Goal: Task Accomplishment & Management: Use online tool/utility

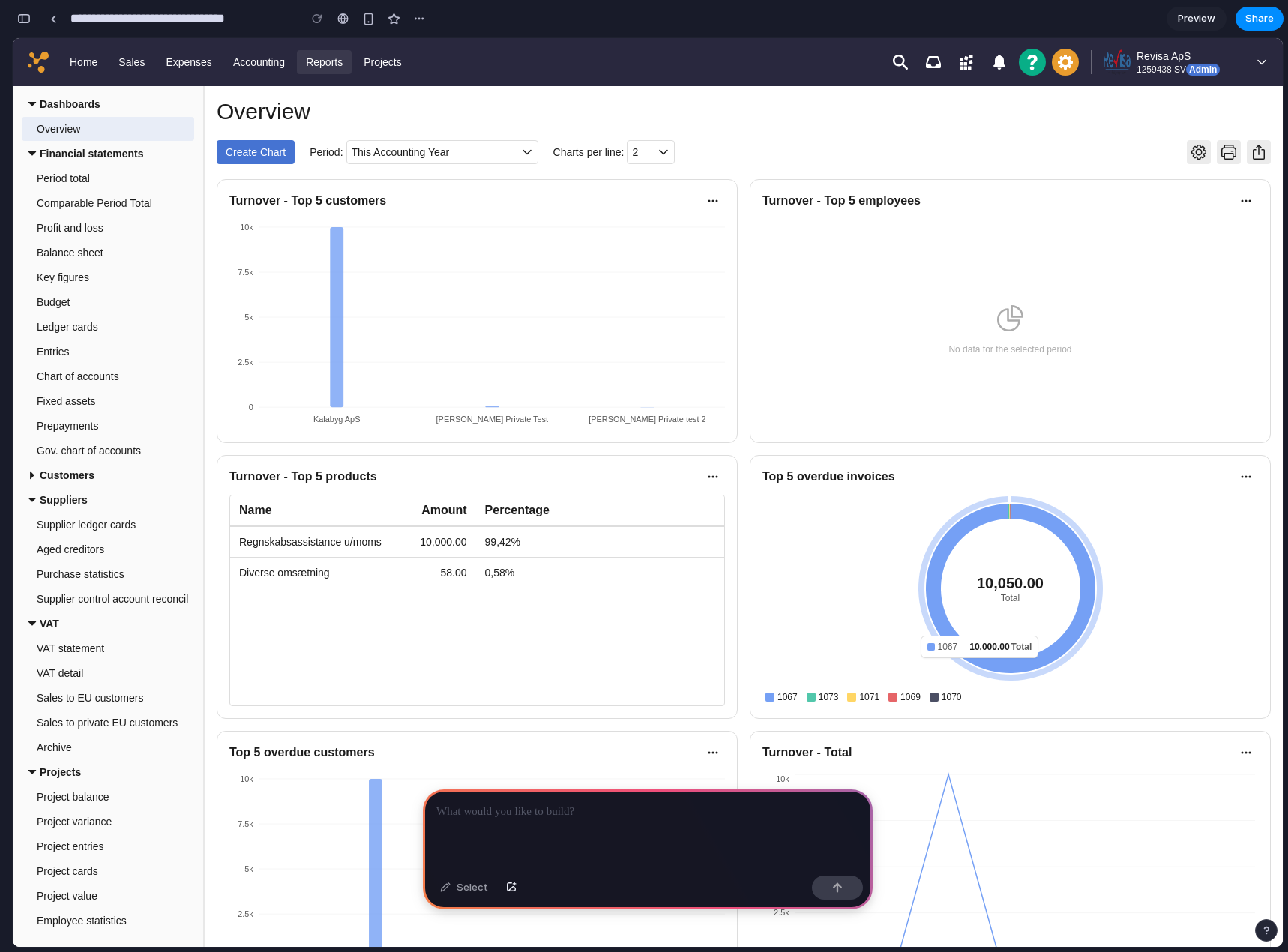
click at [512, 807] on p at bounding box center [647, 812] width 423 height 18
click at [577, 810] on p at bounding box center [647, 812] width 423 height 18
click at [86, 56] on link "Home" at bounding box center [84, 62] width 46 height 24
click at [333, 69] on link "Reports" at bounding box center [324, 62] width 55 height 24
click at [481, 72] on div "Home Sales Expenses Accounting Reports Projects" at bounding box center [469, 62] width 823 height 48
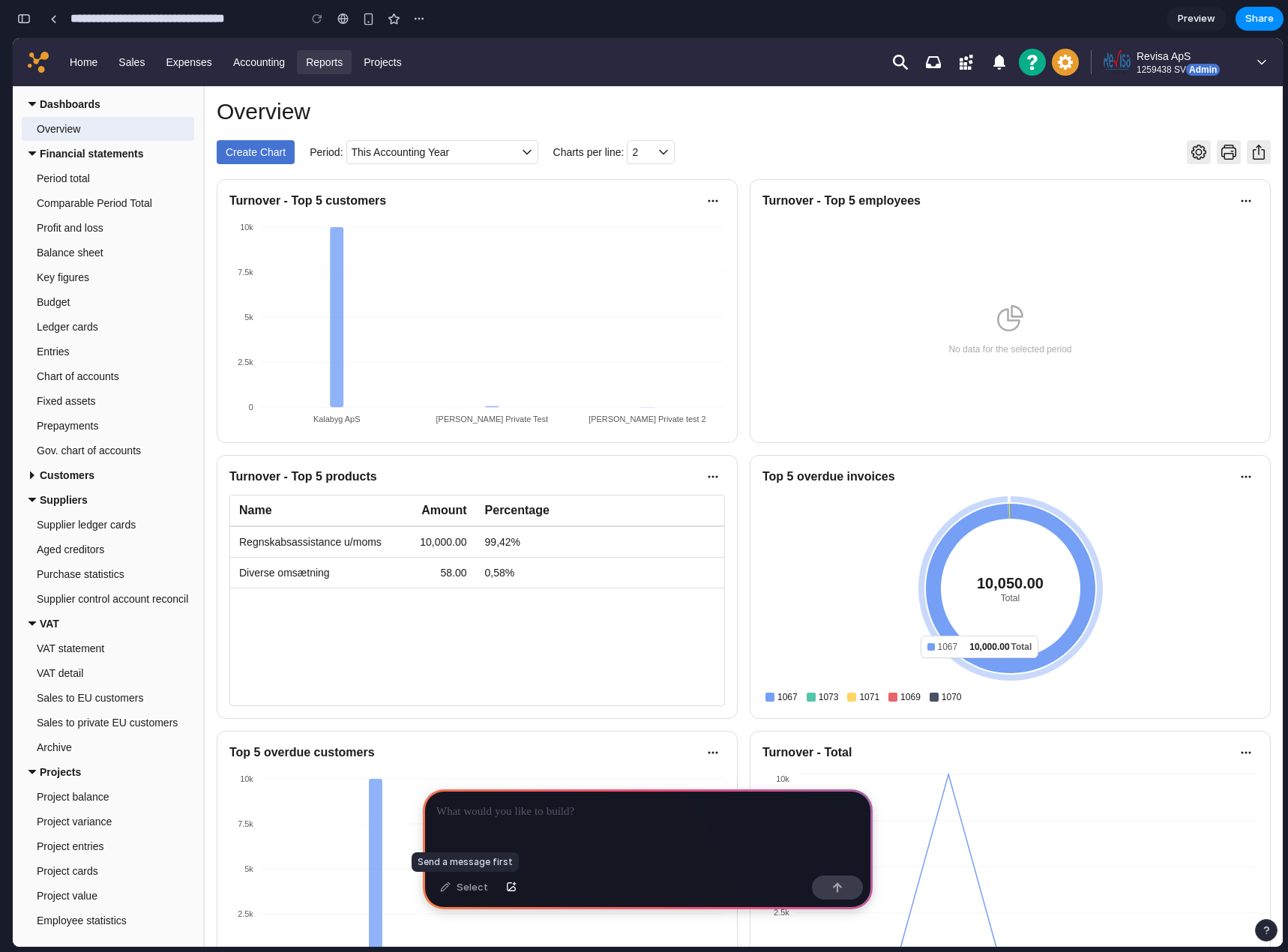
click at [460, 891] on div "Select" at bounding box center [464, 888] width 63 height 24
click at [510, 807] on p at bounding box center [644, 812] width 417 height 18
click at [616, 818] on div at bounding box center [647, 829] width 450 height 80
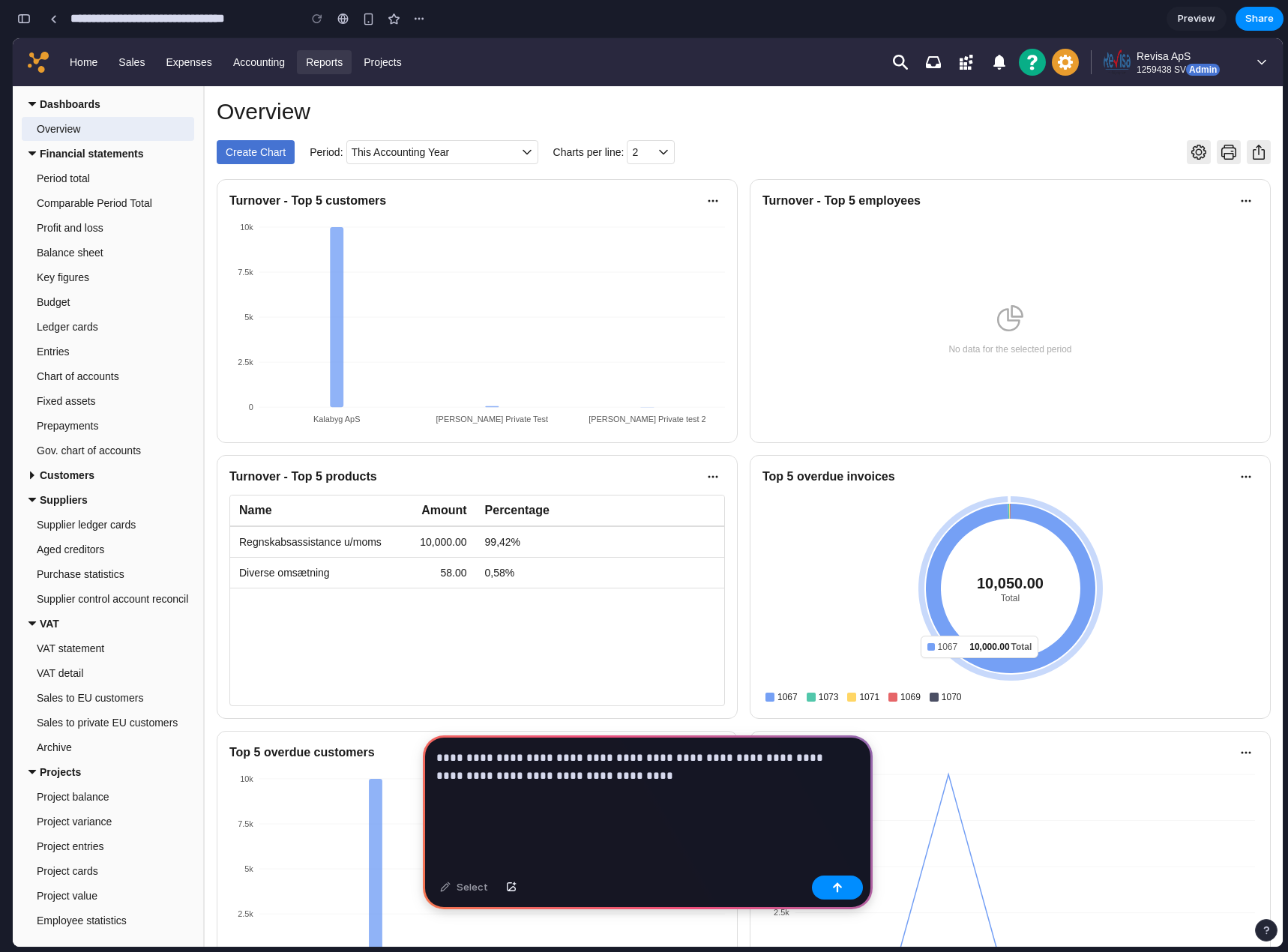
click at [598, 749] on p "**********" at bounding box center [644, 785] width 417 height 72
click at [651, 801] on p "**********" at bounding box center [644, 785] width 417 height 72
click at [661, 806] on p "**********" at bounding box center [644, 785] width 417 height 72
drag, startPoint x: 673, startPoint y: 804, endPoint x: 683, endPoint y: 804, distance: 10.0
click at [674, 804] on p "**********" at bounding box center [644, 785] width 417 height 72
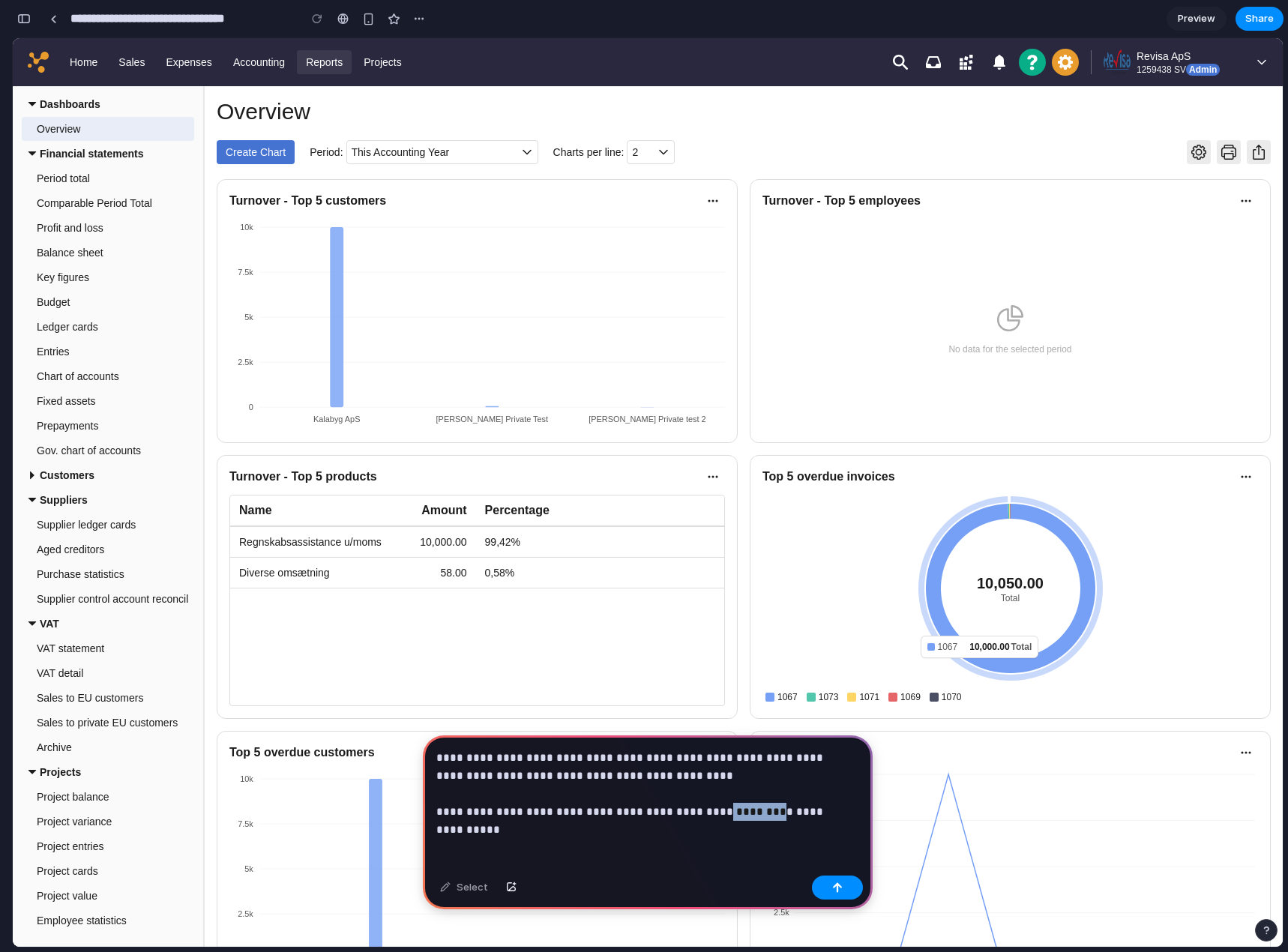
drag, startPoint x: 704, startPoint y: 802, endPoint x: 756, endPoint y: 801, distance: 52.0
click at [756, 801] on p "**********" at bounding box center [644, 785] width 417 height 72
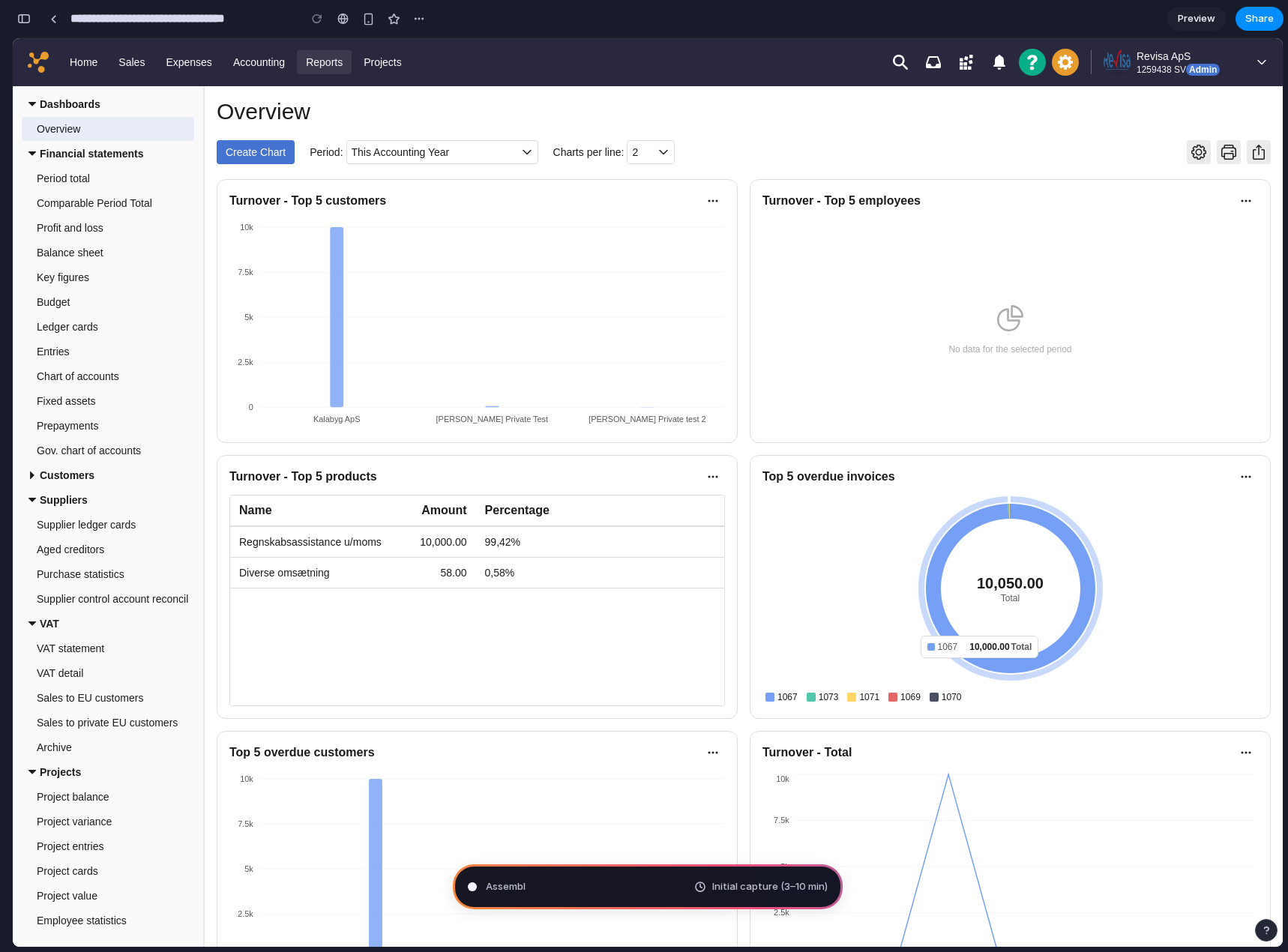
type input "**********"
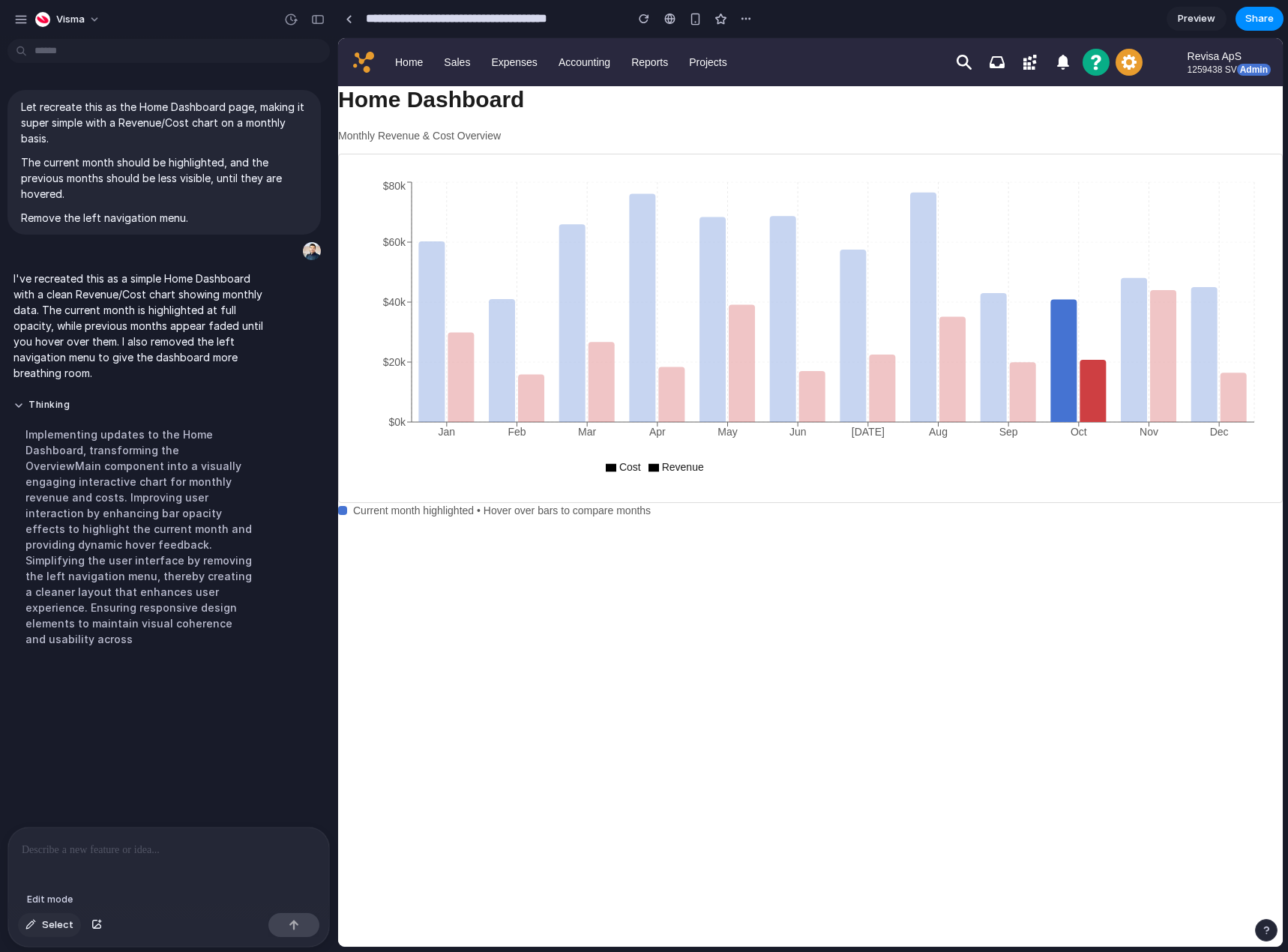
click at [51, 928] on span "Select" at bounding box center [58, 925] width 32 height 15
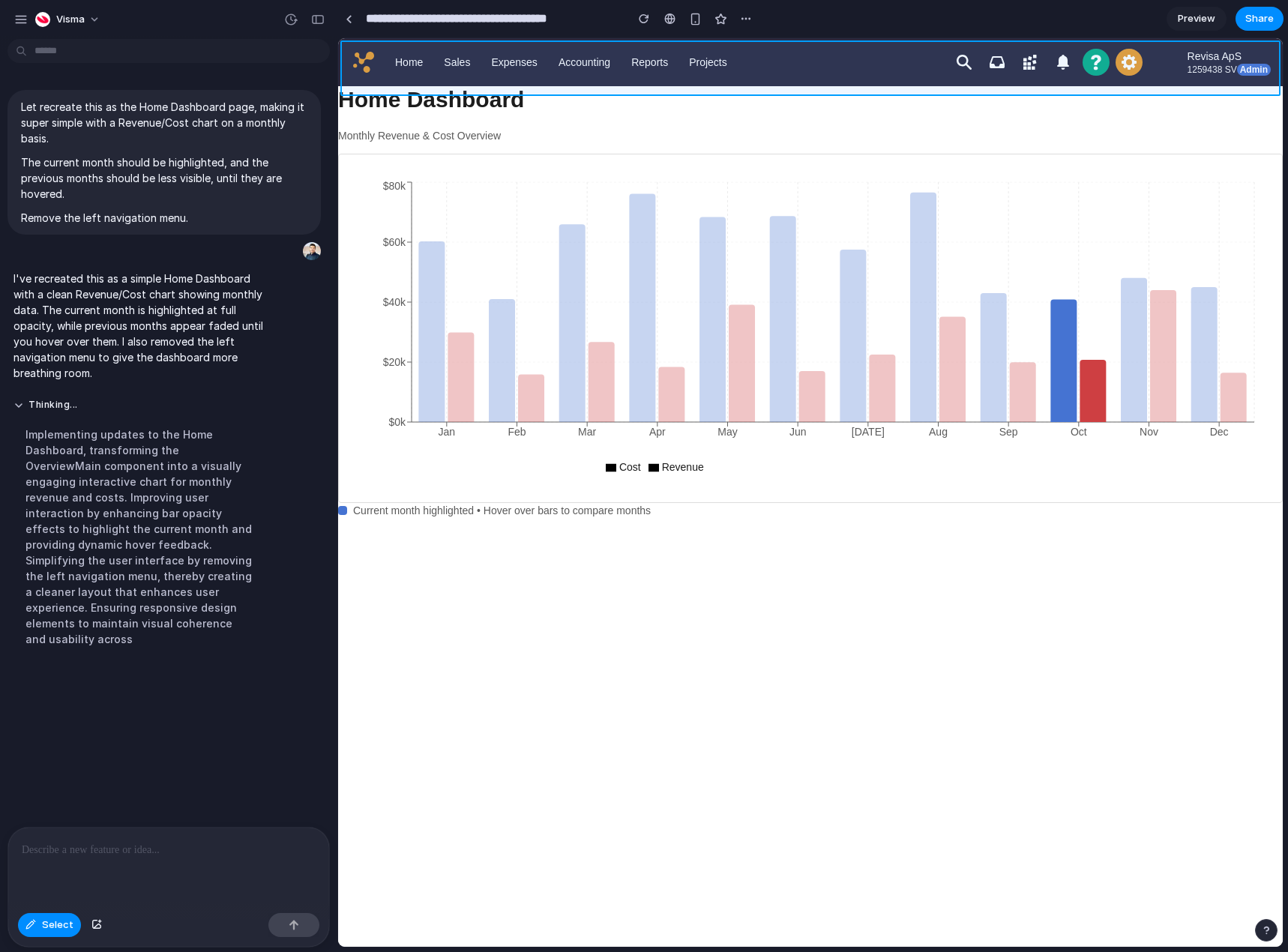
click at [361, 42] on div at bounding box center [810, 492] width 945 height 909
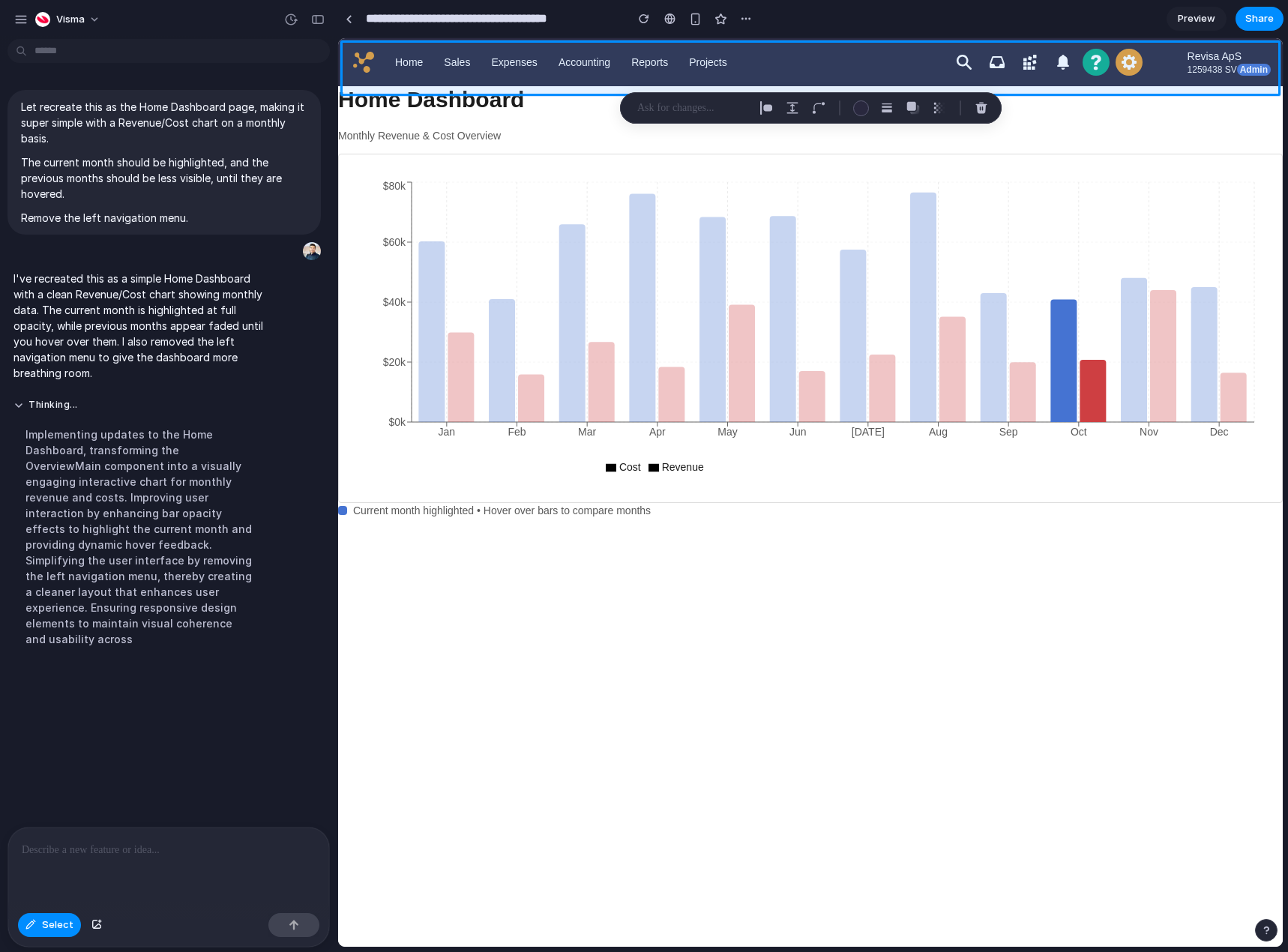
click at [155, 857] on div at bounding box center [169, 868] width 321 height 80
click at [59, 928] on span "Select" at bounding box center [58, 925] width 32 height 15
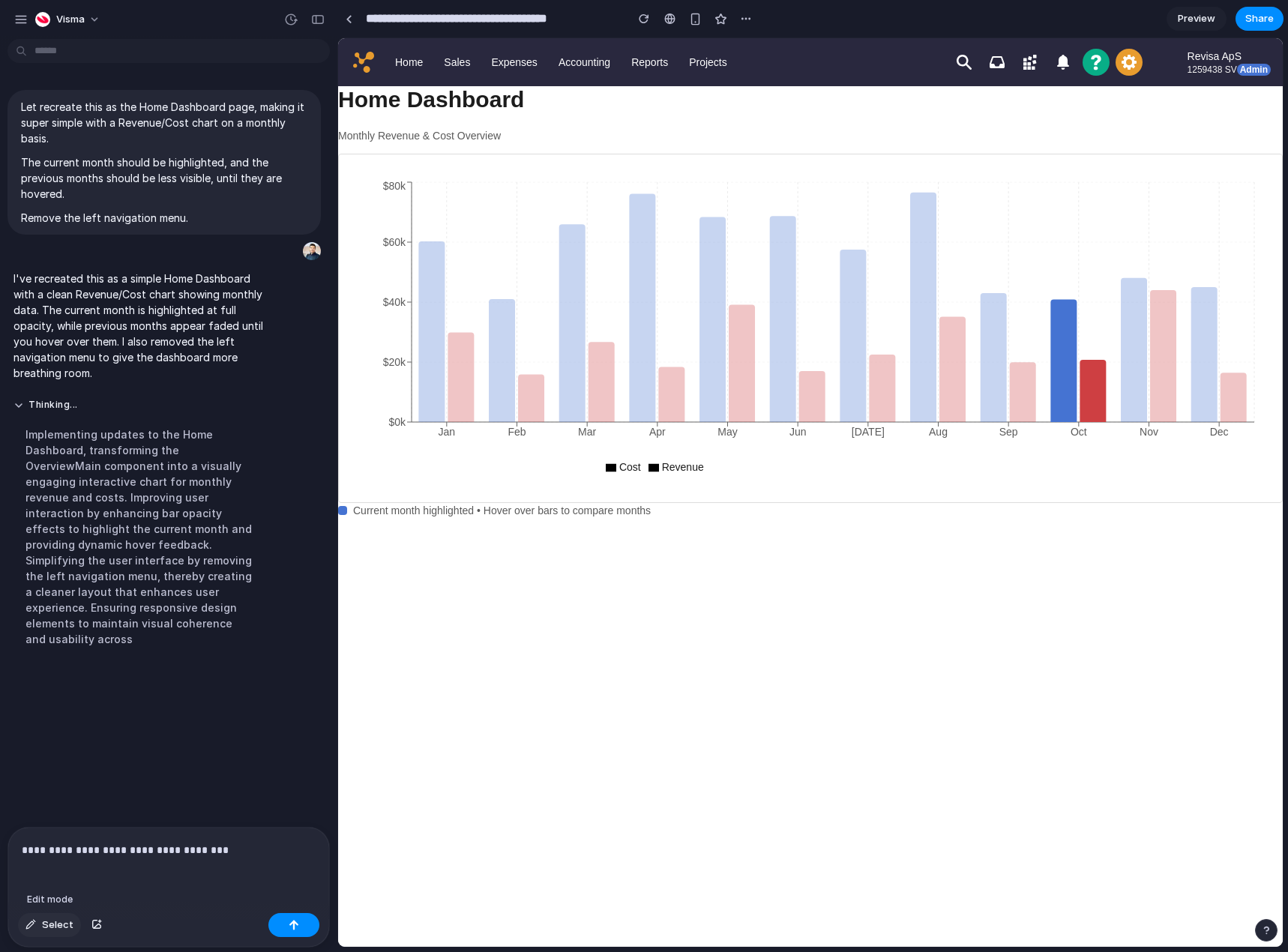
click at [57, 925] on span "Select" at bounding box center [58, 925] width 32 height 15
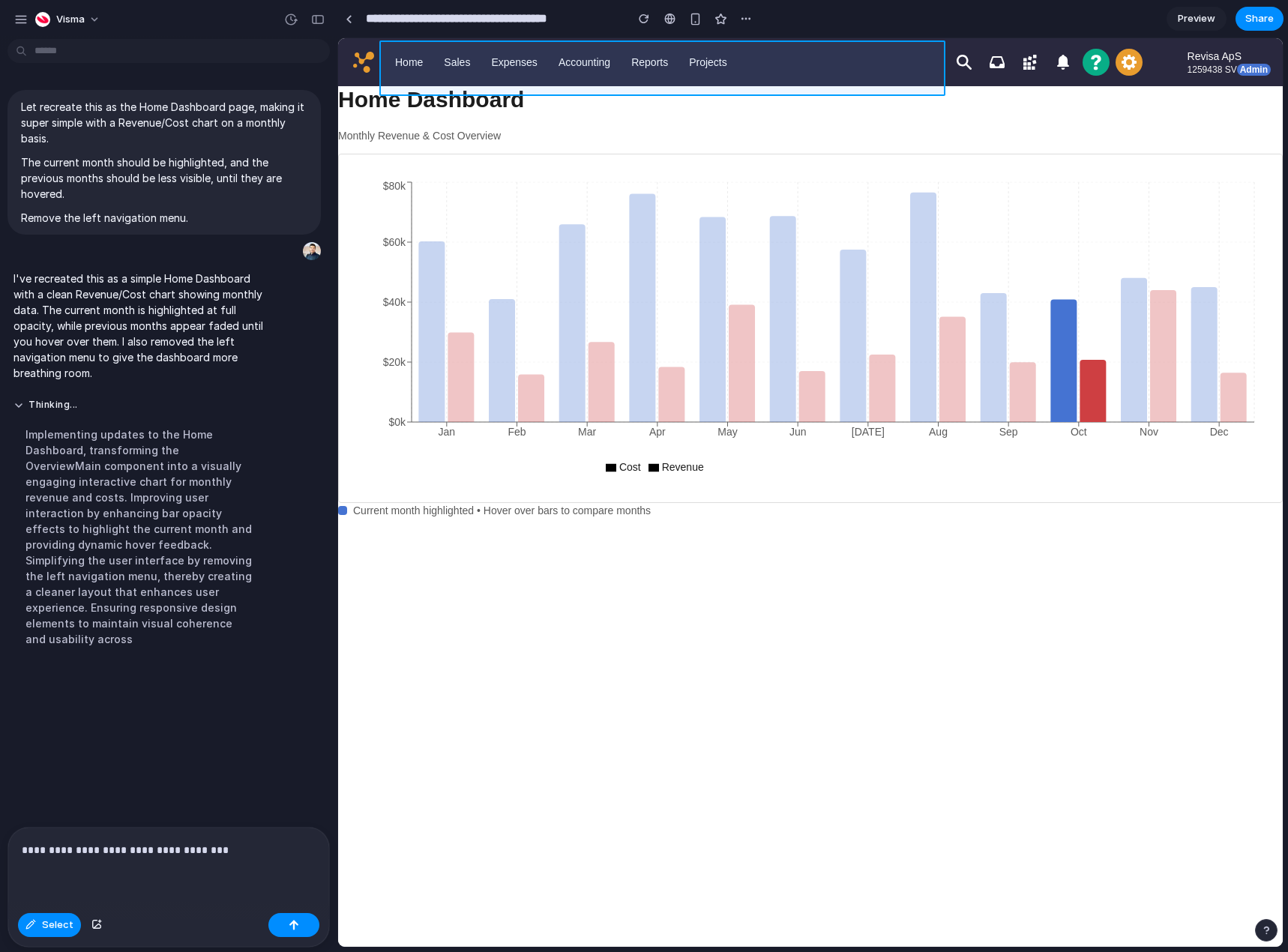
click at [908, 47] on div at bounding box center [810, 492] width 945 height 909
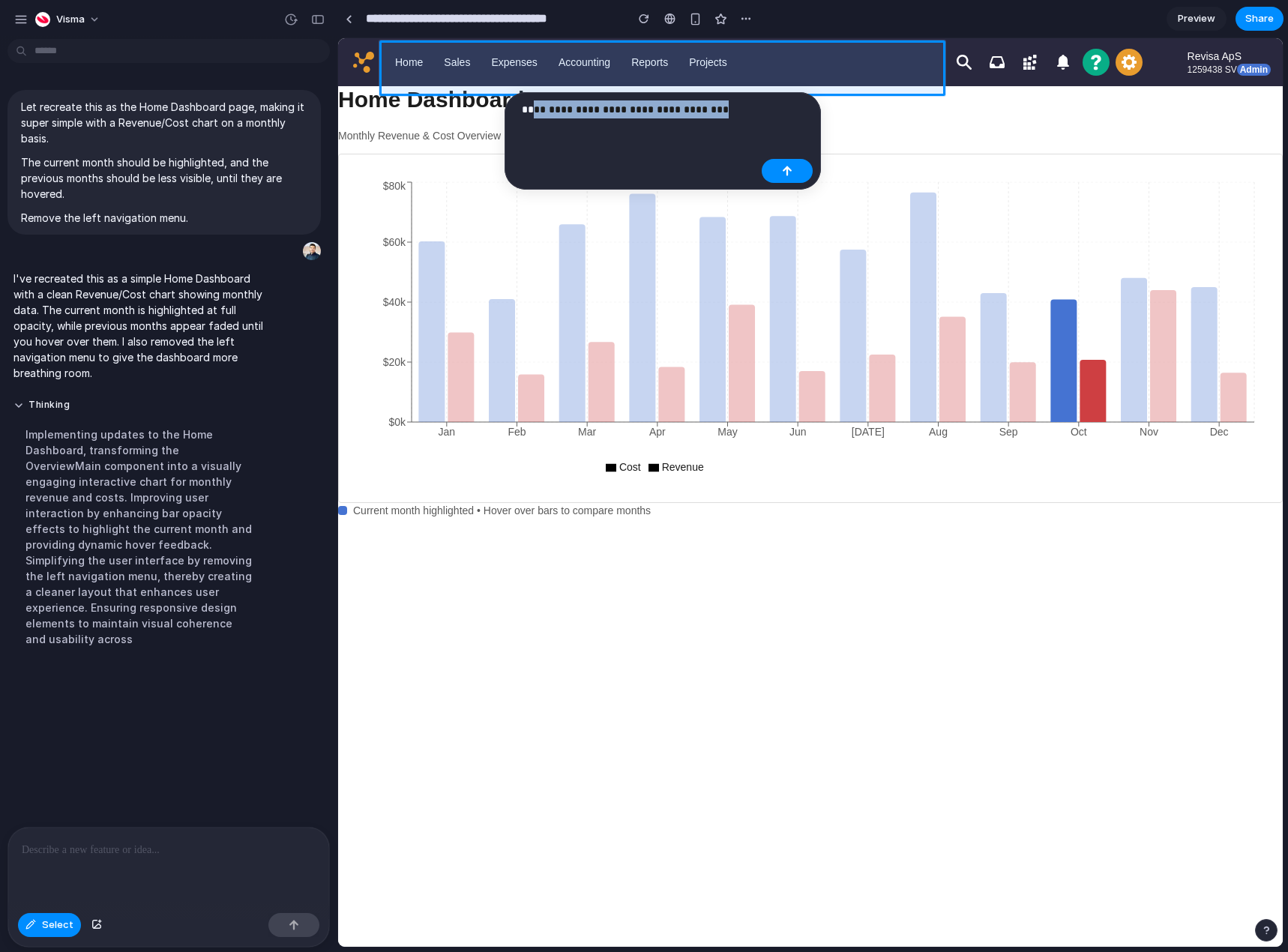
drag, startPoint x: 724, startPoint y: 108, endPoint x: 531, endPoint y: 113, distance: 193.1
click at [531, 113] on p "**********" at bounding box center [639, 110] width 233 height 18
click at [799, 177] on button "button" at bounding box center [787, 171] width 51 height 24
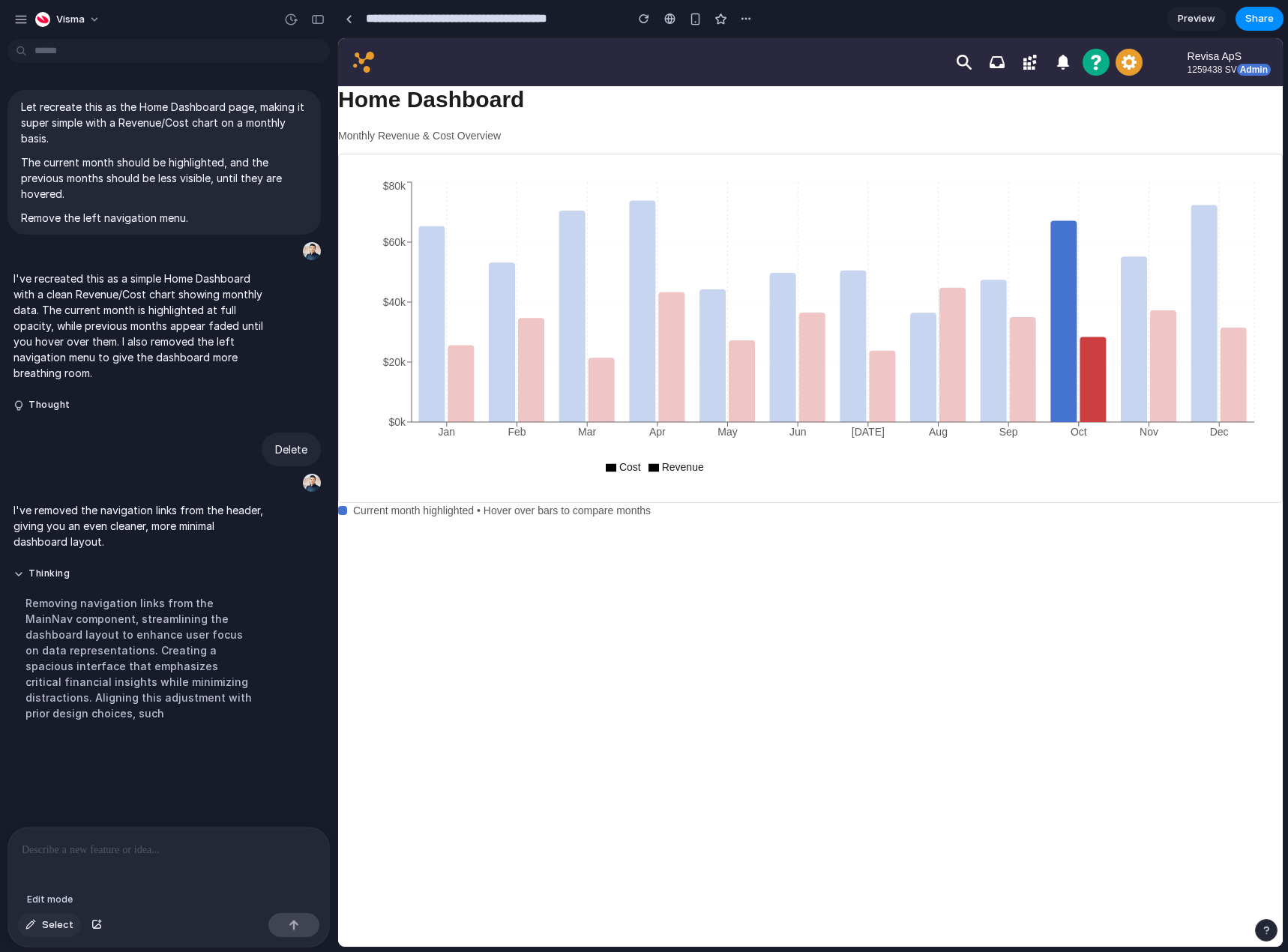
click at [55, 928] on span "Select" at bounding box center [58, 925] width 32 height 15
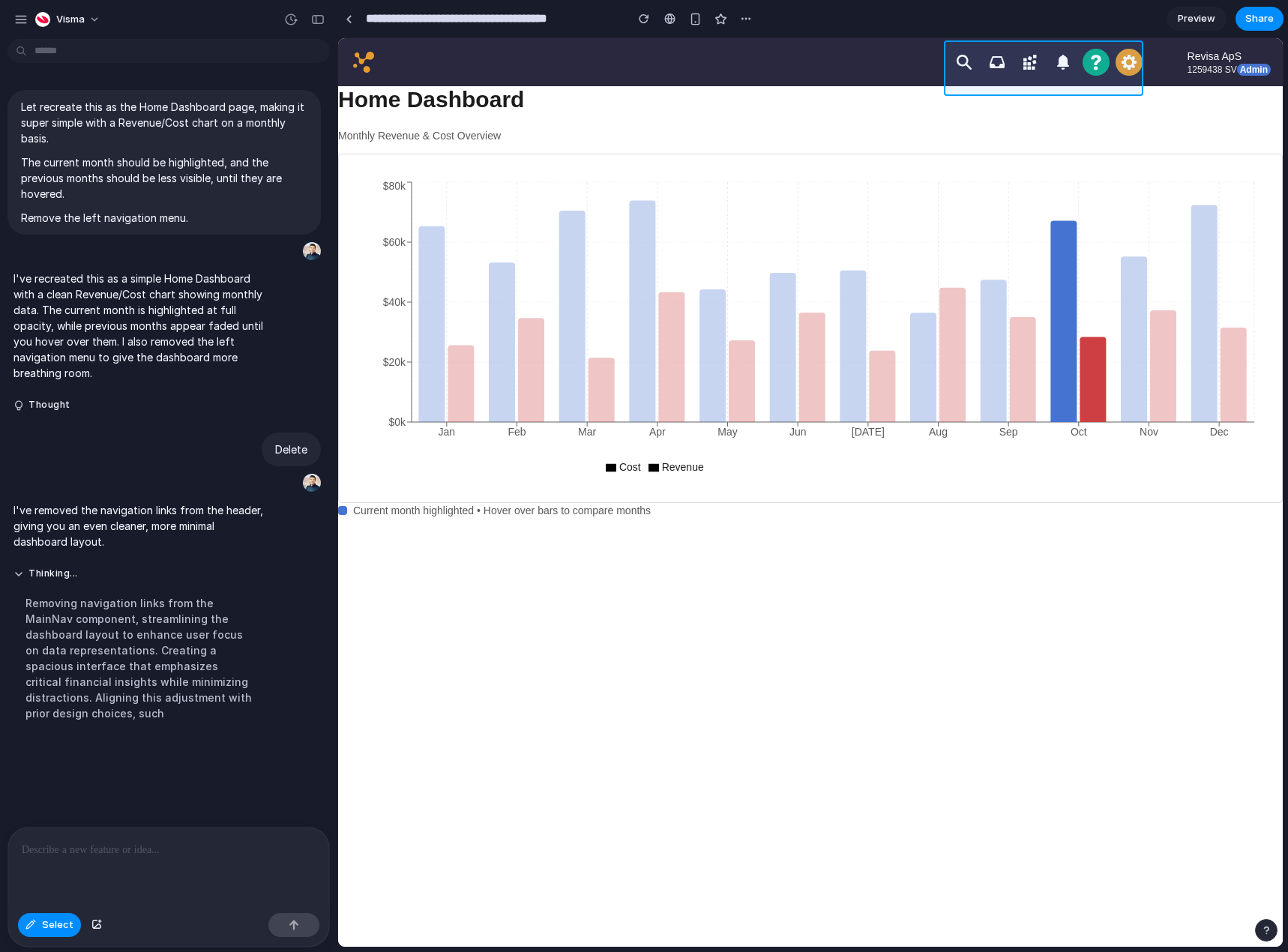
click at [1013, 47] on div at bounding box center [810, 492] width 945 height 909
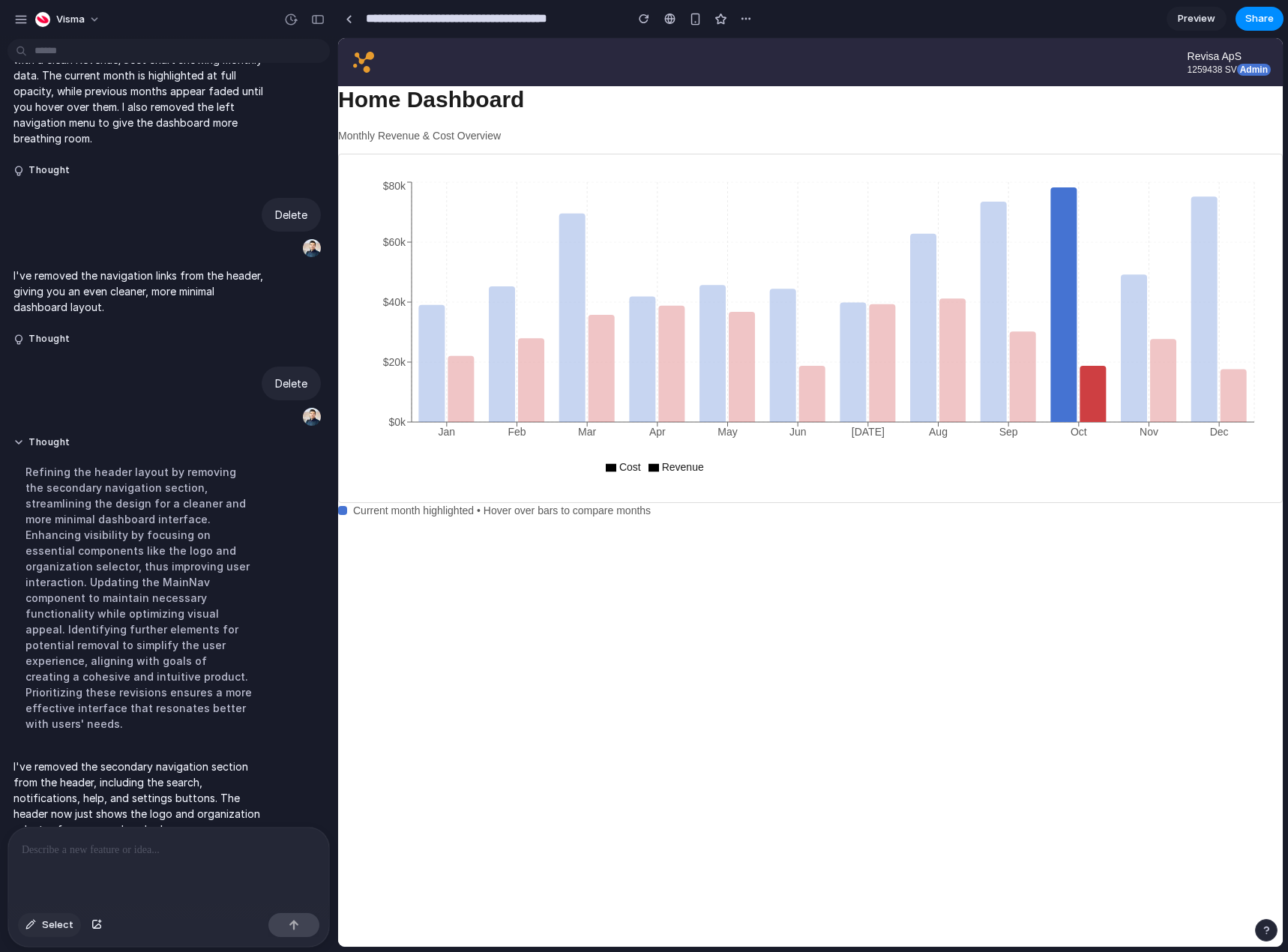
click at [42, 933] on button "Select" at bounding box center [49, 925] width 63 height 24
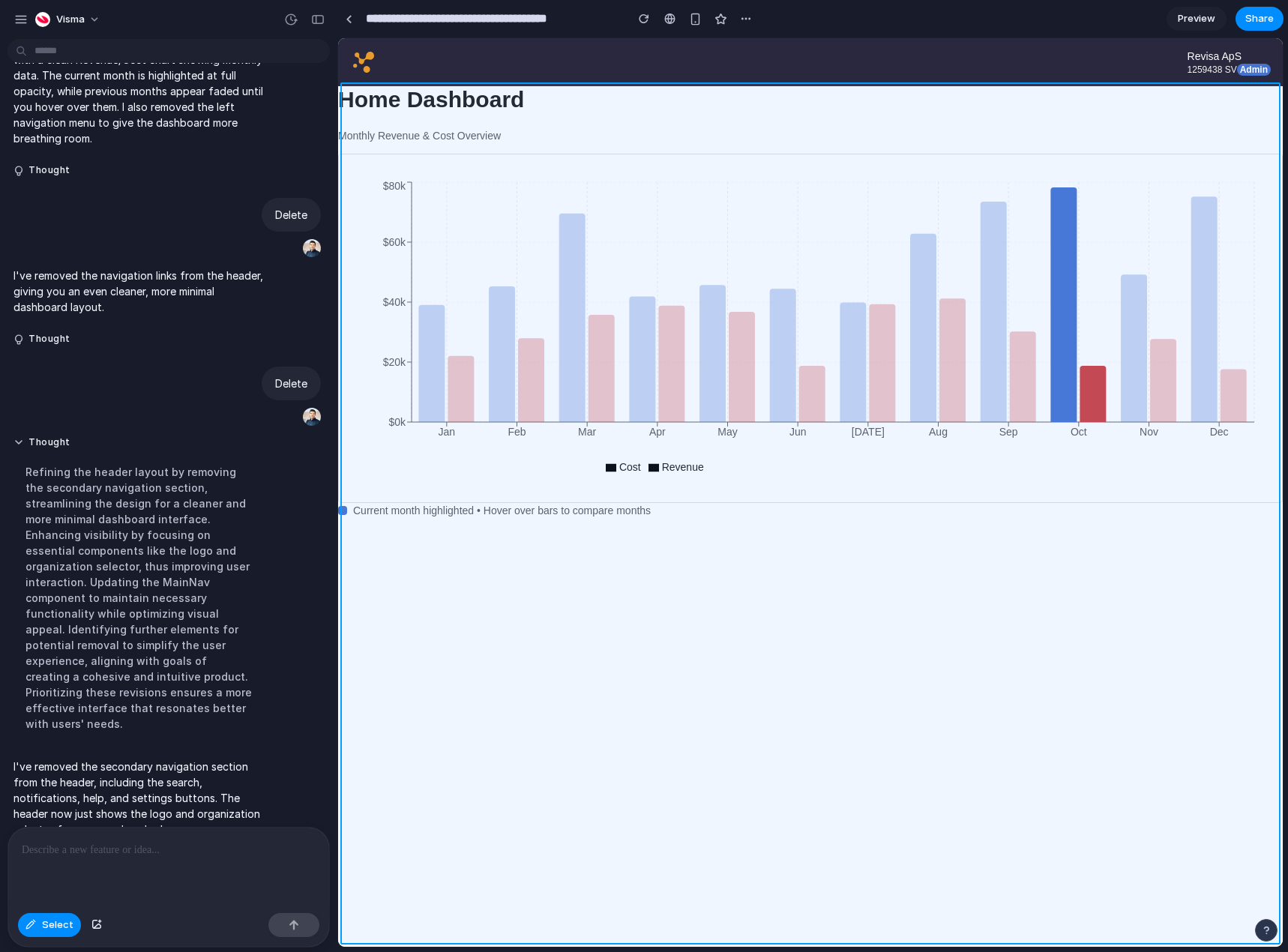
click at [649, 716] on div at bounding box center [810, 492] width 945 height 909
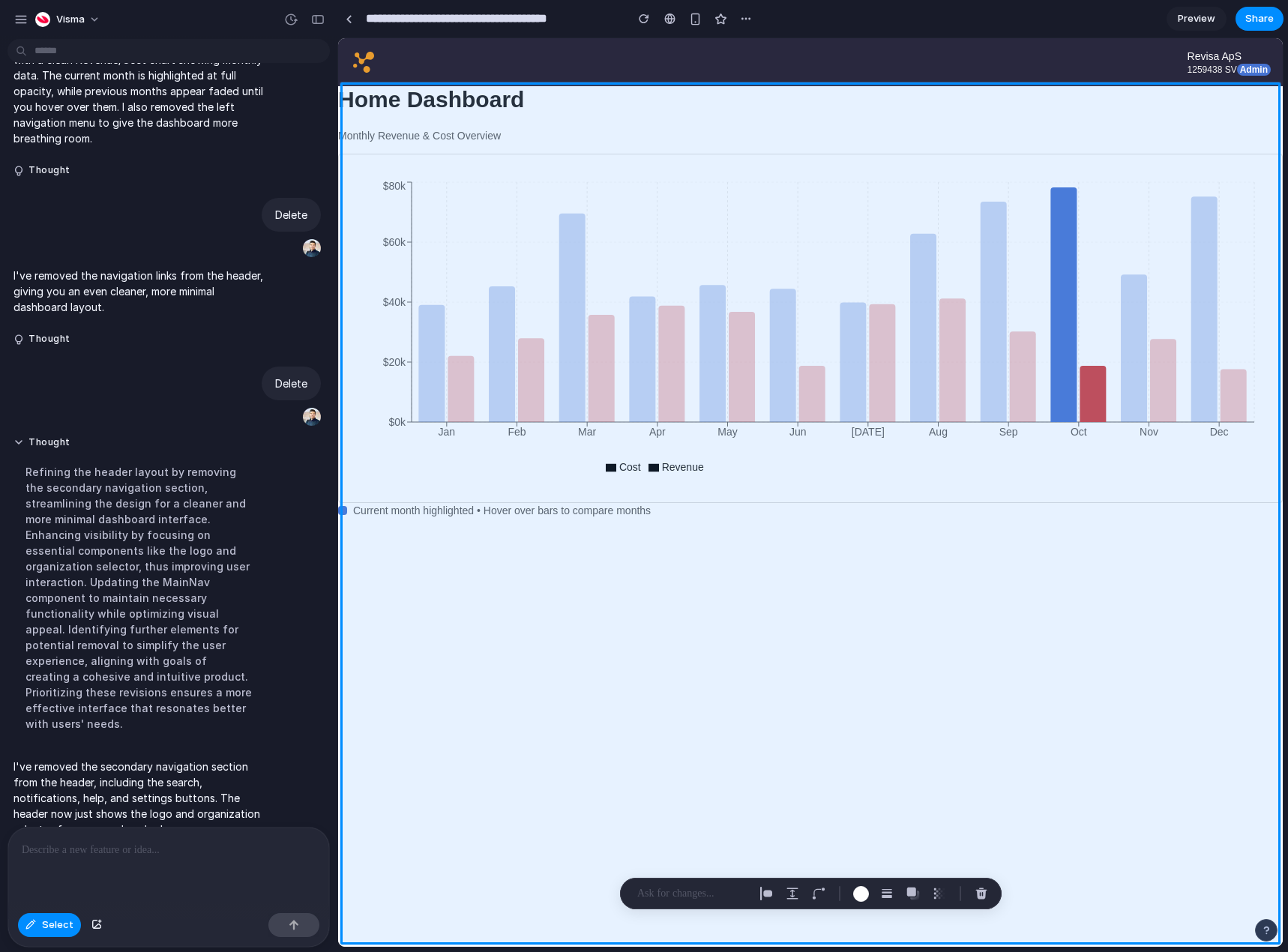
click at [210, 858] on div at bounding box center [169, 868] width 321 height 80
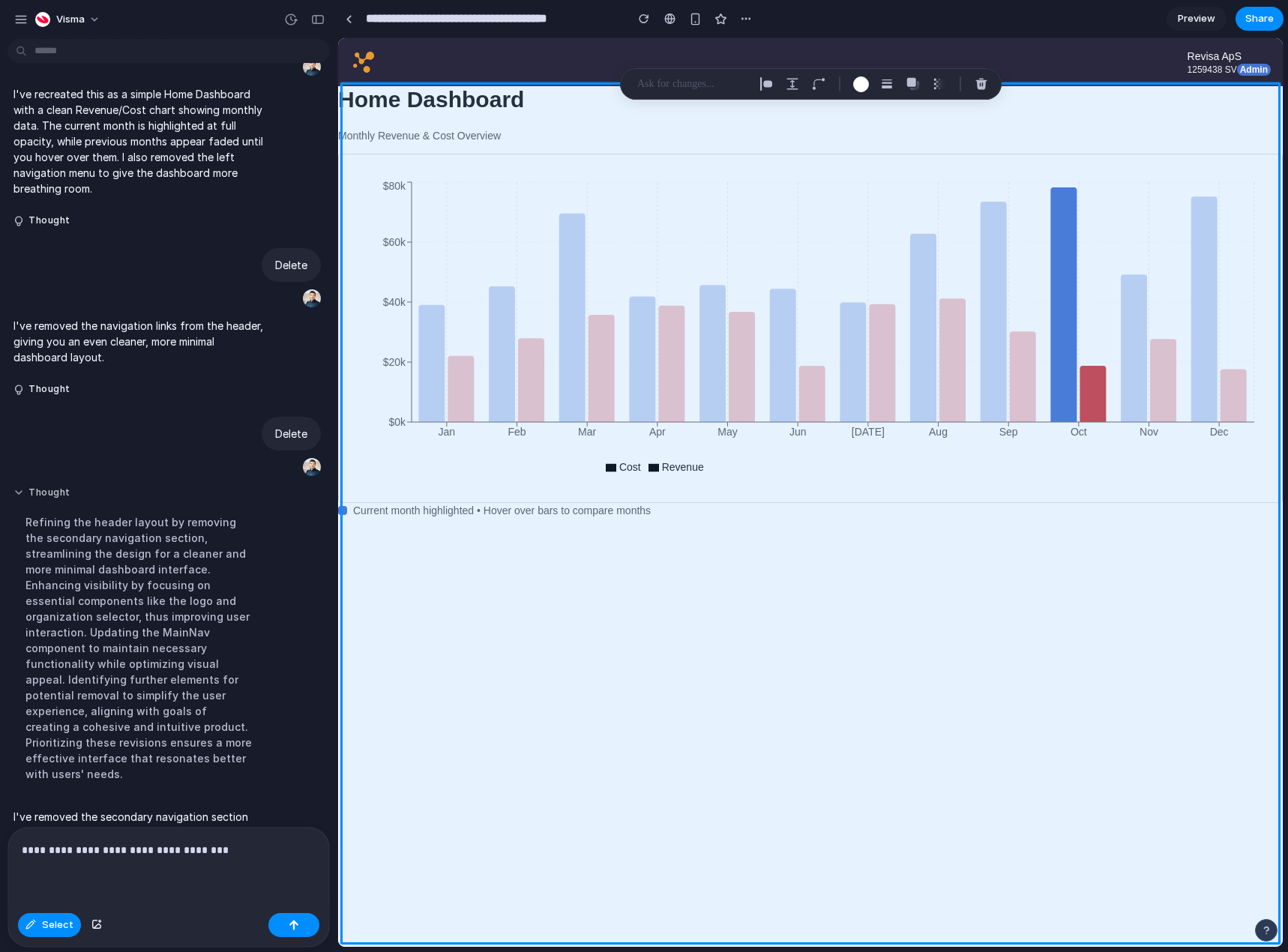
scroll to position [235, 0]
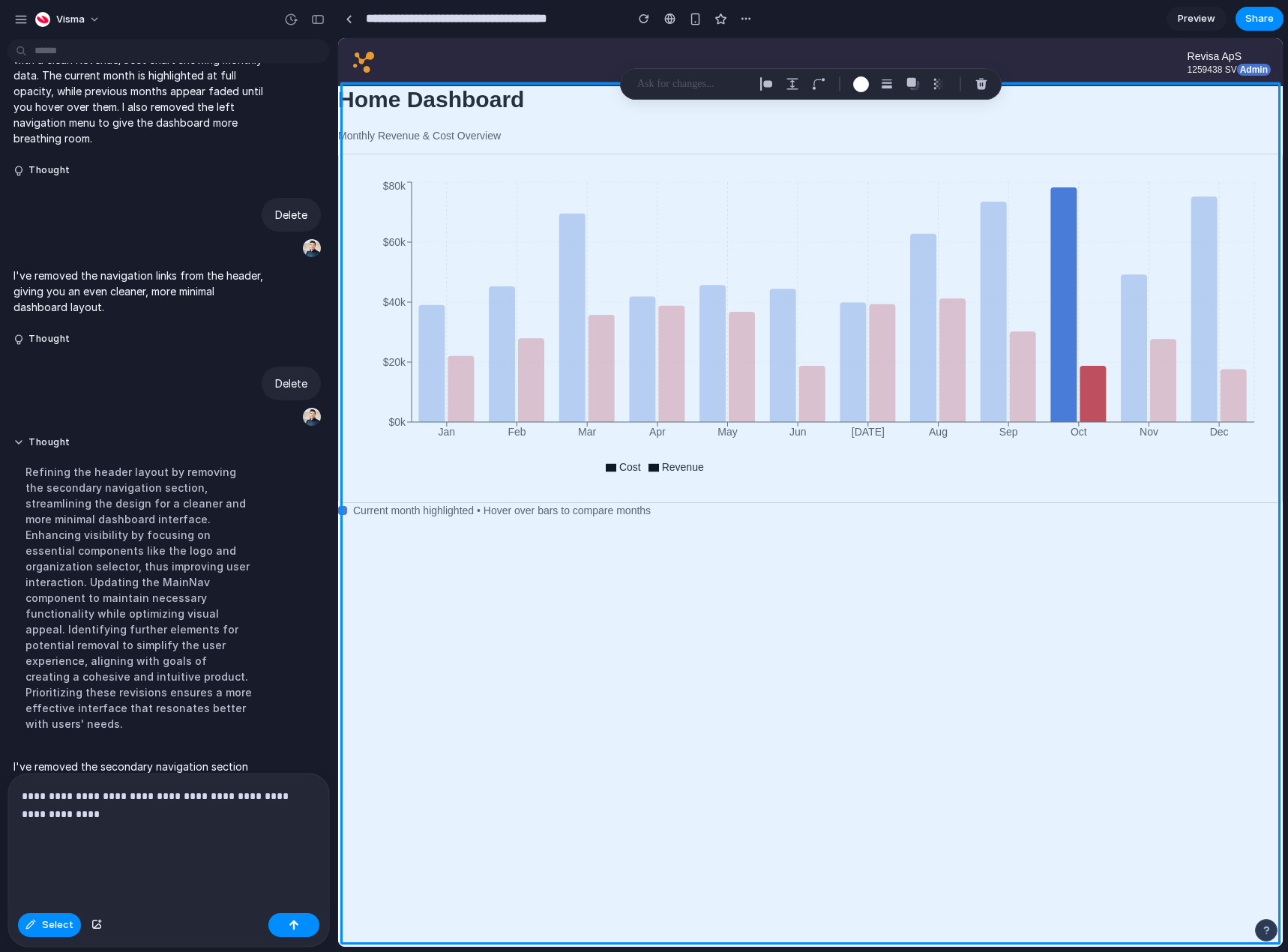
click at [135, 792] on p "**********" at bounding box center [166, 823] width 288 height 72
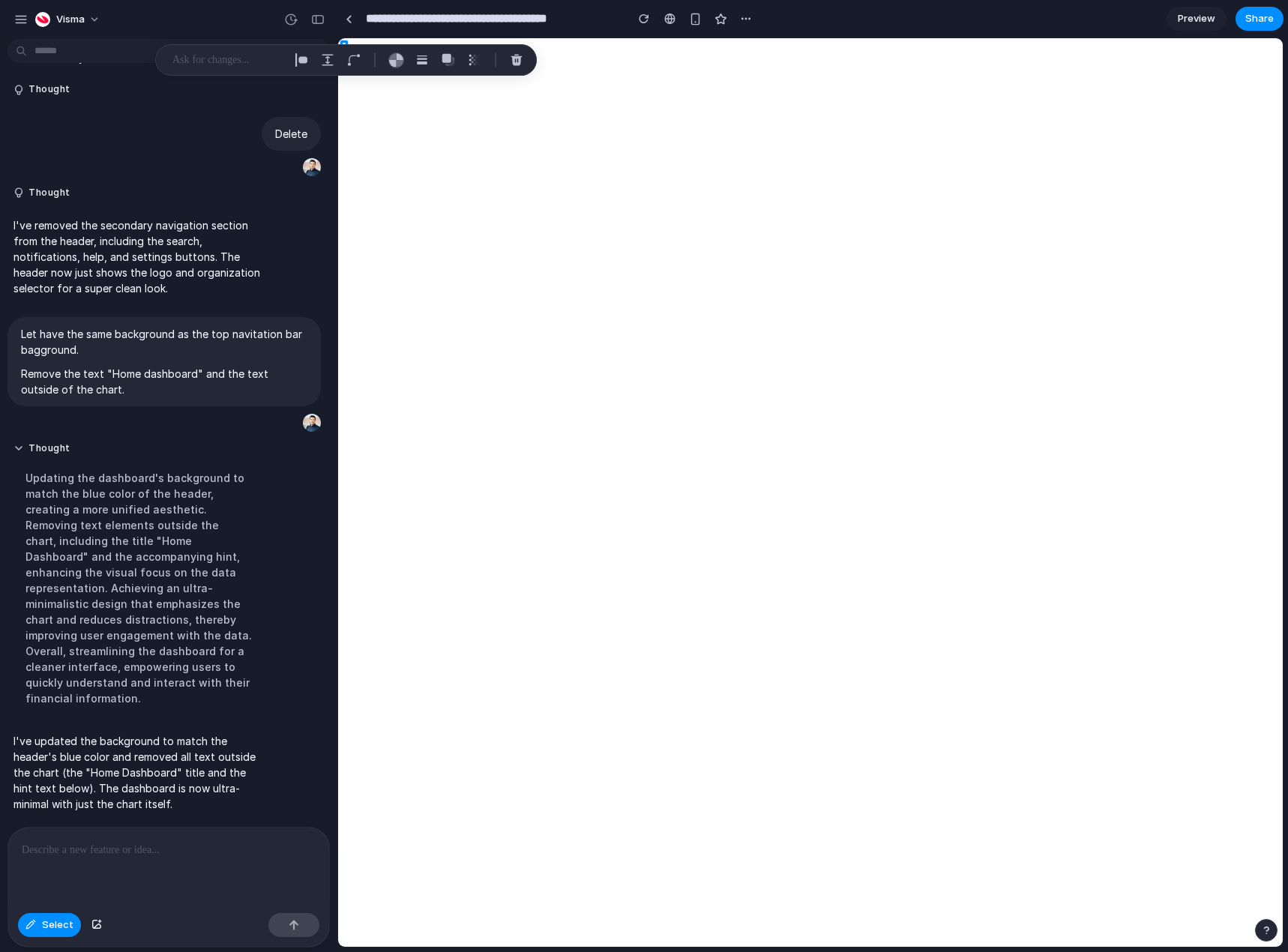
scroll to position [0, 0]
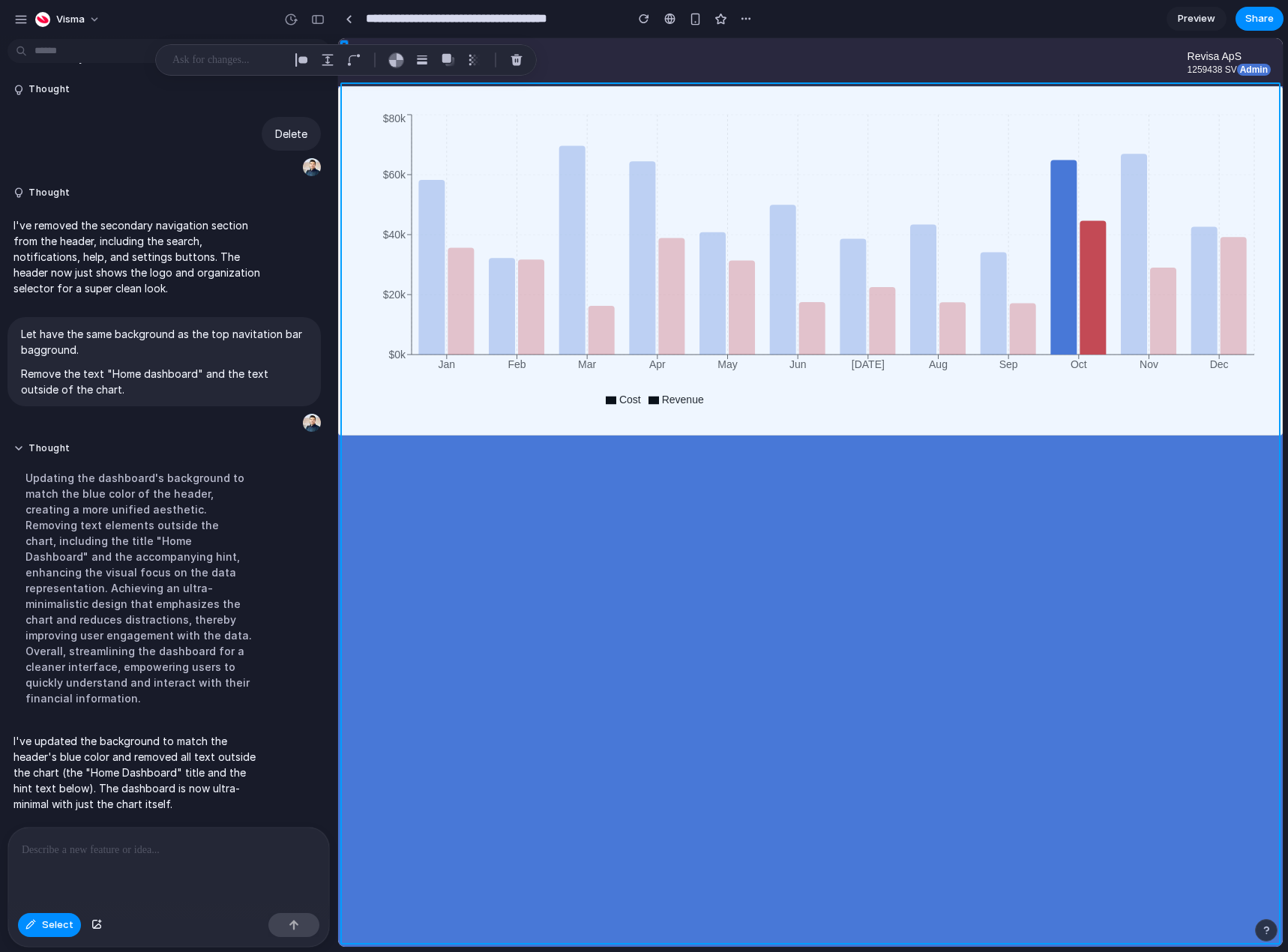
click at [527, 515] on div at bounding box center [810, 492] width 945 height 909
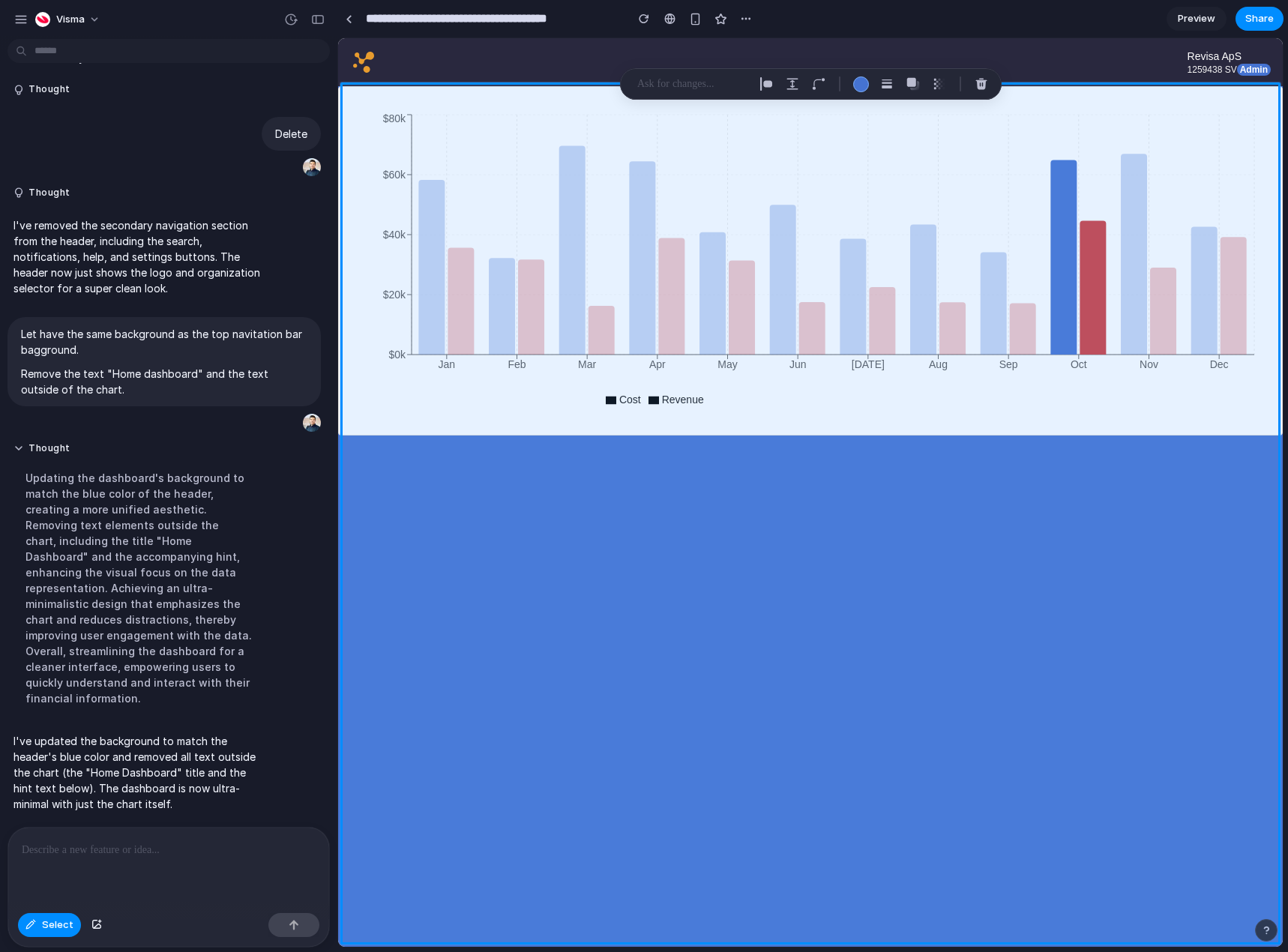
click at [237, 524] on div "Updating the dashboard's background to match the blue color of the header, crea…" at bounding box center [139, 588] width 250 height 254
click at [264, 534] on div "Thought Updating the dashboard's background to match the blue color of the head…" at bounding box center [139, 579] width 262 height 291
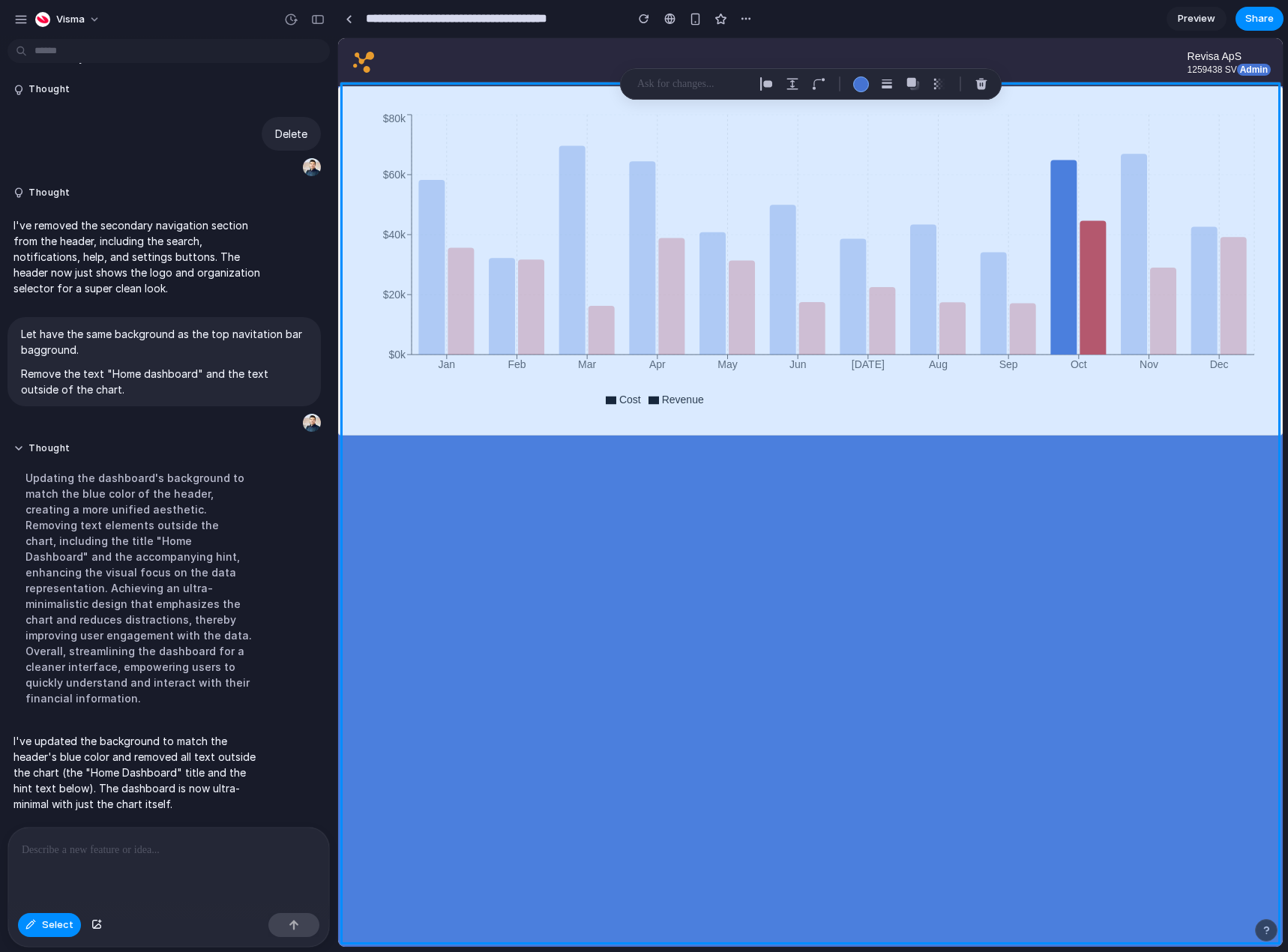
click at [473, 575] on div at bounding box center [810, 492] width 945 height 909
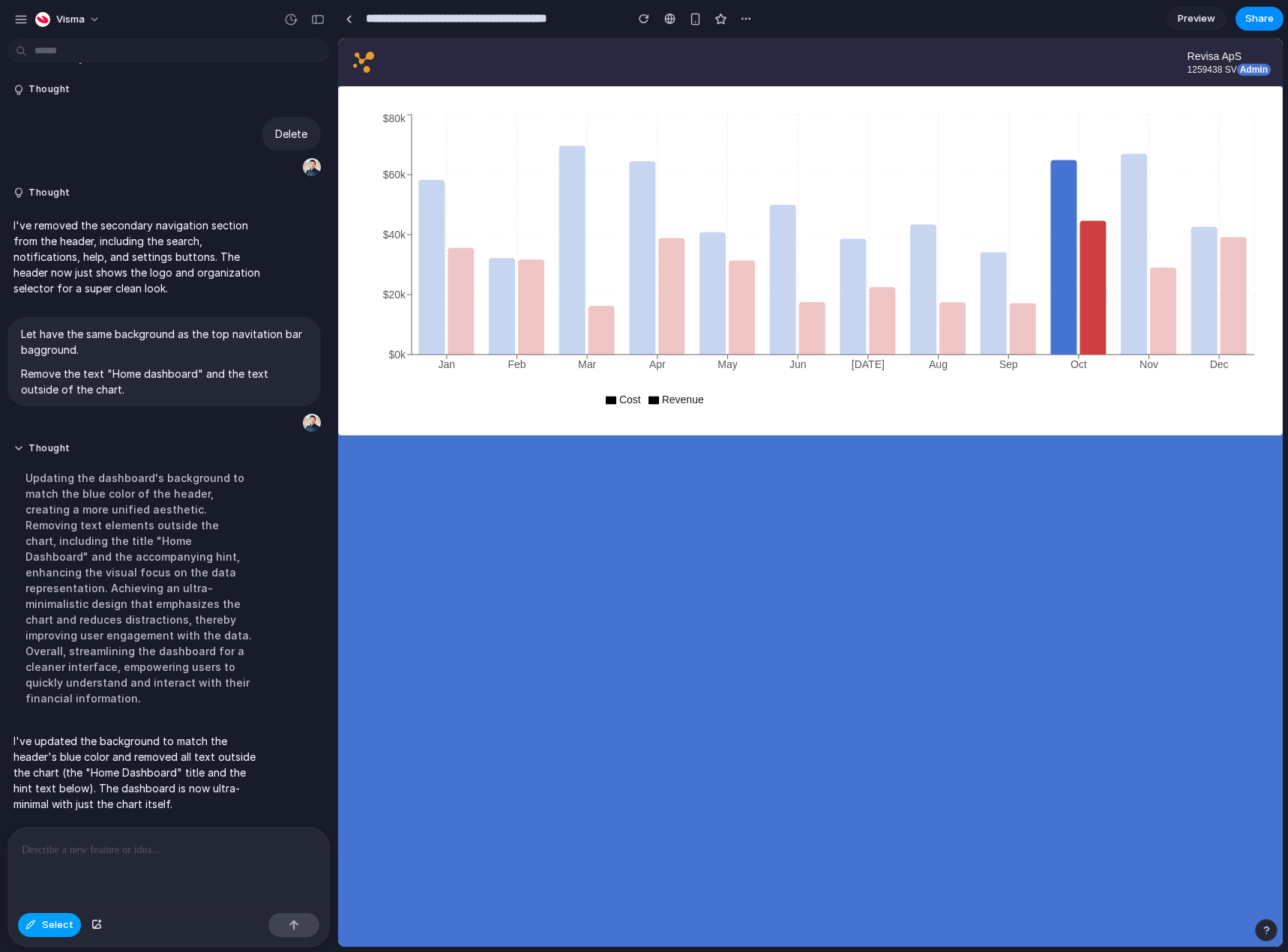
click at [56, 922] on span "Select" at bounding box center [58, 925] width 32 height 15
click at [119, 873] on div at bounding box center [169, 868] width 321 height 80
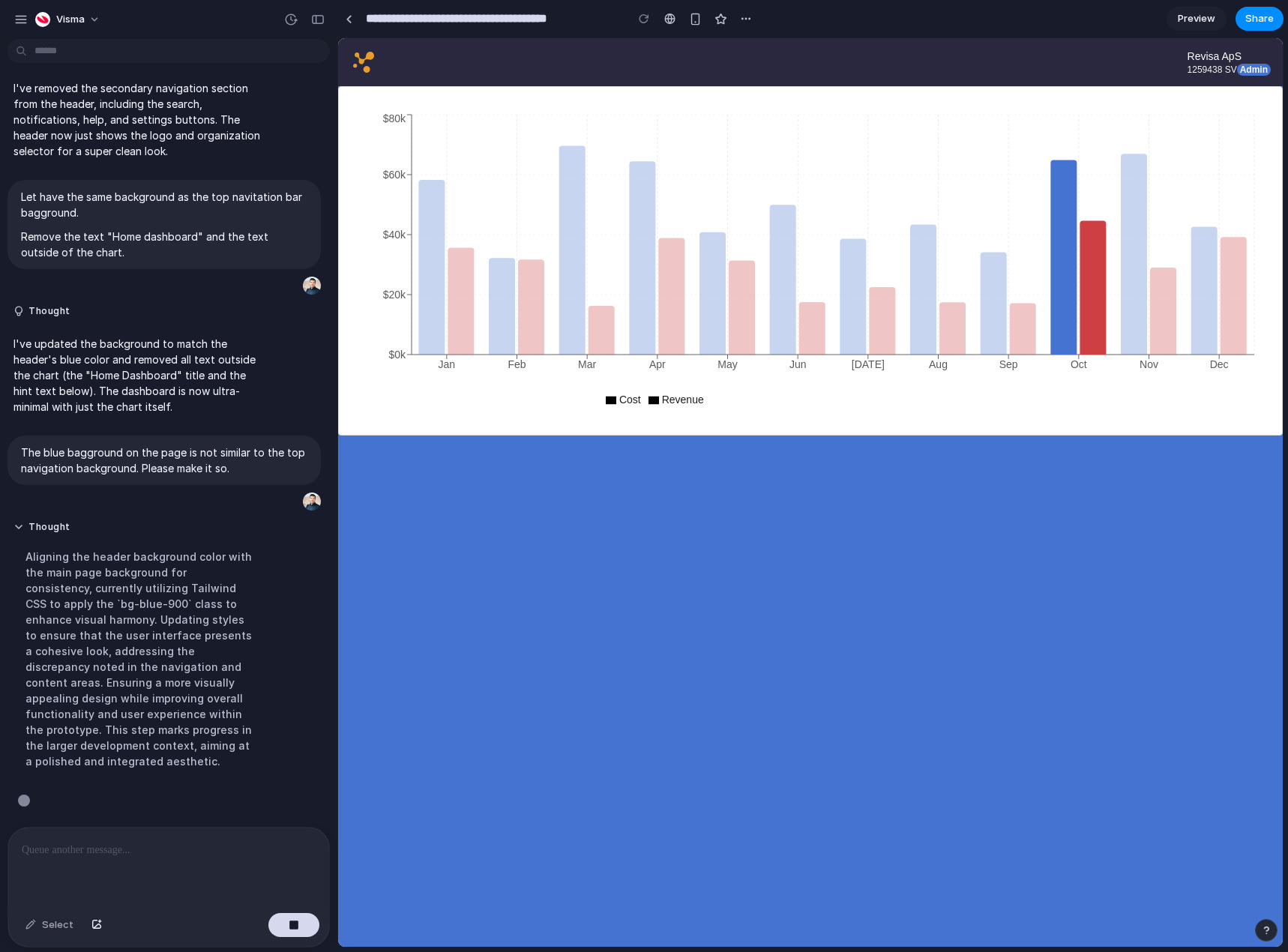
scroll to position [628, 0]
click at [92, 15] on button "Visma" at bounding box center [68, 20] width 79 height 24
click at [89, 41] on li "Settings" at bounding box center [94, 53] width 125 height 24
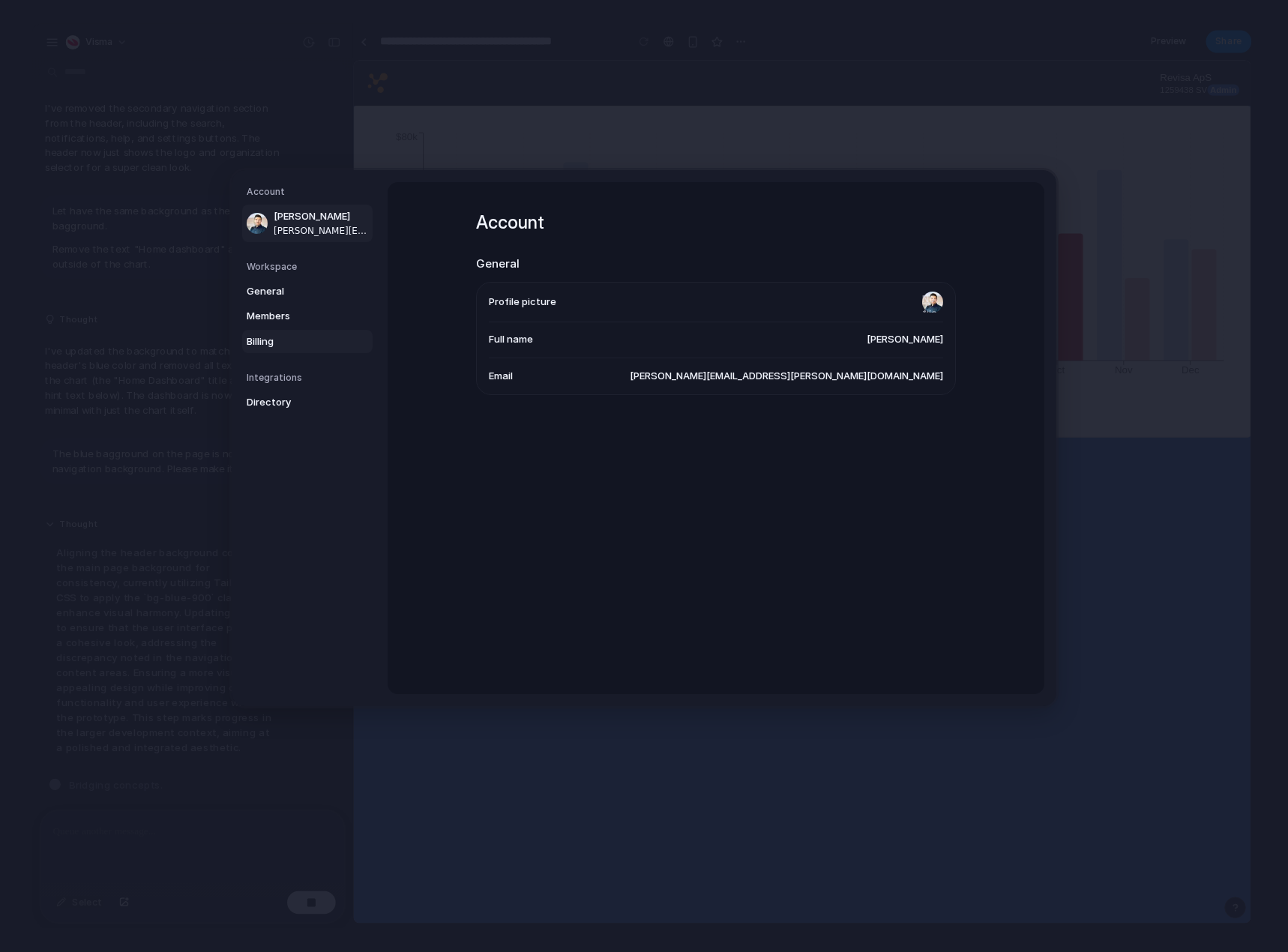
click at [264, 339] on span "Billing" at bounding box center [294, 340] width 96 height 15
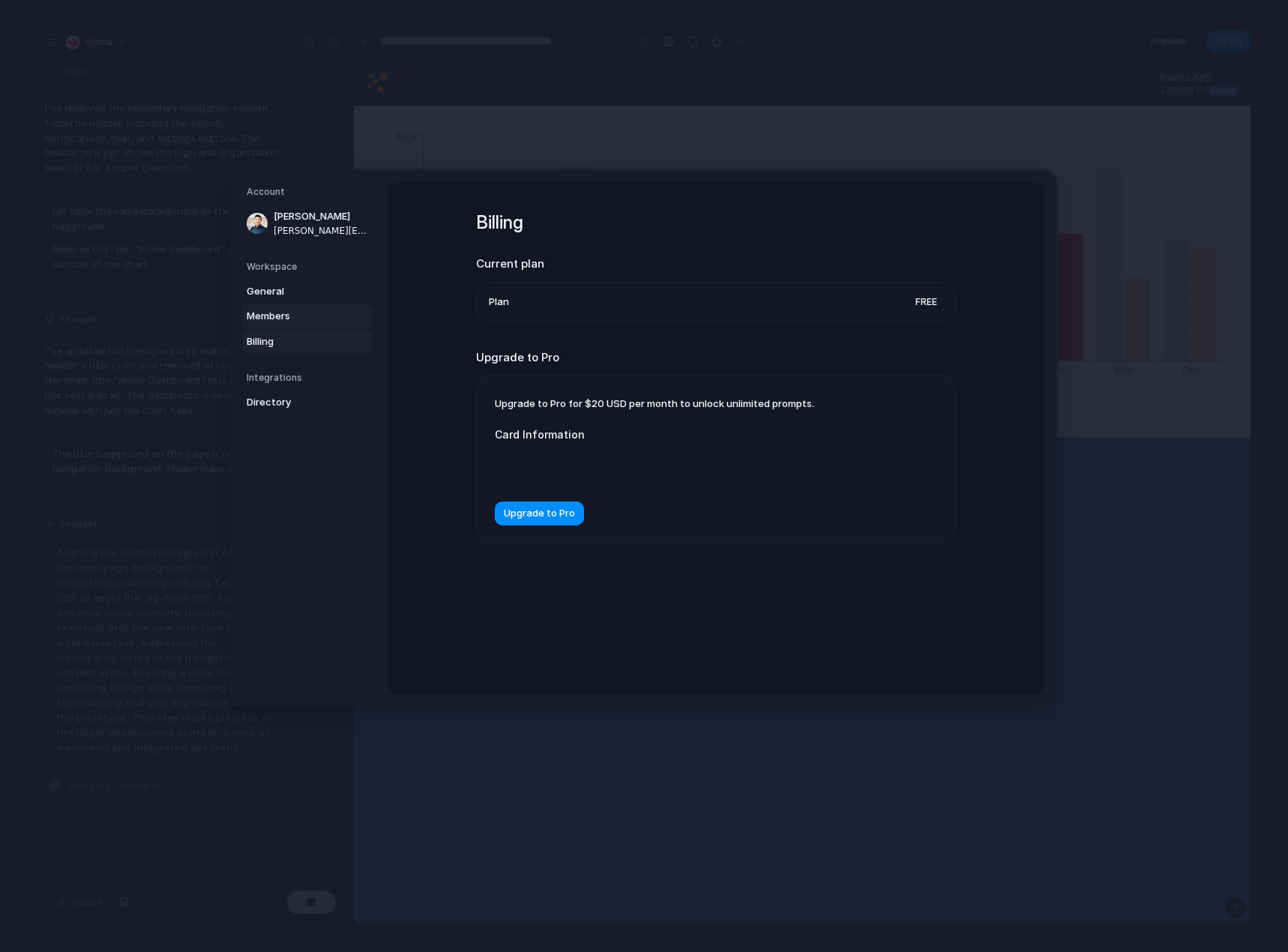
click at [263, 316] on span "Members" at bounding box center [294, 316] width 96 height 15
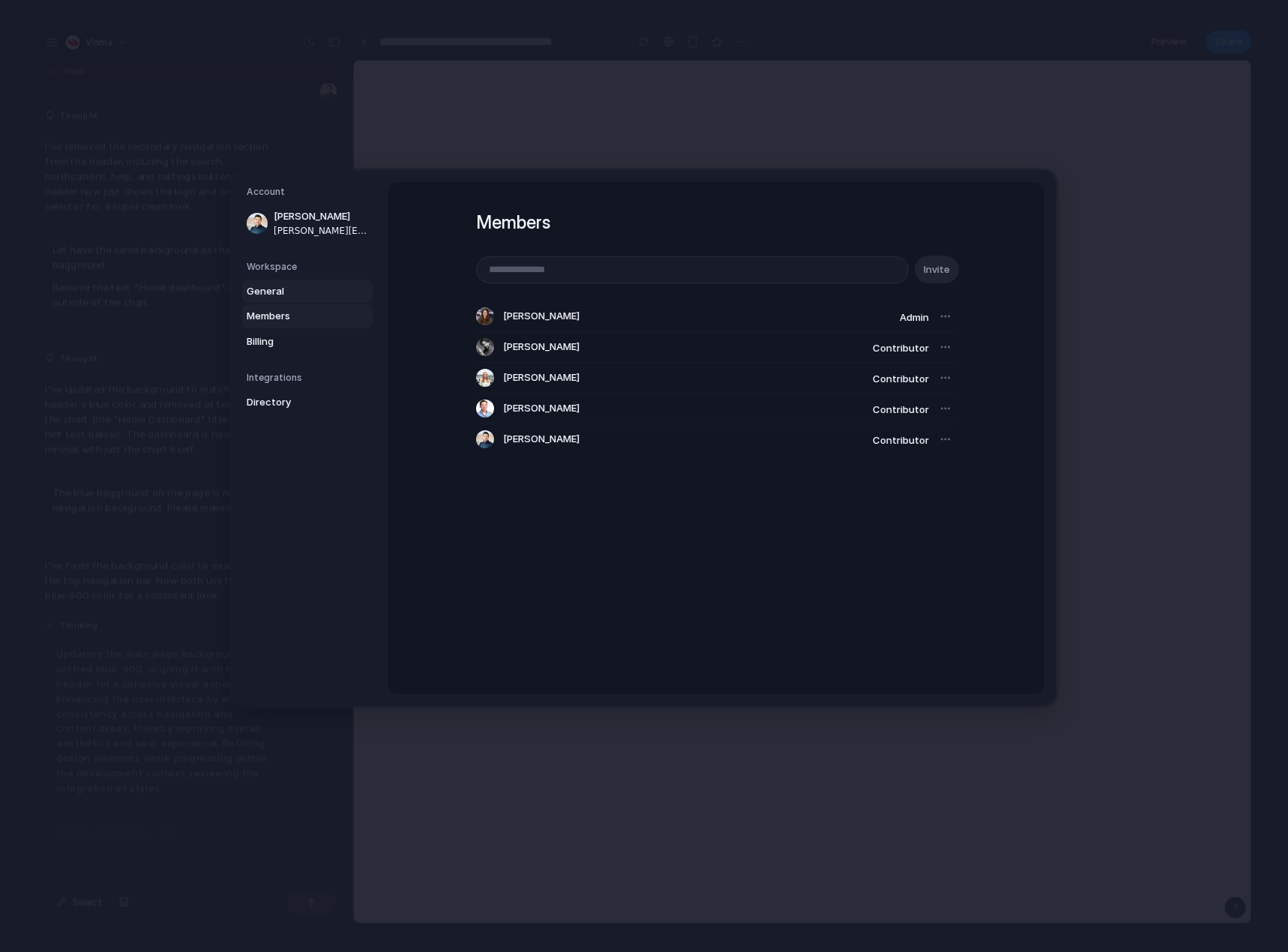
click at [268, 289] on span "General" at bounding box center [294, 290] width 96 height 15
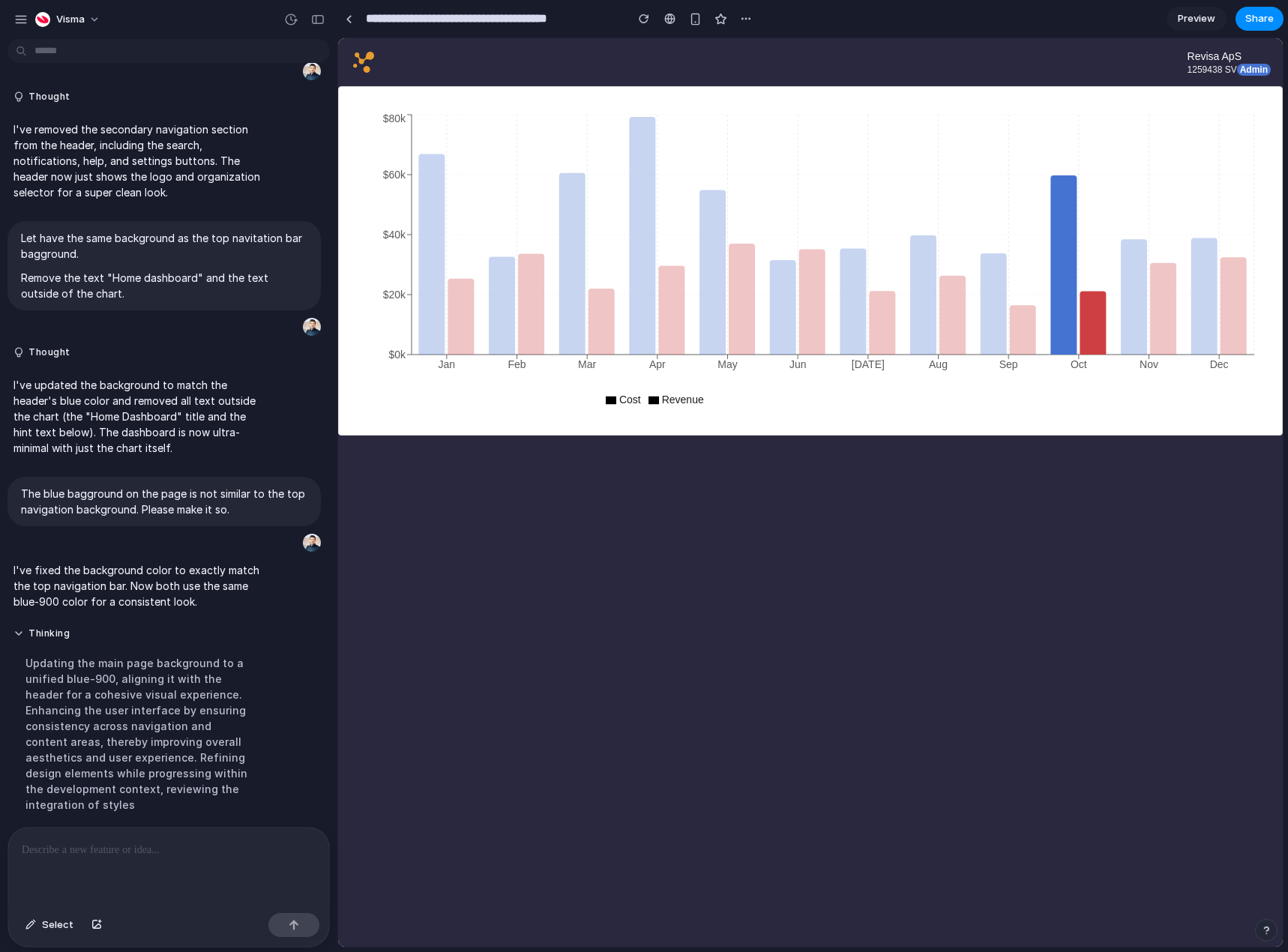
click at [155, 847] on p at bounding box center [166, 850] width 288 height 18
click at [176, 843] on p at bounding box center [166, 850] width 288 height 18
click at [68, 920] on span "Select" at bounding box center [58, 925] width 32 height 15
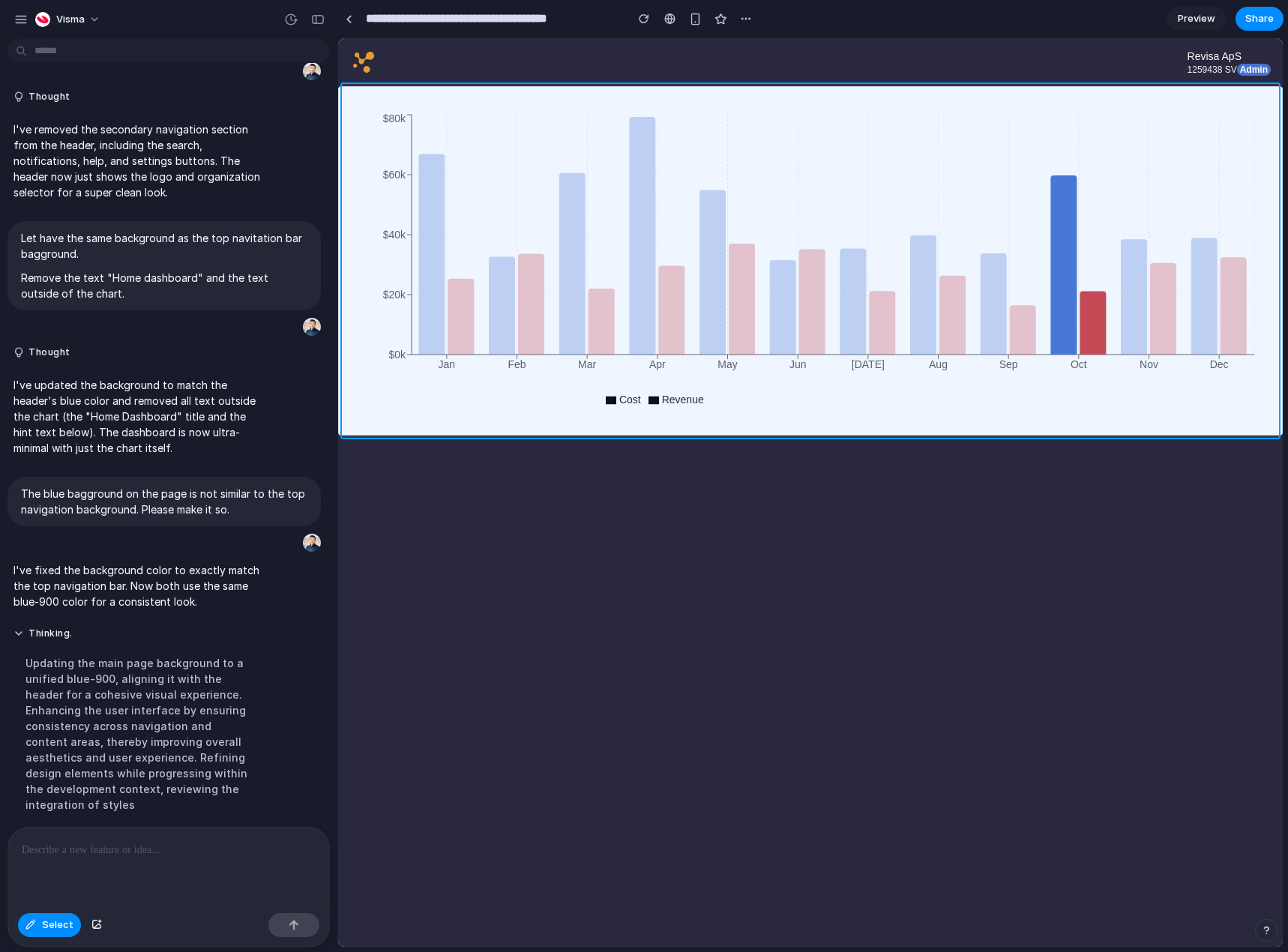
click at [354, 296] on div at bounding box center [810, 492] width 945 height 909
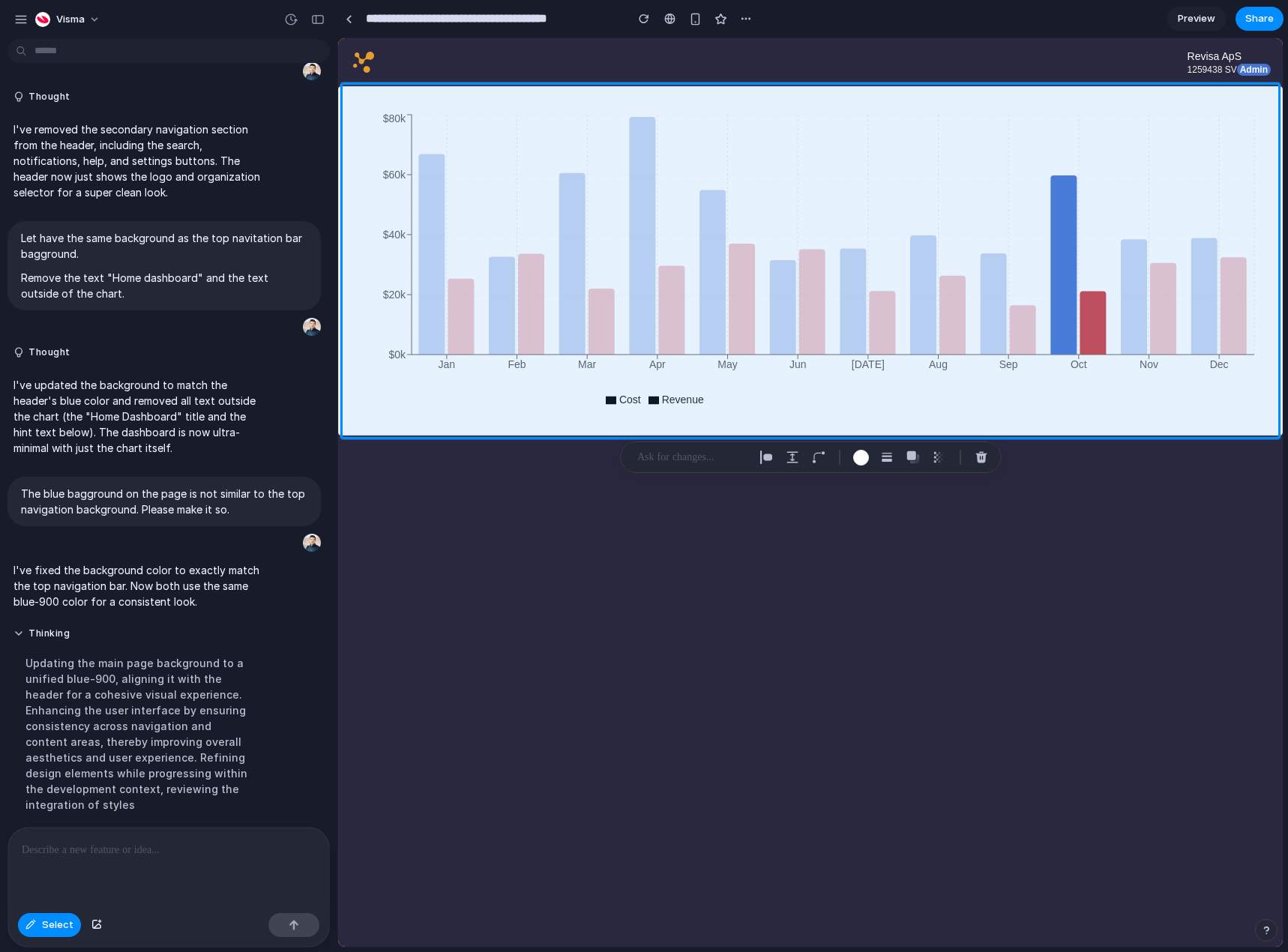
click at [98, 853] on div at bounding box center [169, 868] width 321 height 80
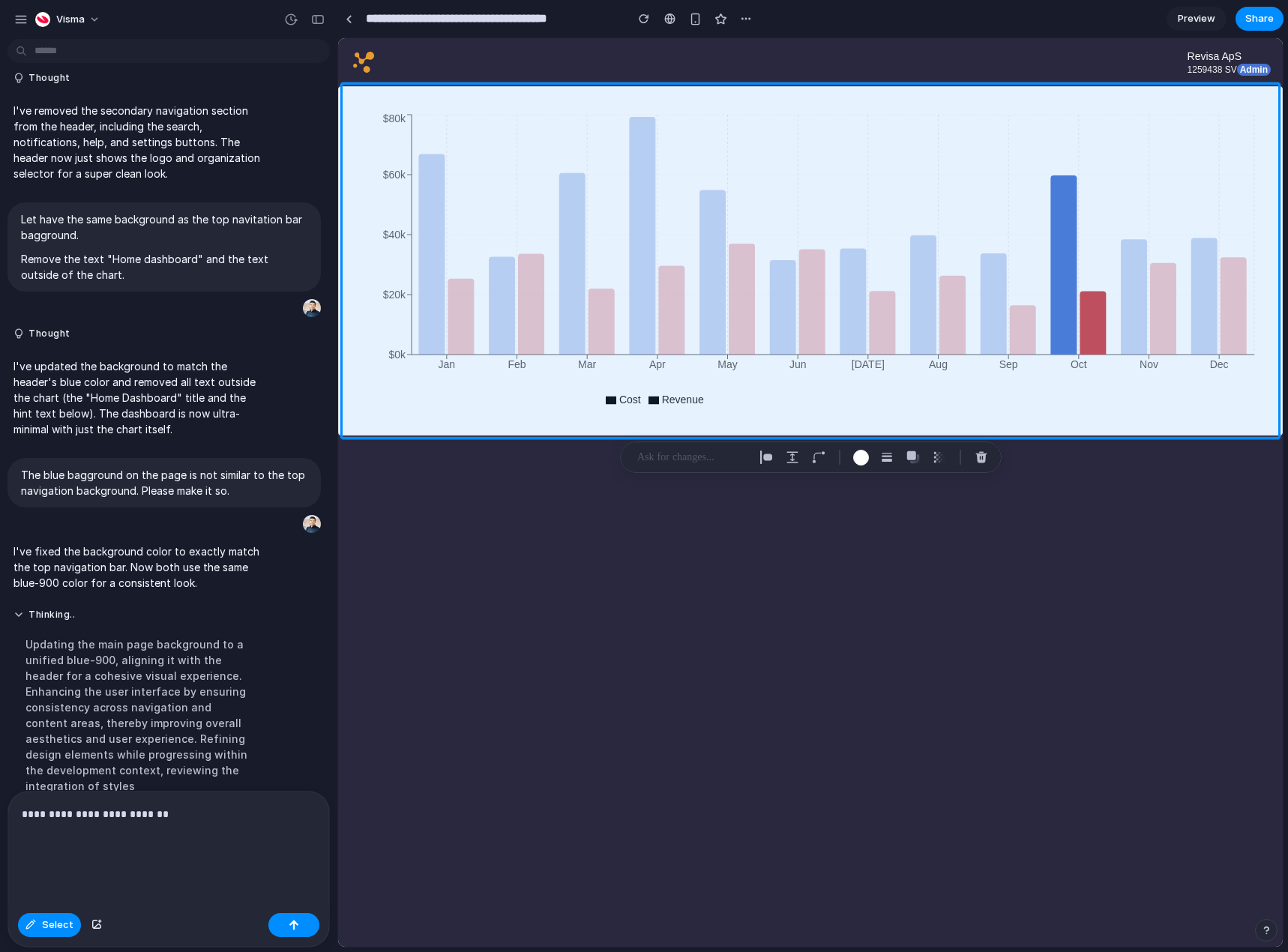
scroll to position [617, 0]
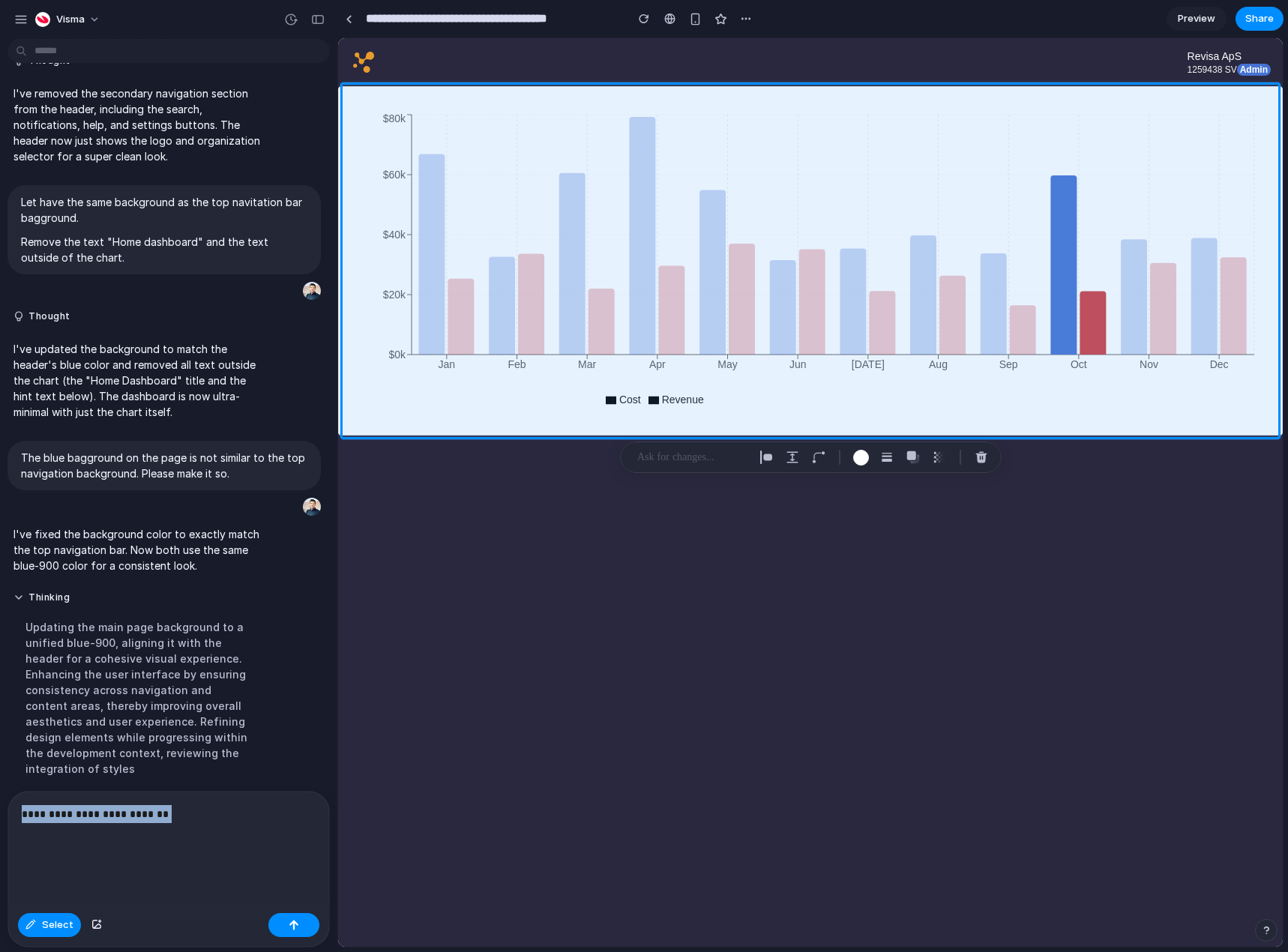
click at [204, 818] on p "**********" at bounding box center [166, 832] width 288 height 54
click at [200, 837] on p "**********" at bounding box center [166, 832] width 288 height 54
click at [121, 816] on p "**********" at bounding box center [166, 832] width 288 height 54
click at [162, 839] on p "**********" at bounding box center [166, 832] width 288 height 54
click at [101, 805] on p "**********" at bounding box center [166, 832] width 288 height 54
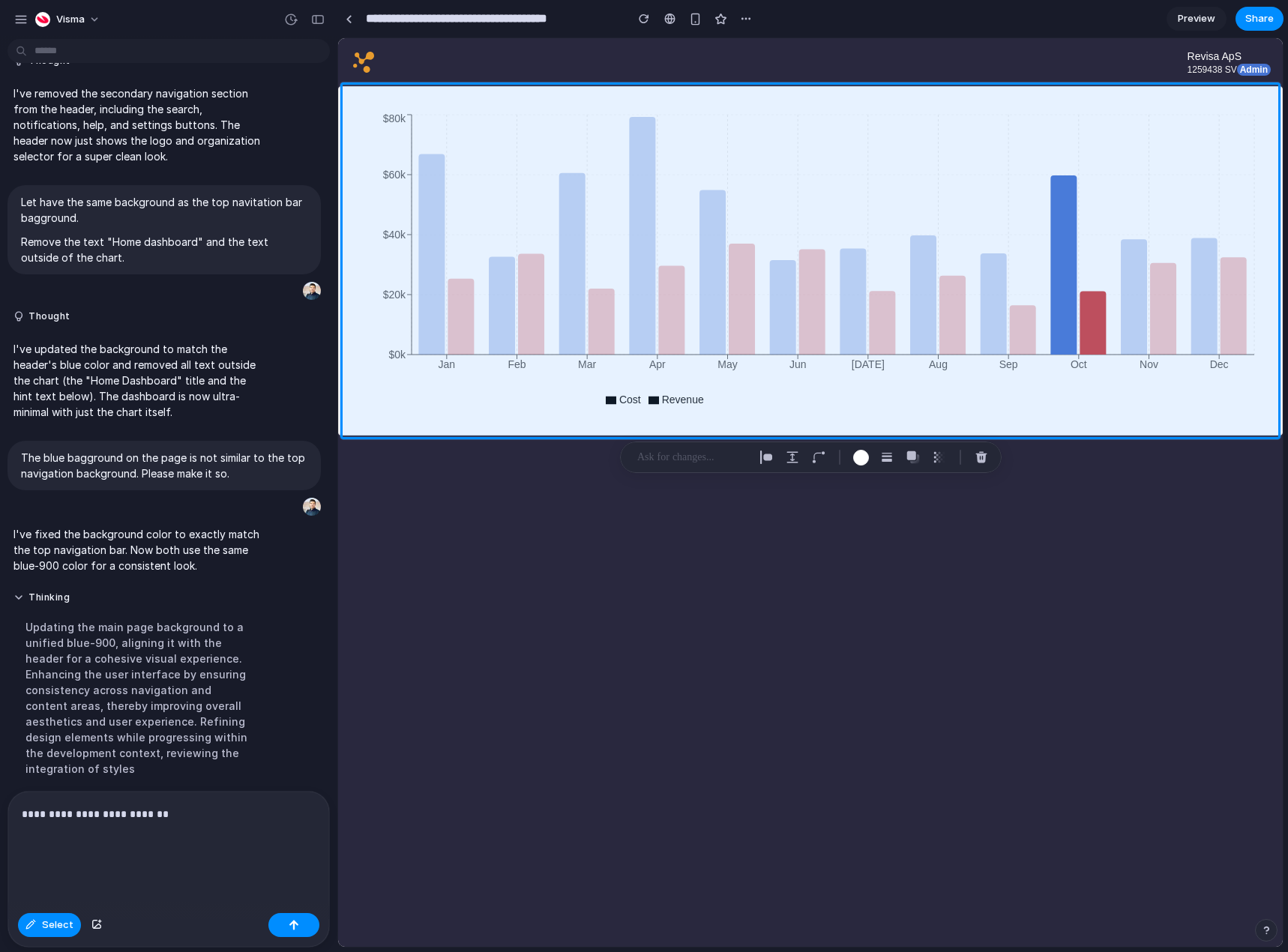
click at [129, 836] on p "**********" at bounding box center [166, 832] width 288 height 54
click at [45, 922] on span "Select" at bounding box center [58, 925] width 32 height 15
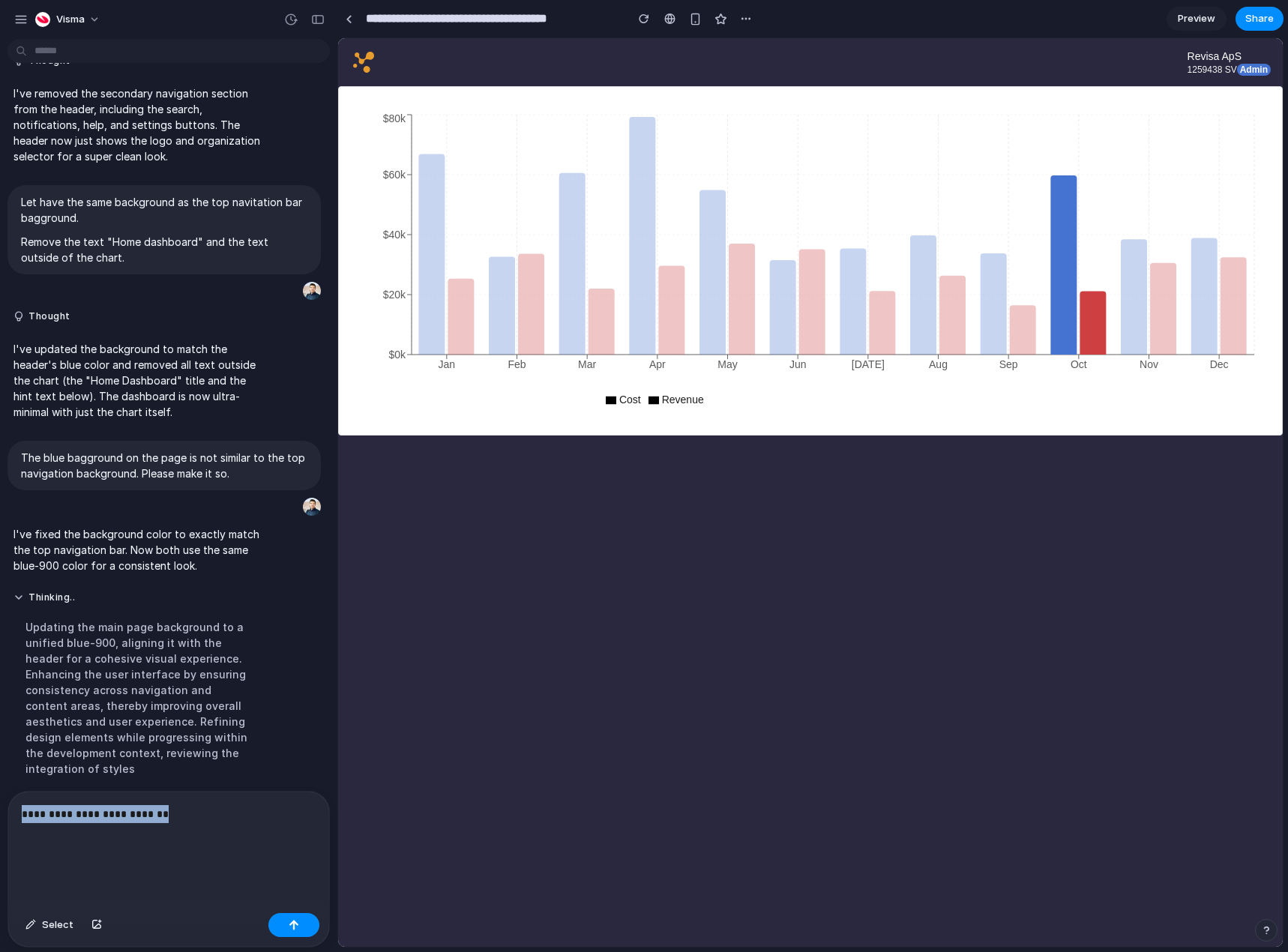
drag, startPoint x: 171, startPoint y: 807, endPoint x: -1, endPoint y: 803, distance: 172.0
click at [0, 803] on html "Visma Let recreate this as the Home Dashboard page, making it super simple with…" at bounding box center [644, 476] width 1288 height 952
click at [215, 808] on p "**********" at bounding box center [166, 814] width 288 height 90
click at [217, 807] on p "**********" at bounding box center [166, 814] width 288 height 90
click at [267, 796] on p "**********" at bounding box center [166, 814] width 288 height 90
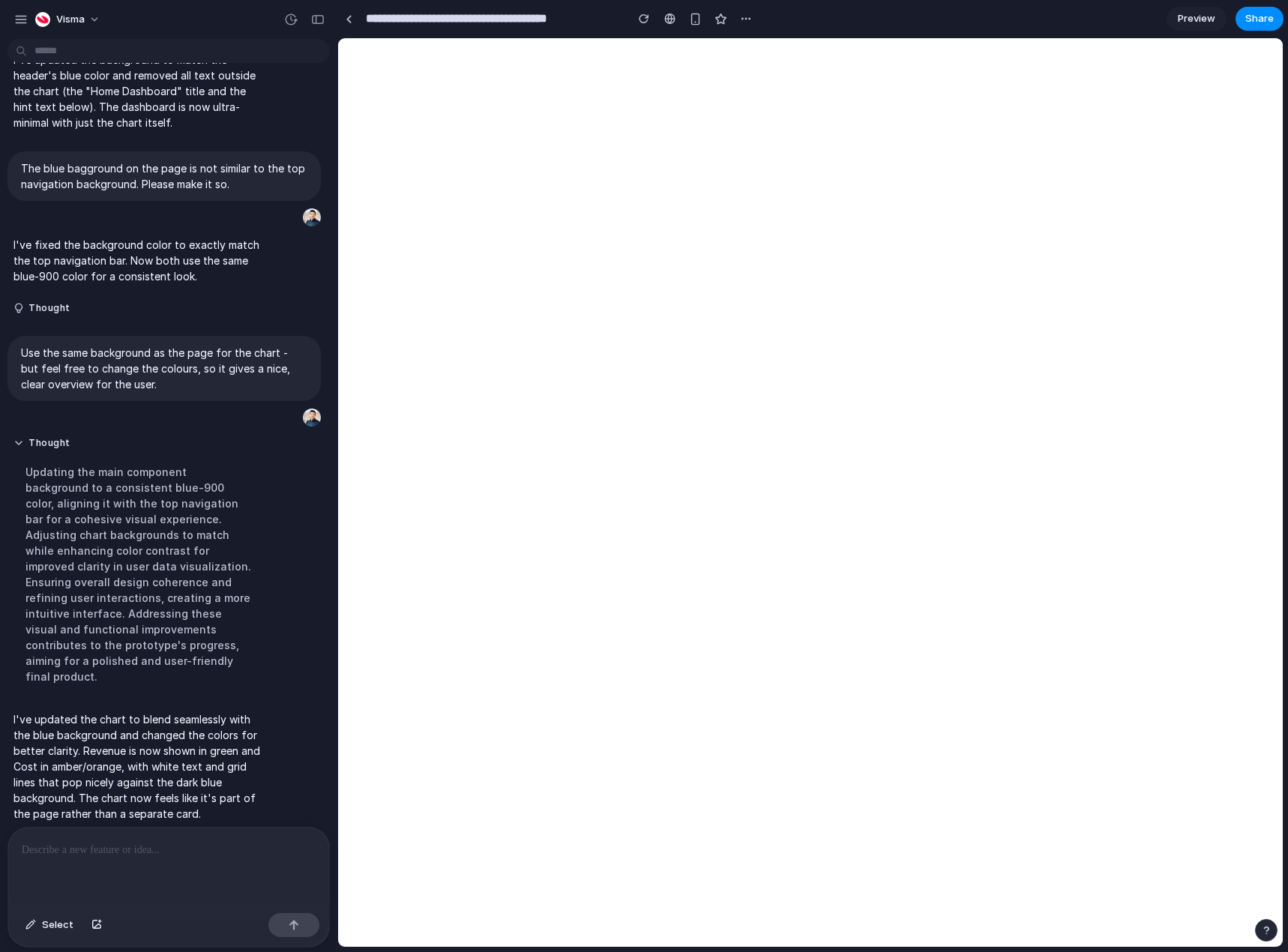
scroll to position [0, 0]
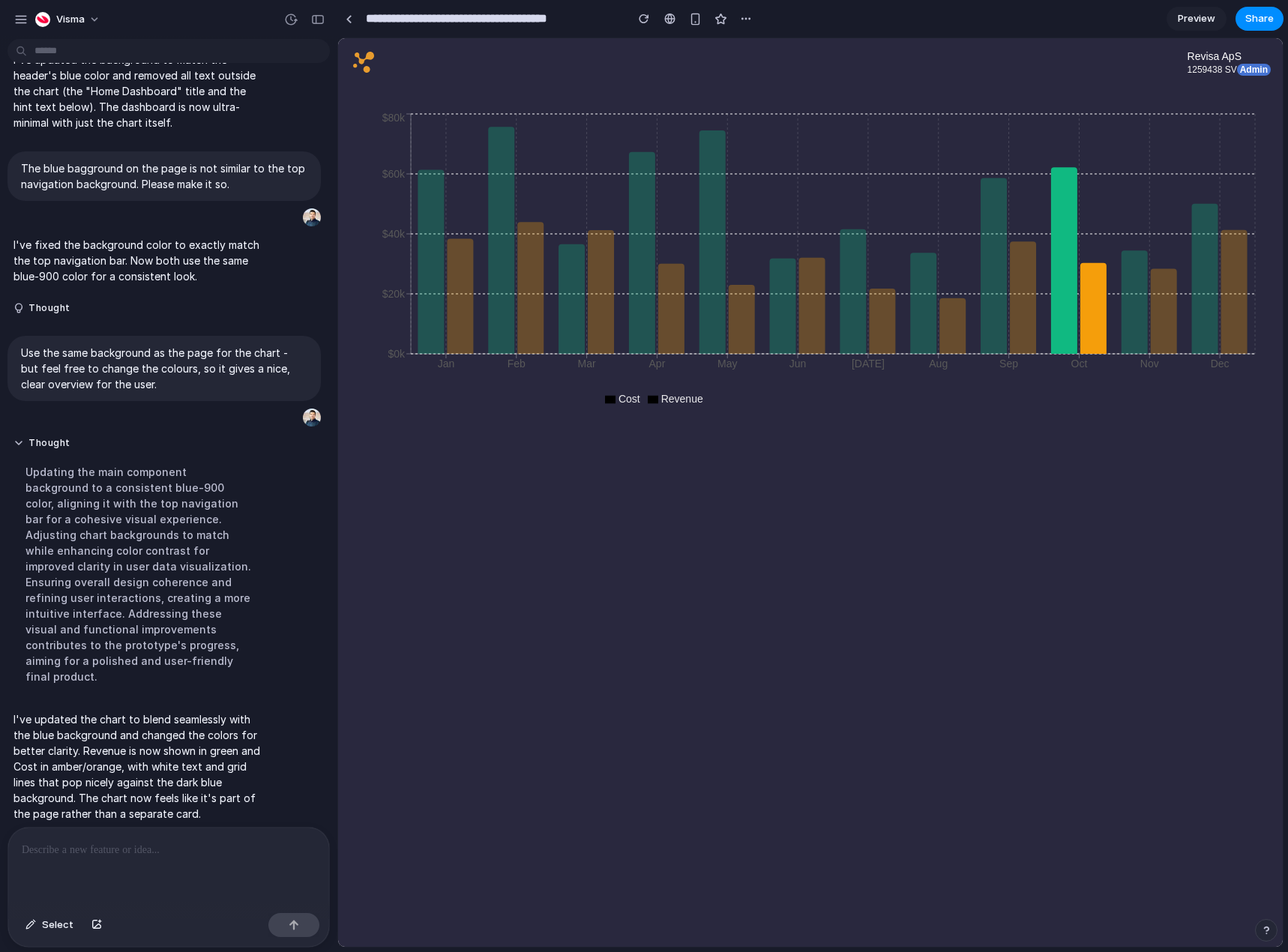
click at [995, 526] on main "Cost Revenue Jan Feb Mar Apr May Jun [DATE] Aug Sep Oct Nov Dec $0k $20k $40k $…" at bounding box center [810, 516] width 945 height 861
click at [54, 916] on button "Select" at bounding box center [49, 925] width 63 height 24
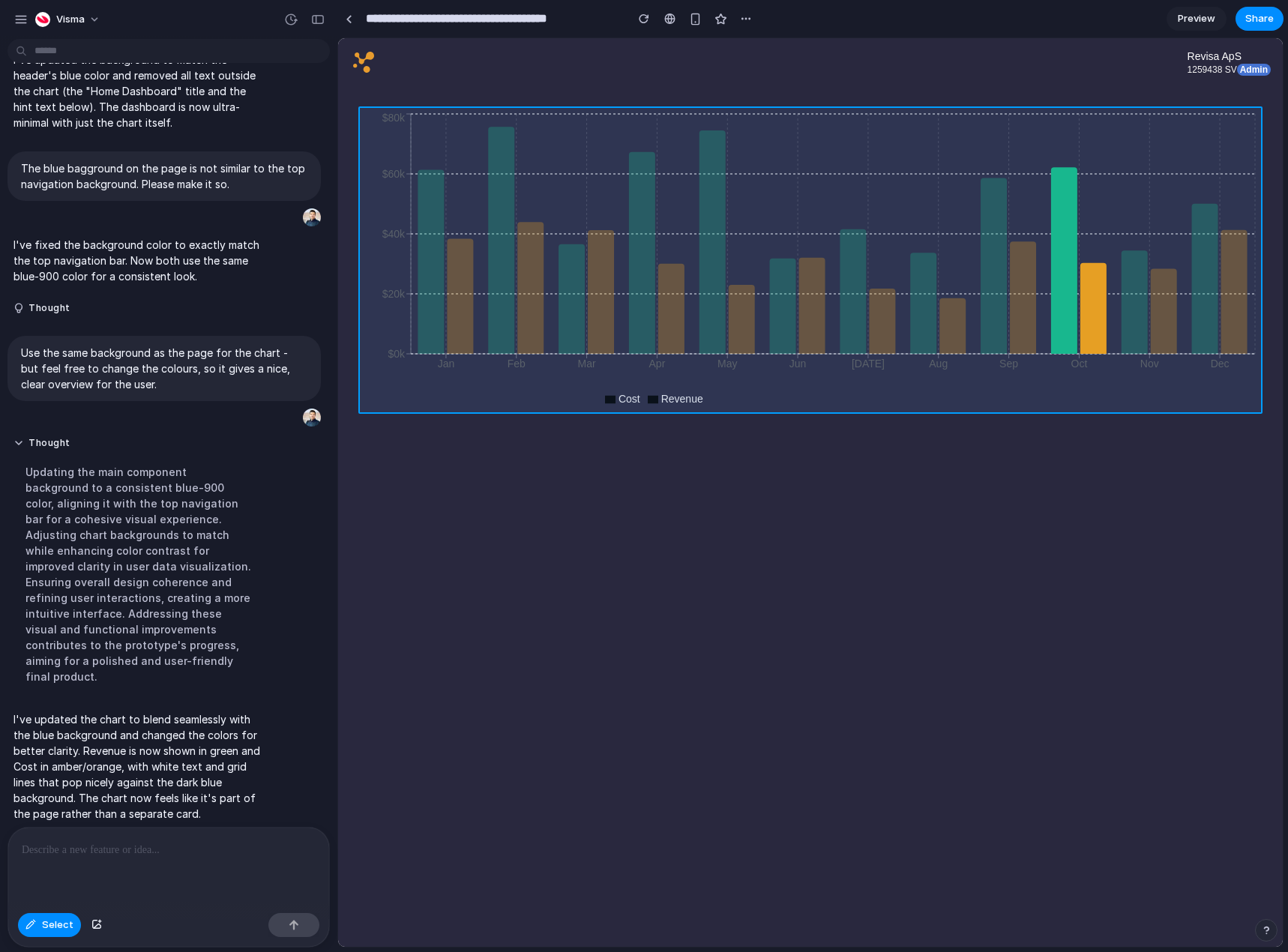
click at [426, 143] on div at bounding box center [810, 492] width 945 height 909
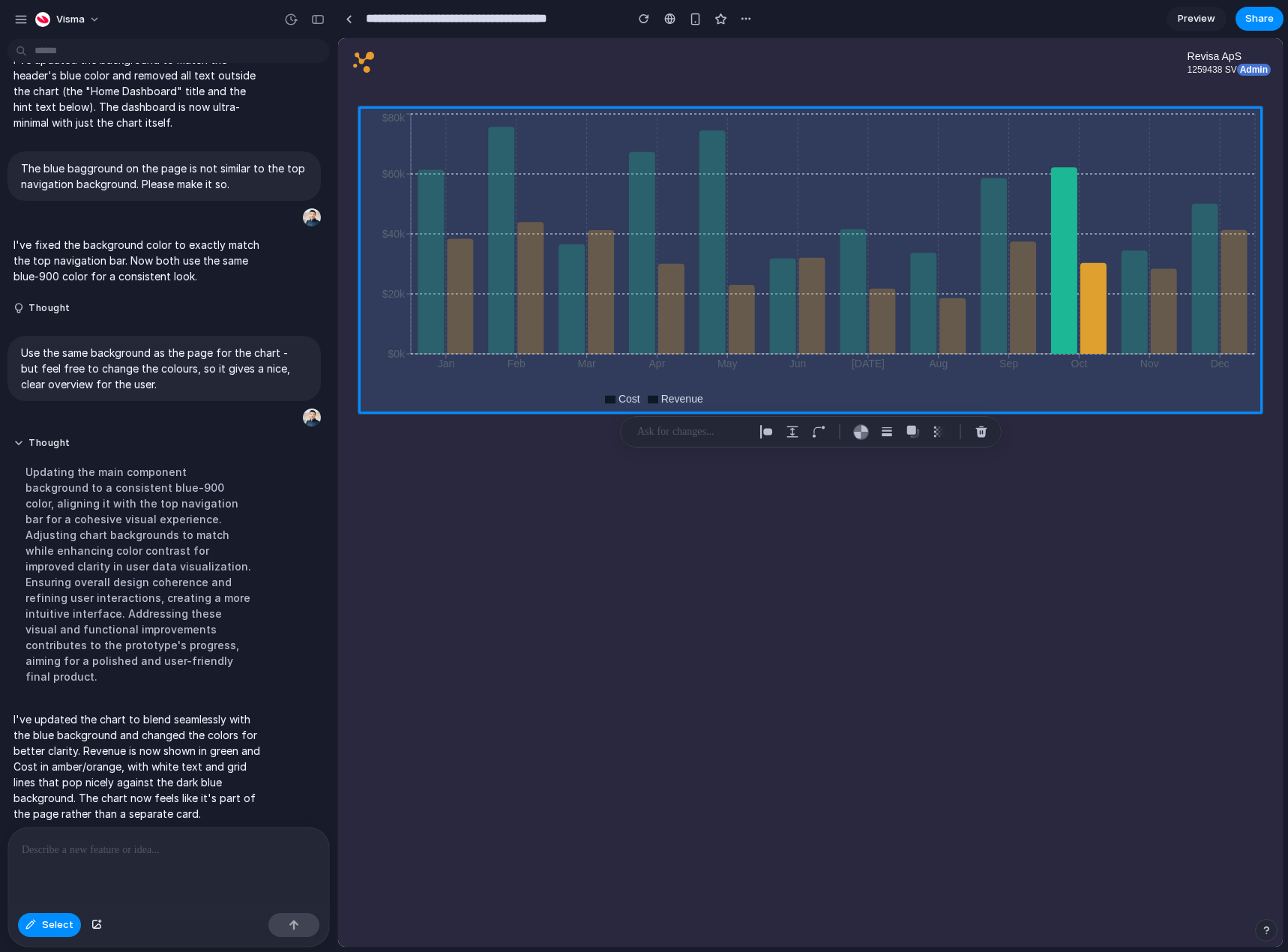
click at [95, 860] on div at bounding box center [169, 868] width 321 height 80
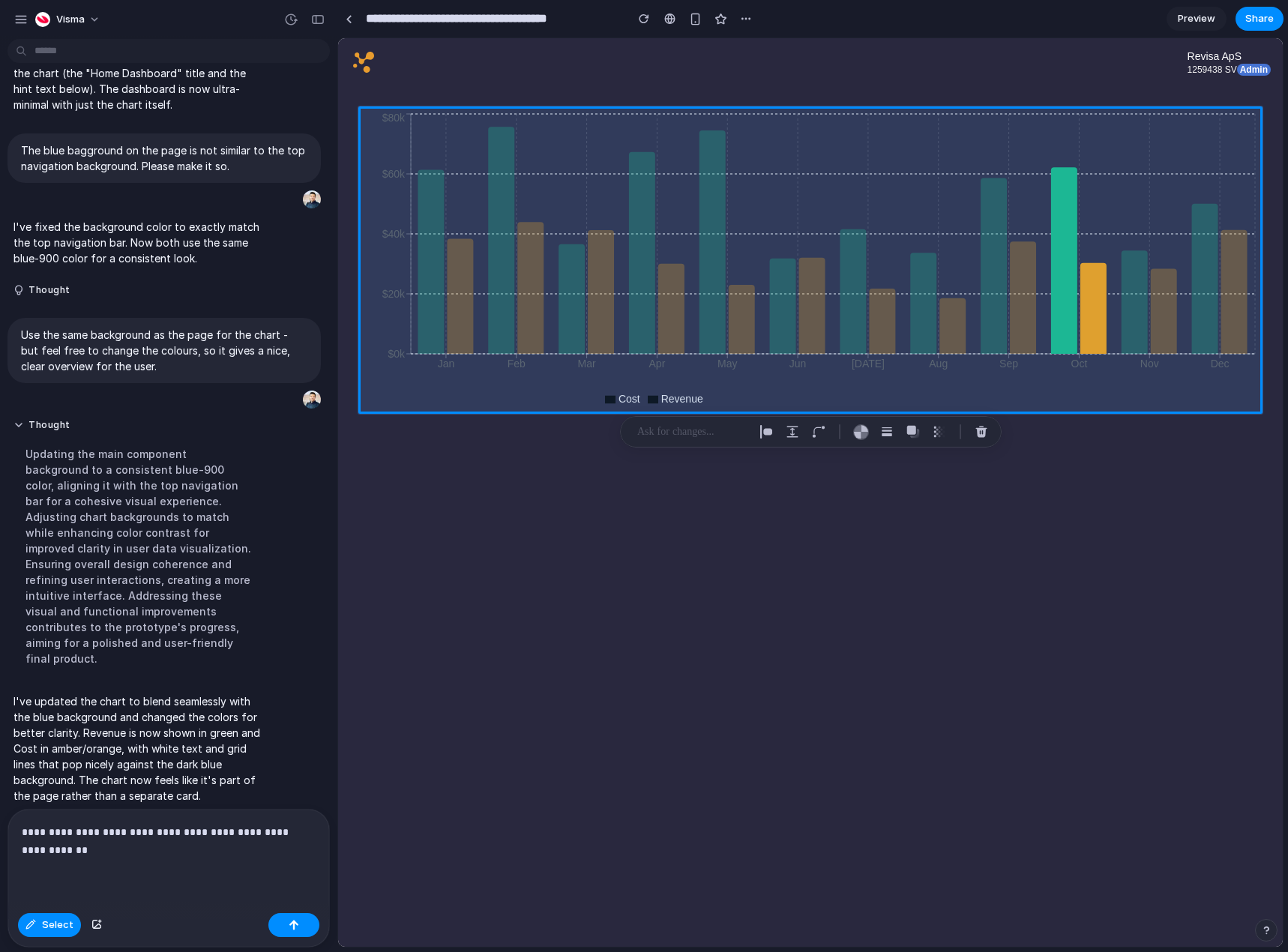
scroll to position [940, 0]
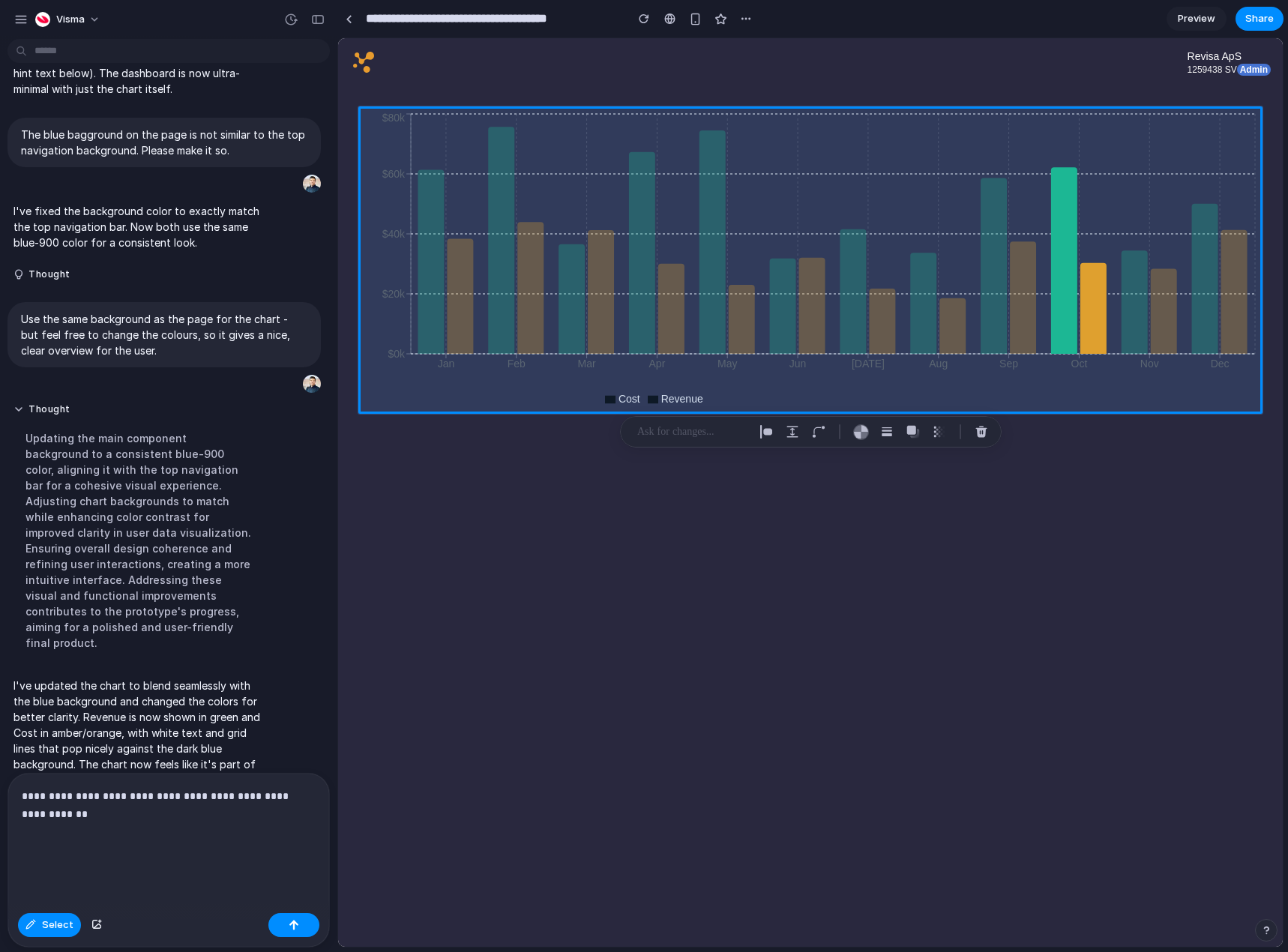
click at [128, 847] on p "**********" at bounding box center [166, 823] width 288 height 72
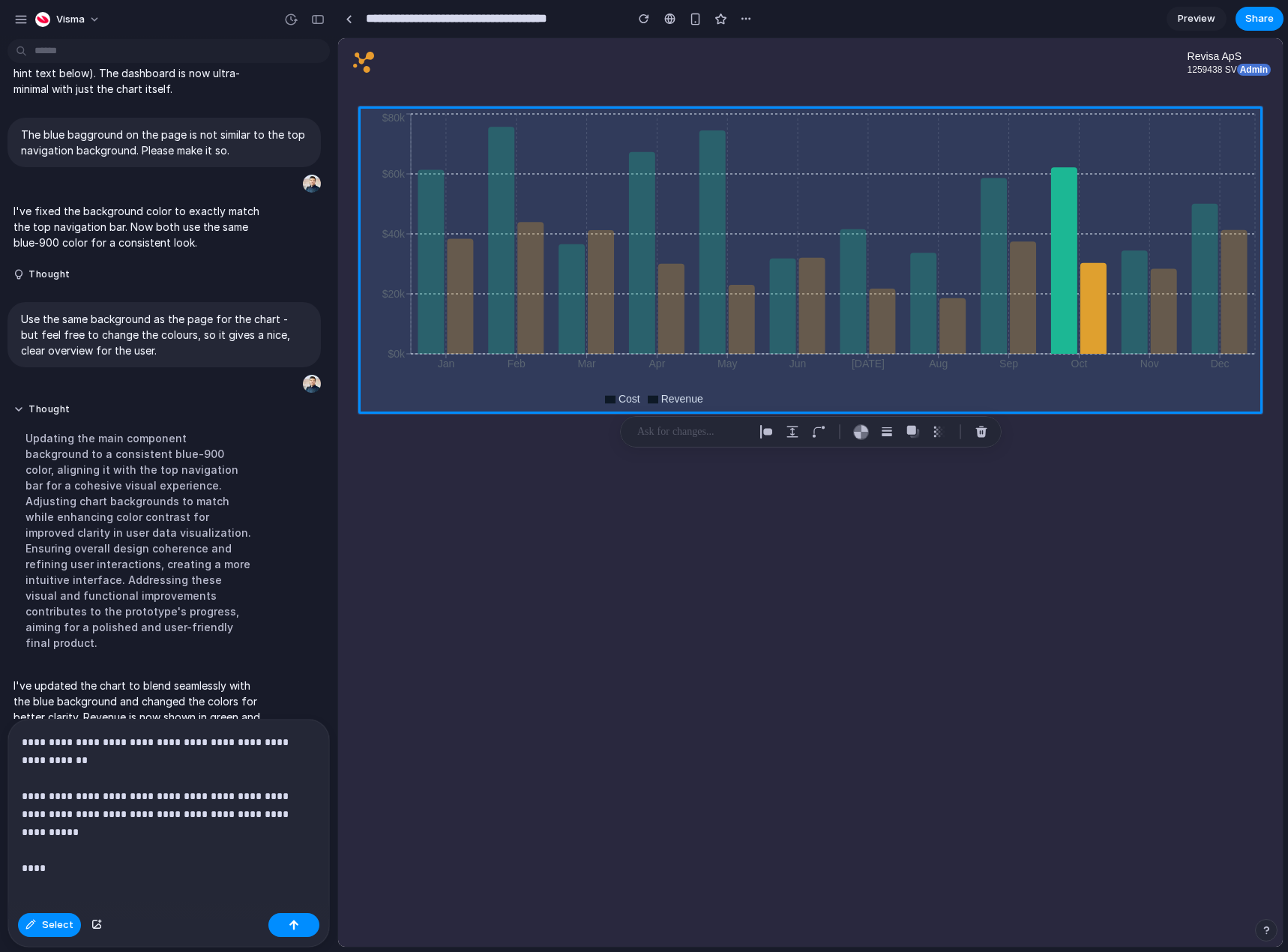
click at [119, 858] on div "**********" at bounding box center [169, 813] width 321 height 188
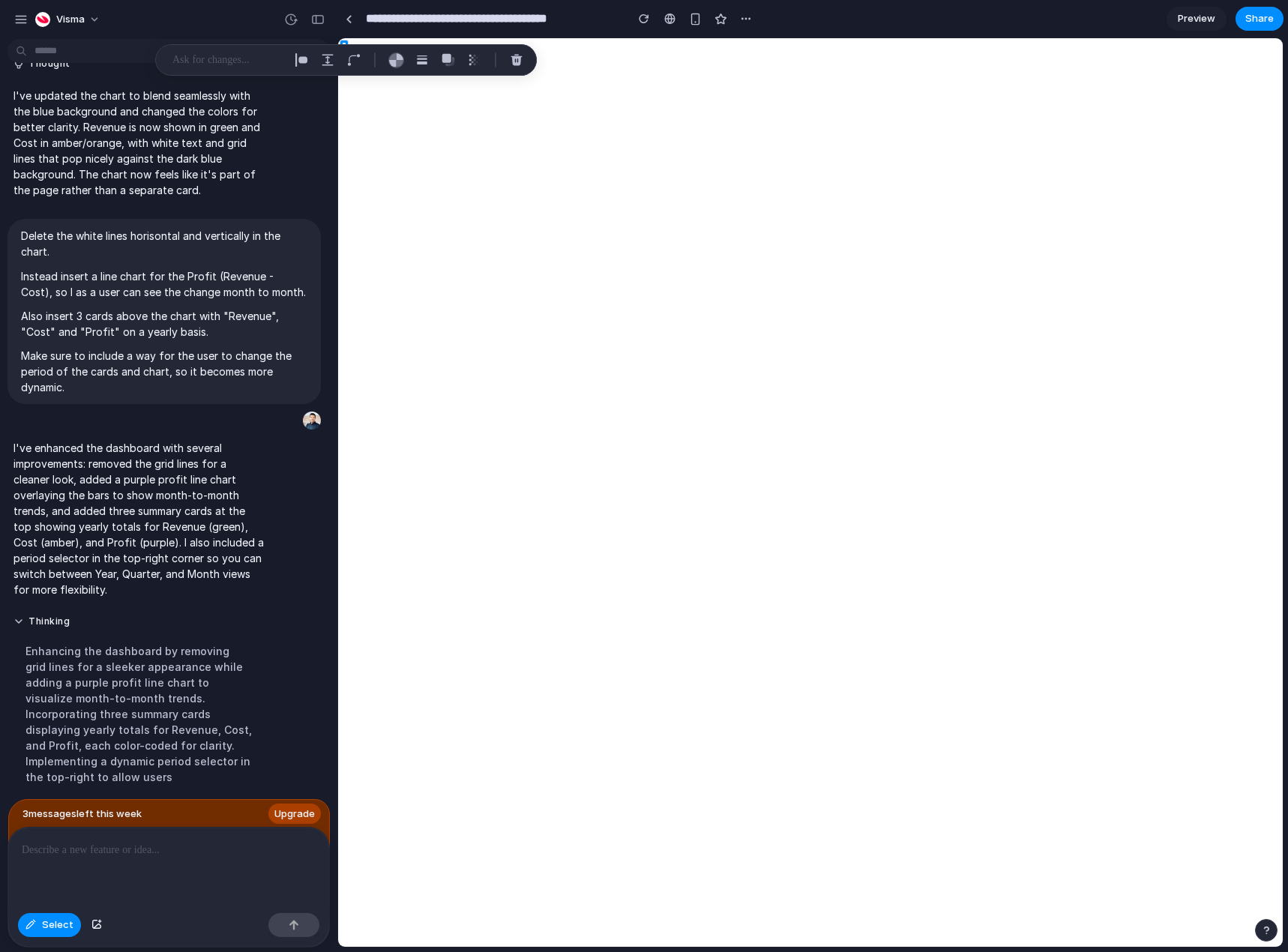
scroll to position [0, 0]
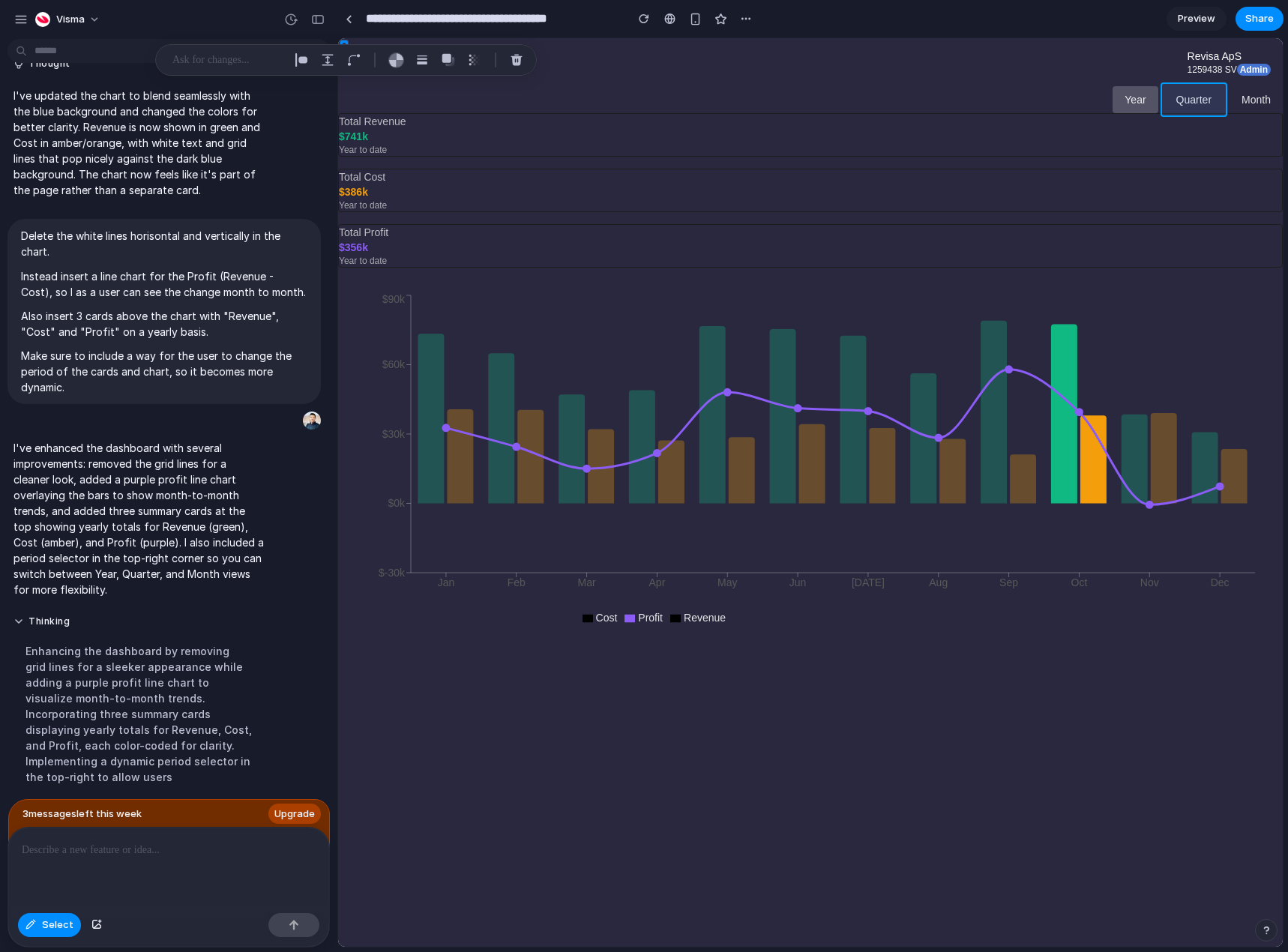
click at [1180, 96] on div at bounding box center [810, 492] width 945 height 909
click at [1151, 97] on div at bounding box center [810, 492] width 945 height 909
click at [1199, 107] on div at bounding box center [810, 492] width 945 height 909
click at [1176, 104] on div at bounding box center [810, 492] width 945 height 909
click at [1151, 100] on div at bounding box center [810, 492] width 945 height 909
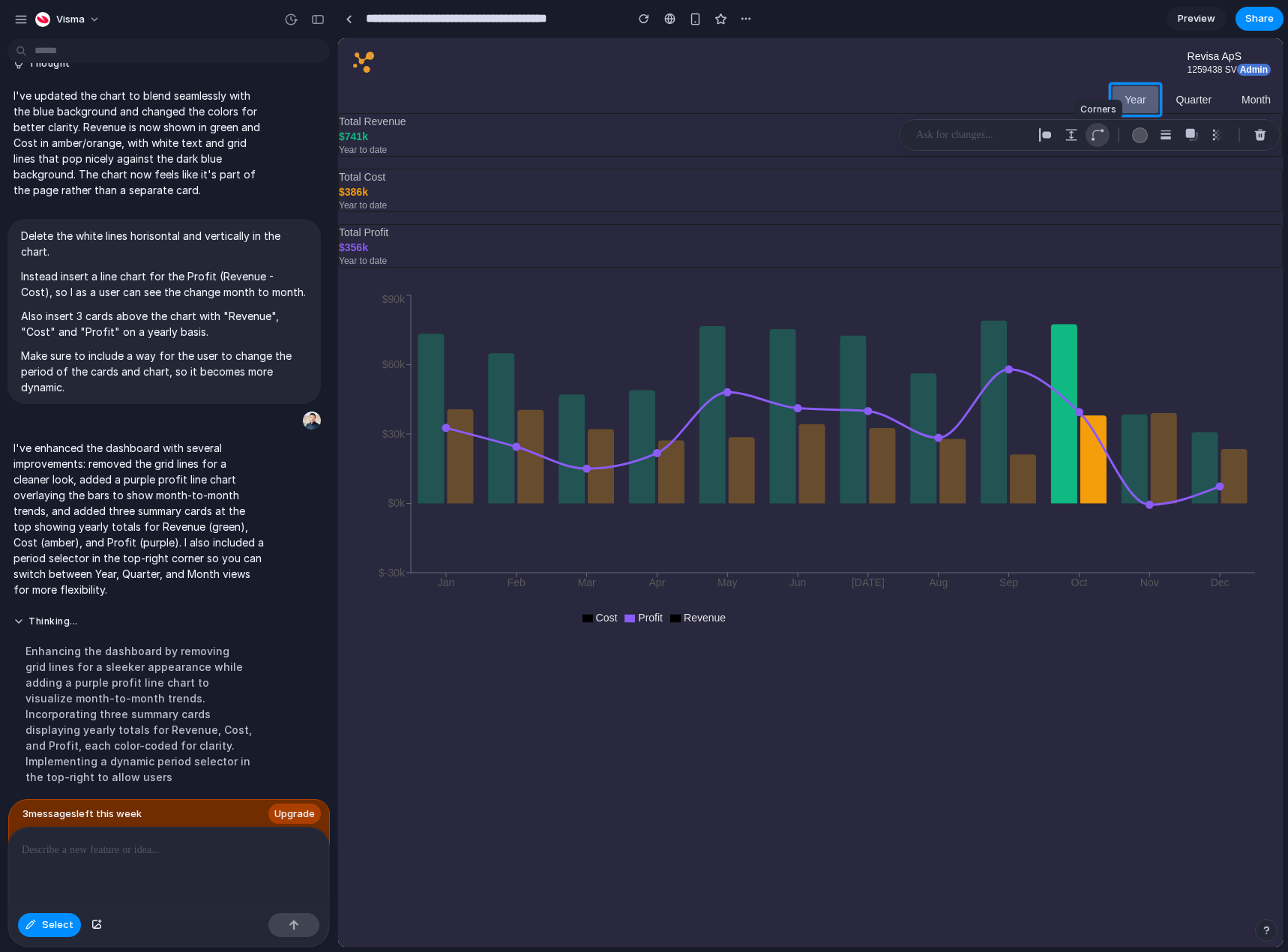
click at [1105, 130] on button "button" at bounding box center [1097, 135] width 24 height 24
click at [1221, 237] on button "button" at bounding box center [1248, 237] width 54 height 30
type input "**"
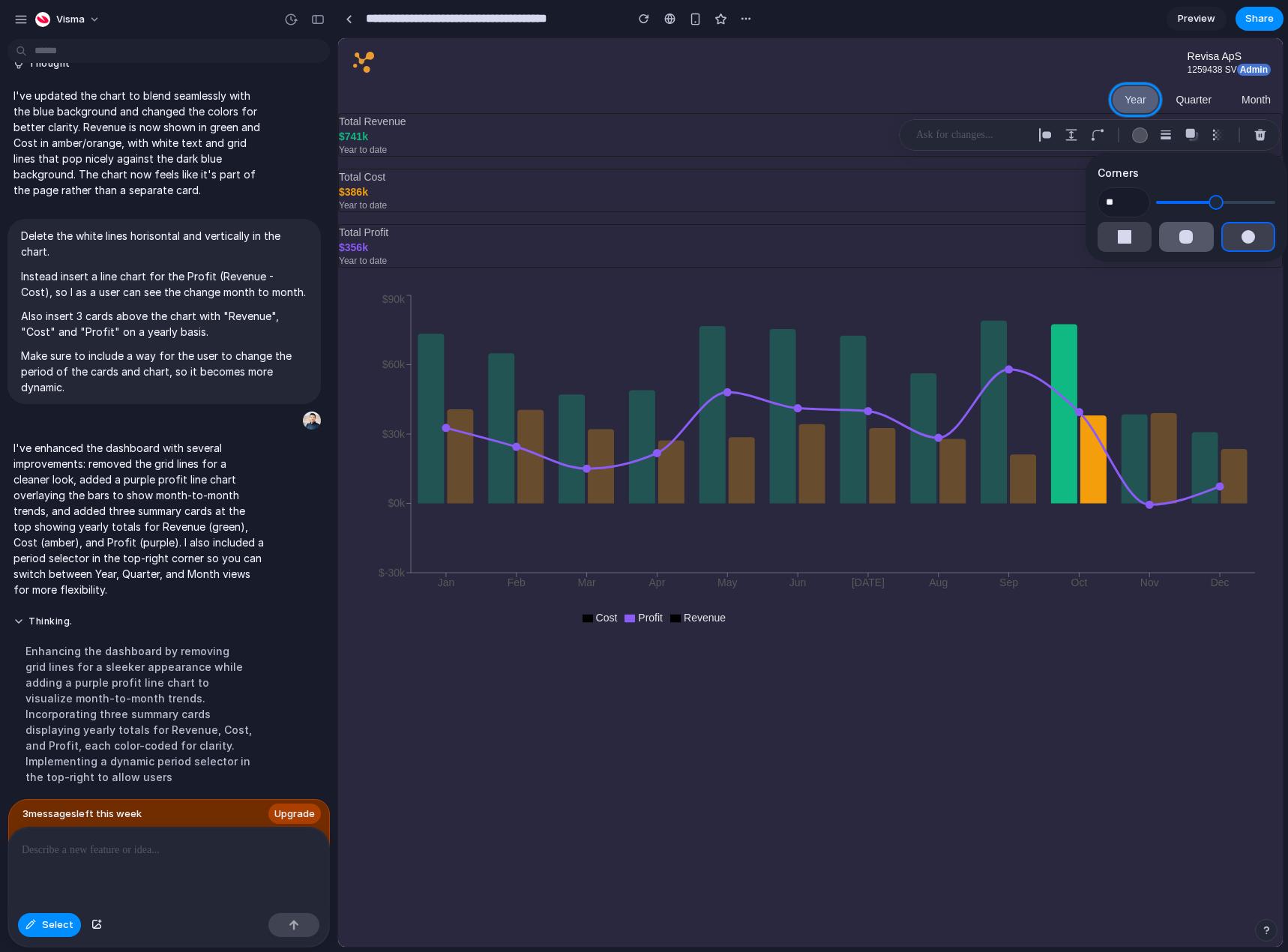
click at [1169, 230] on button "button" at bounding box center [1186, 237] width 54 height 30
type input "*"
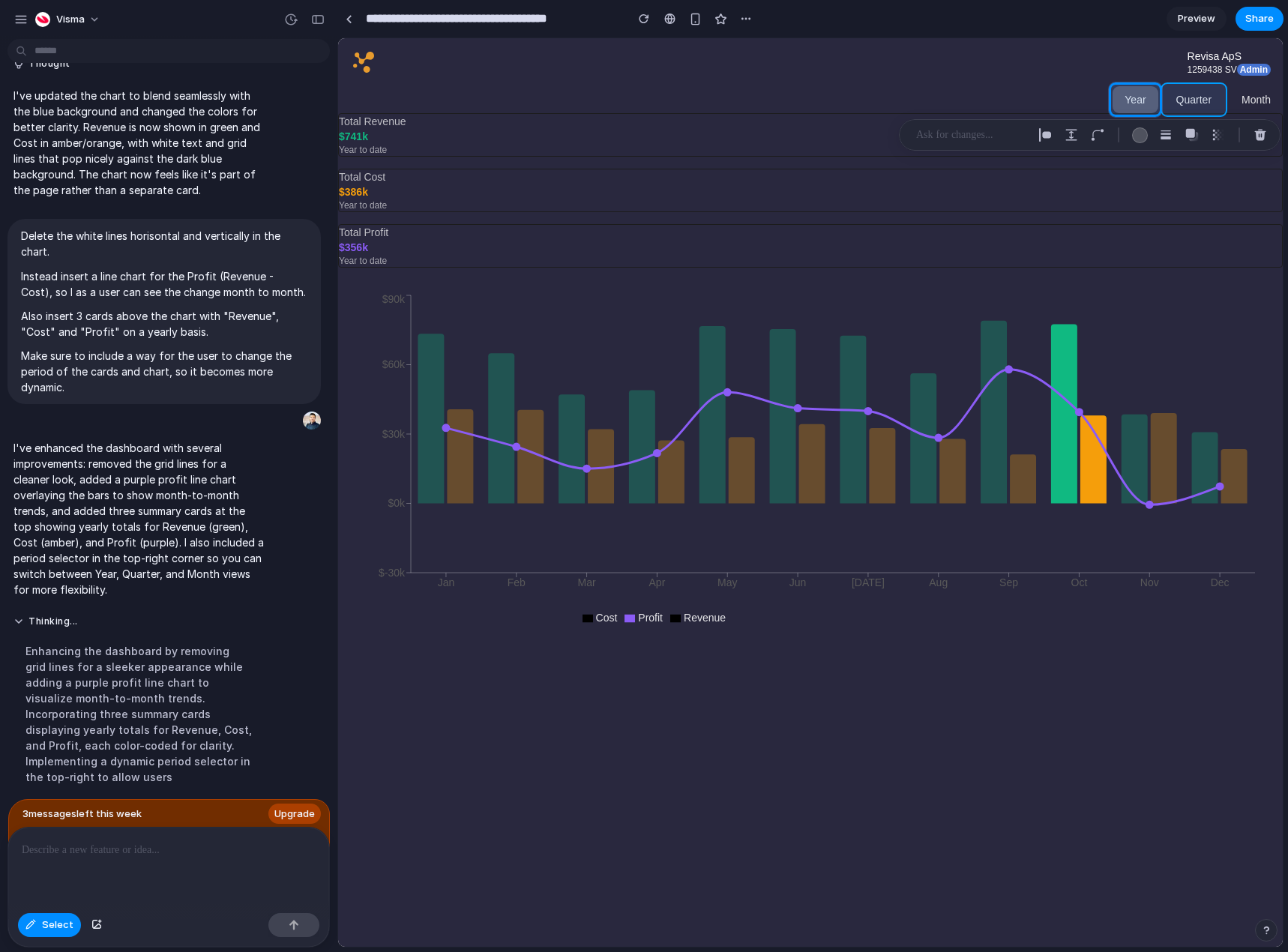
click at [1184, 97] on div at bounding box center [810, 492] width 945 height 909
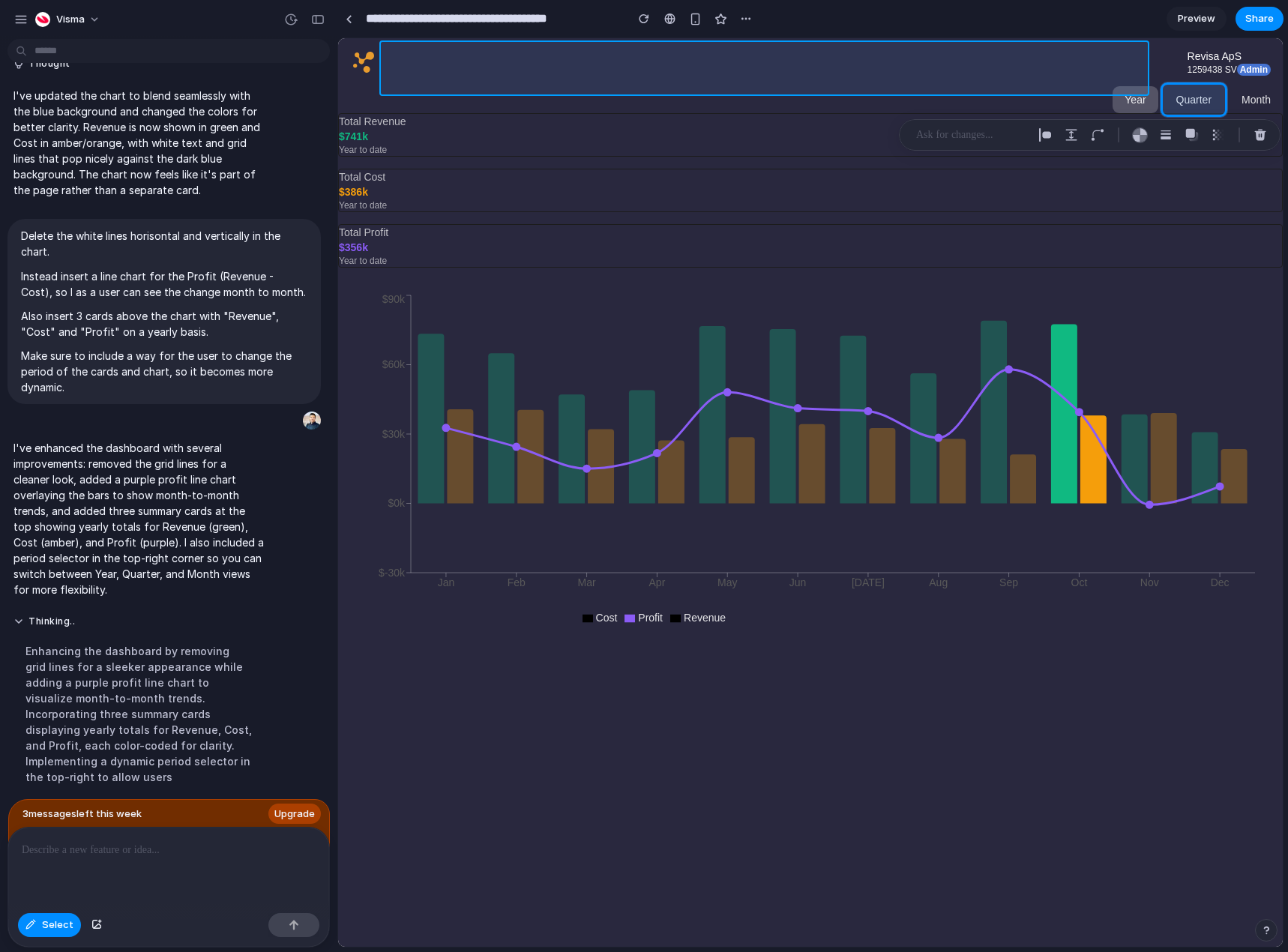
click at [953, 68] on div at bounding box center [810, 492] width 945 height 909
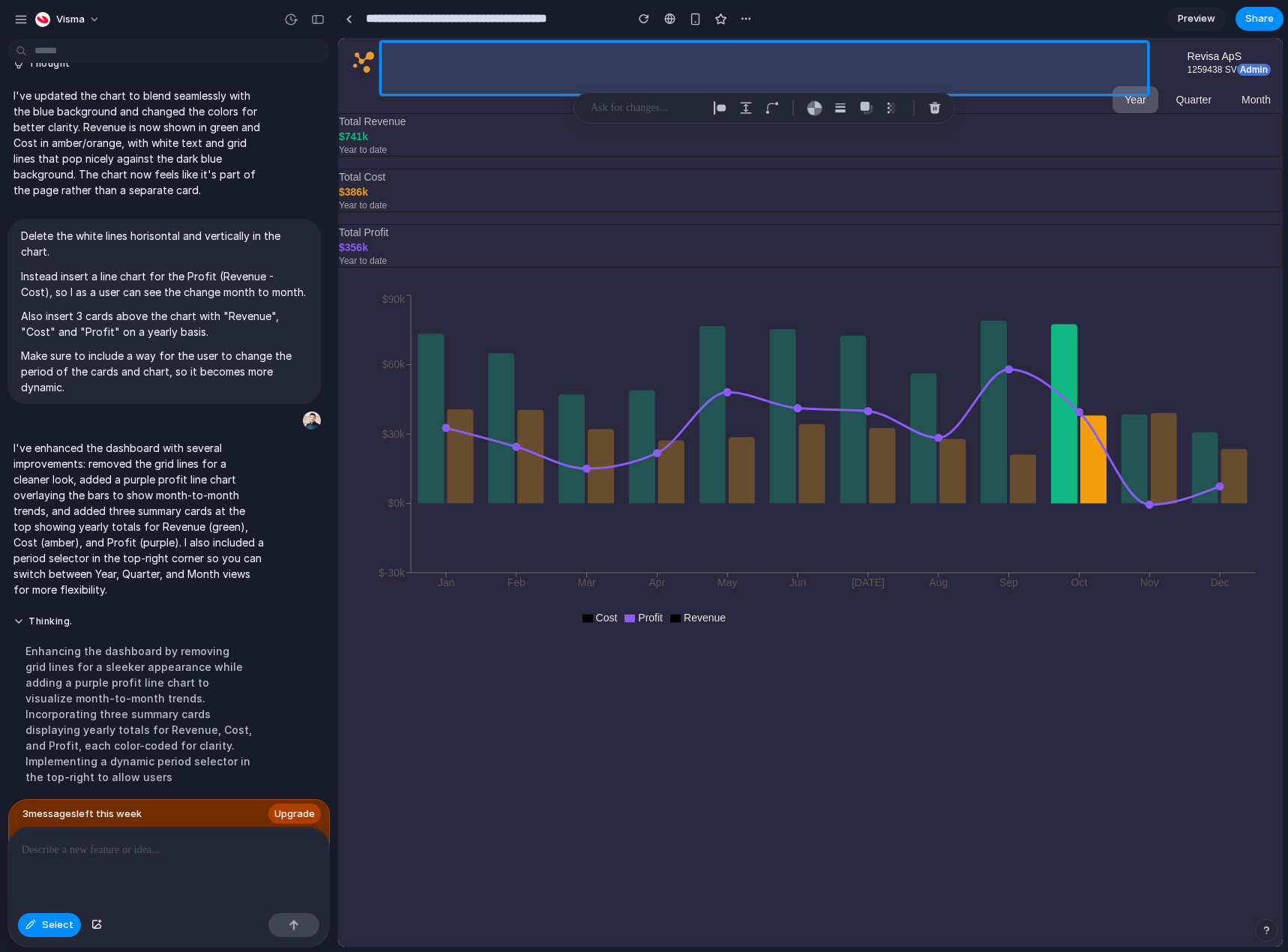
click at [313, 60] on html "Visma Let recreate this as the Home Dashboard page, making it super simple with…" at bounding box center [644, 476] width 1288 height 952
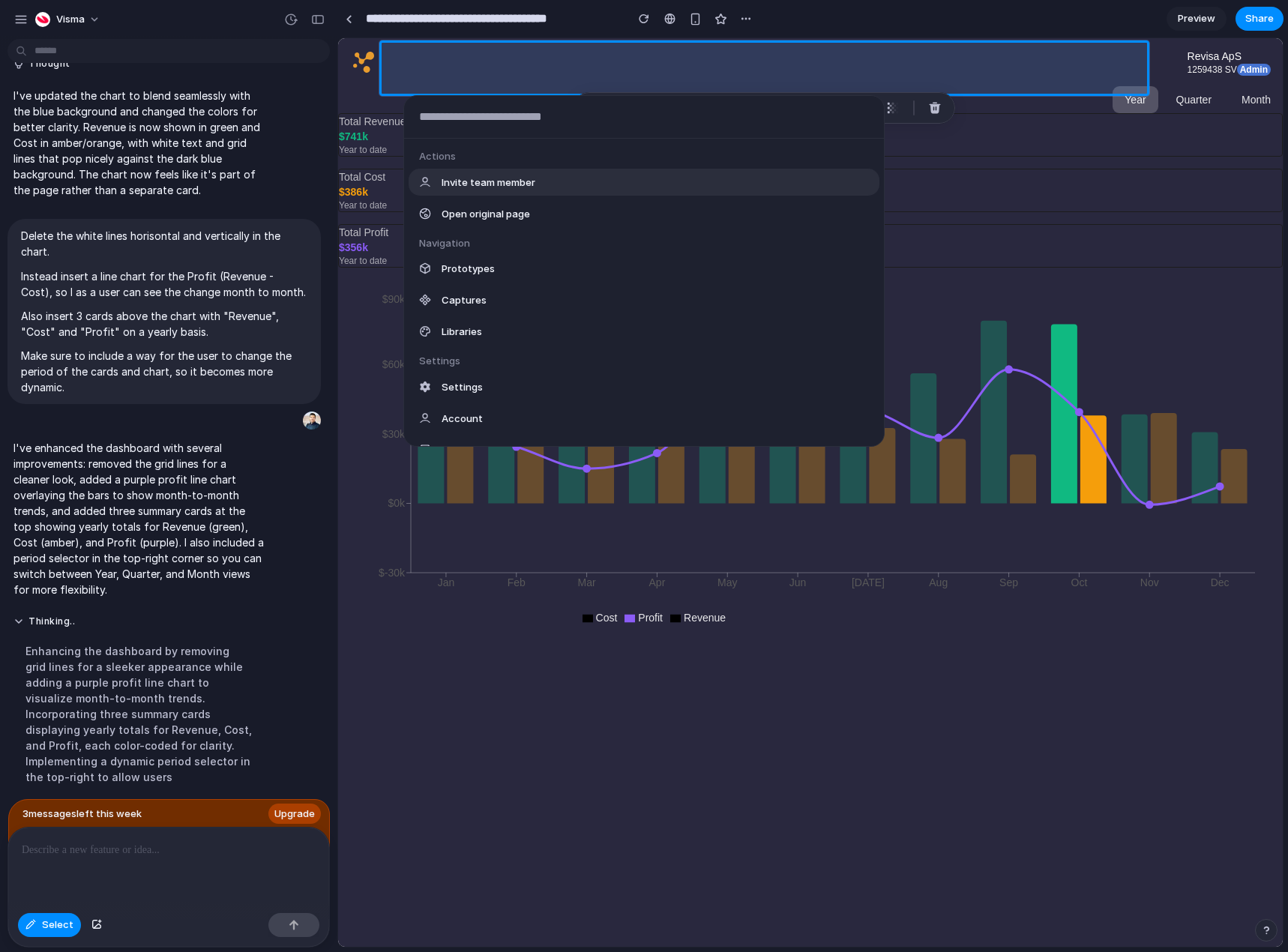
click at [1144, 22] on div "Actions Invite team member Open original page Navigation Prototypes Captures Li…" at bounding box center [644, 476] width 1288 height 952
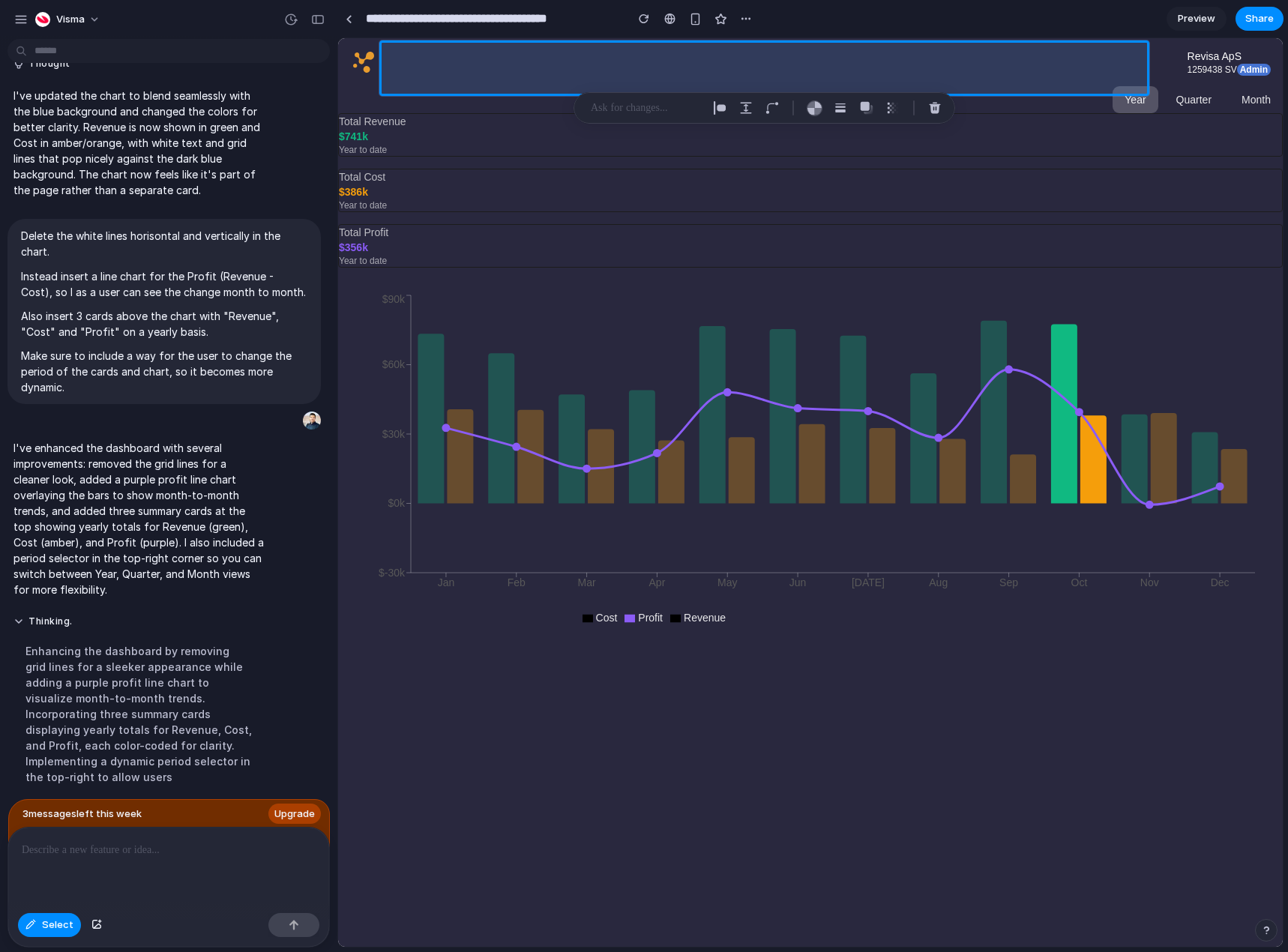
click at [926, 2] on section "**********" at bounding box center [810, 19] width 946 height 38
click at [201, 509] on p "I've enhanced the dashboard with several improvements: removed the grid lines f…" at bounding box center [139, 519] width 250 height 158
drag, startPoint x: 321, startPoint y: 578, endPoint x: 319, endPoint y: 594, distance: 16.1
click at [319, 594] on div "I've enhanced the dashboard with several improvements: removed the grid lines f…" at bounding box center [164, 519] width 328 height 176
click at [320, 596] on div "I've enhanced the dashboard with several improvements: removed the grid lines f…" at bounding box center [164, 519] width 328 height 176
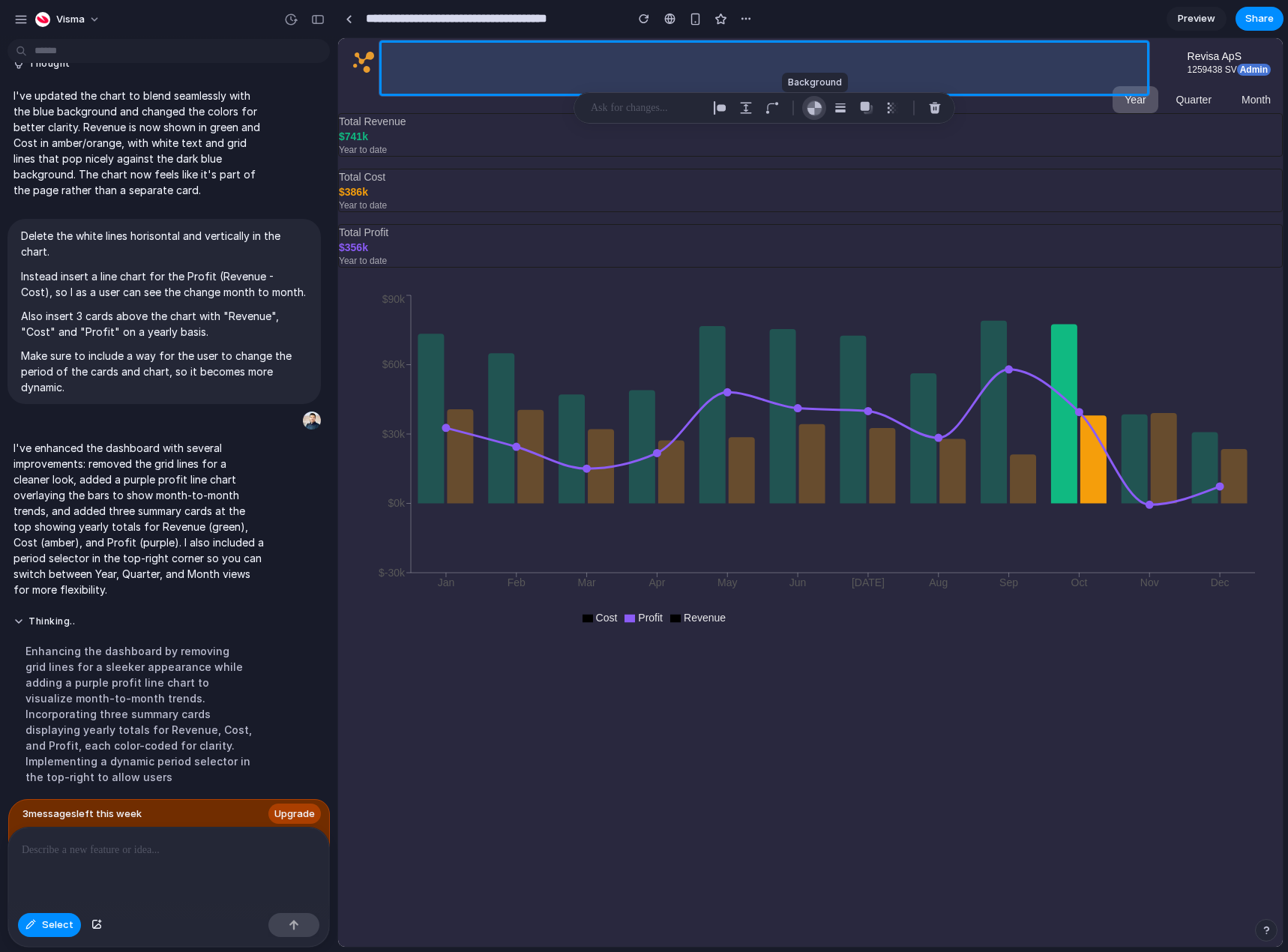
click at [819, 107] on div "button" at bounding box center [815, 109] width 16 height 16
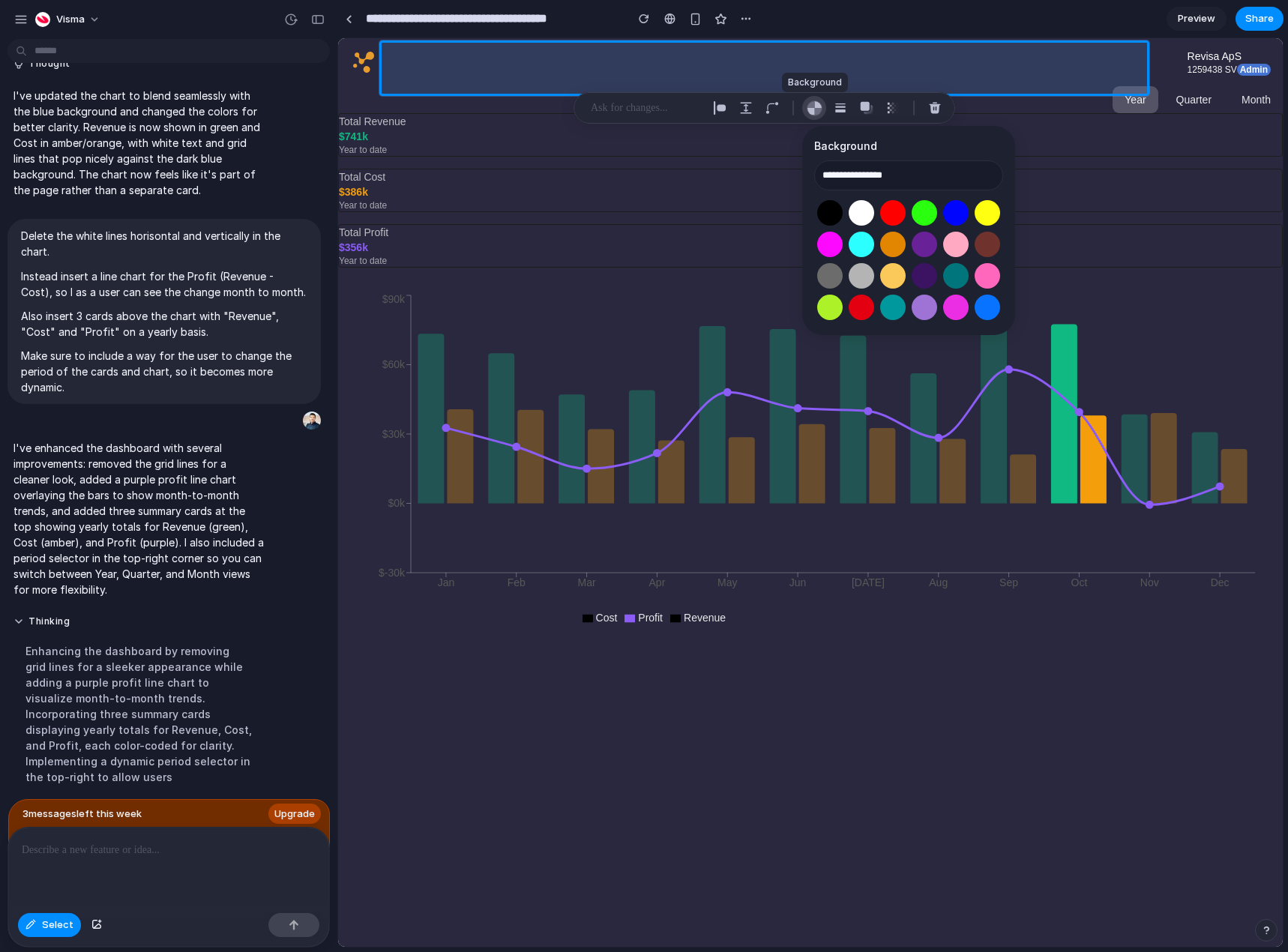
click at [819, 107] on div "button" at bounding box center [815, 109] width 16 height 16
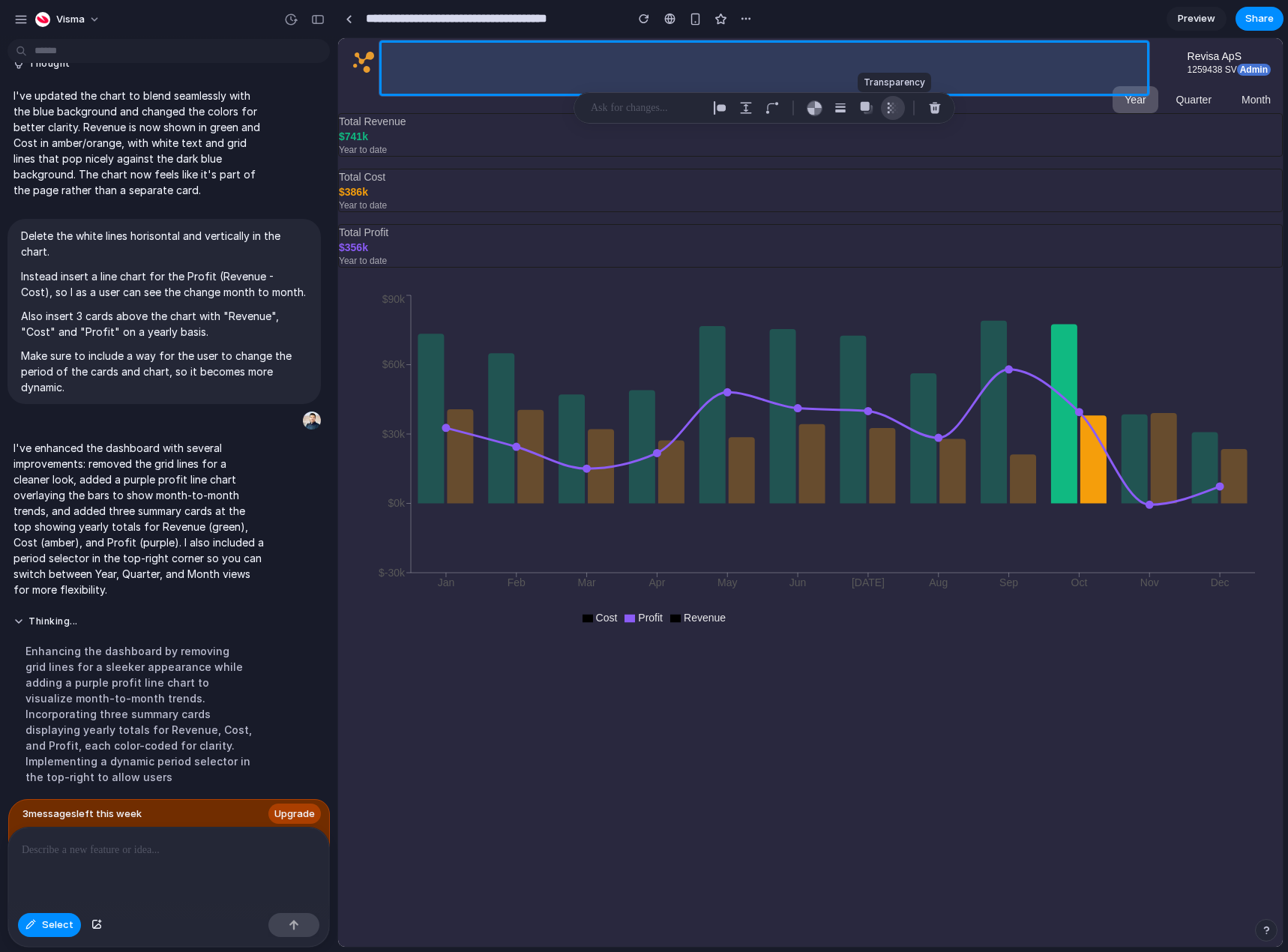
click at [899, 104] on div "button" at bounding box center [893, 108] width 14 height 14
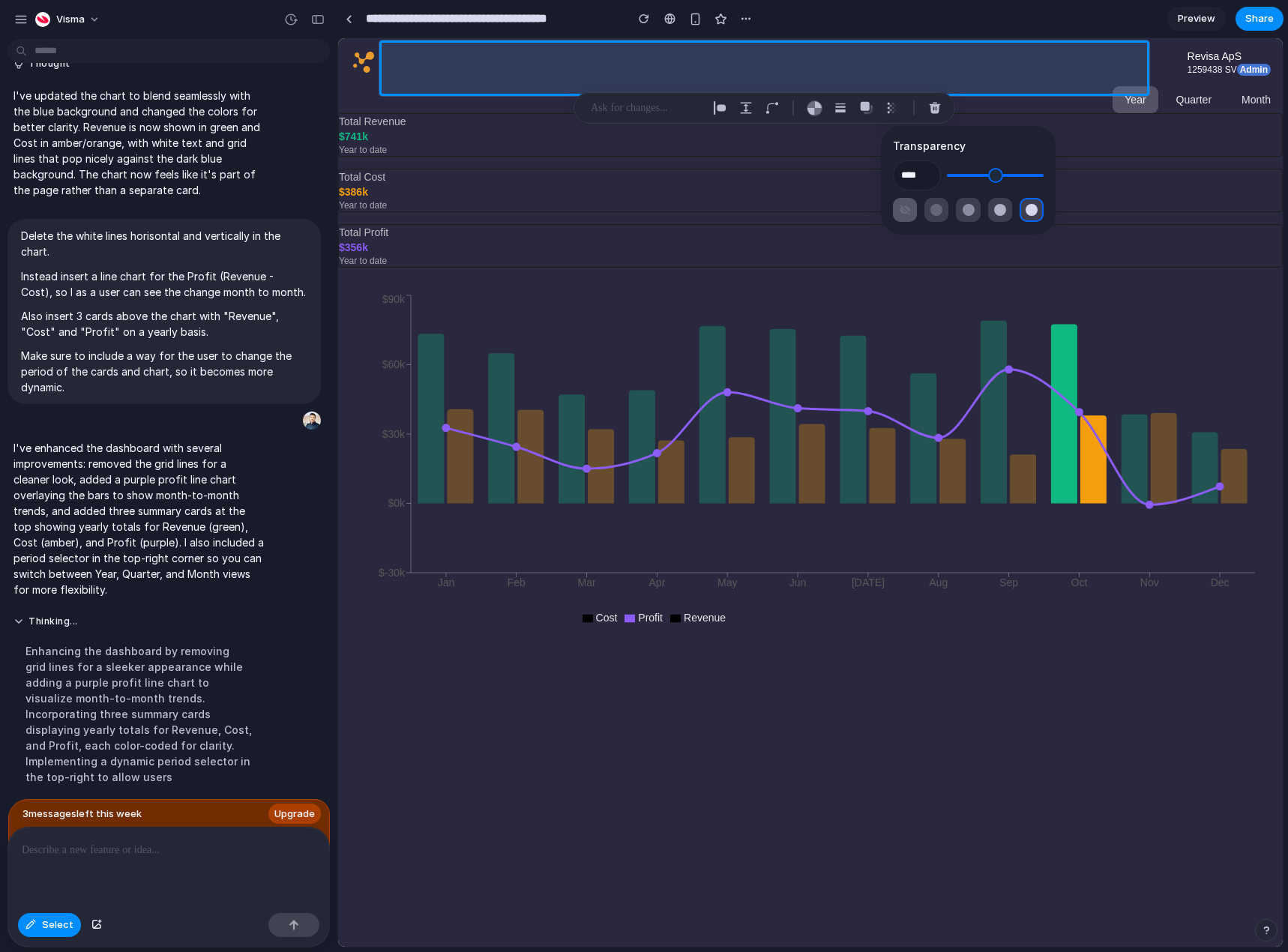
click at [913, 213] on button "button" at bounding box center [905, 210] width 24 height 24
type input "**"
type input "*"
click at [913, 211] on button "button" at bounding box center [905, 210] width 24 height 24
click at [1030, 207] on div "button" at bounding box center [1032, 210] width 12 height 12
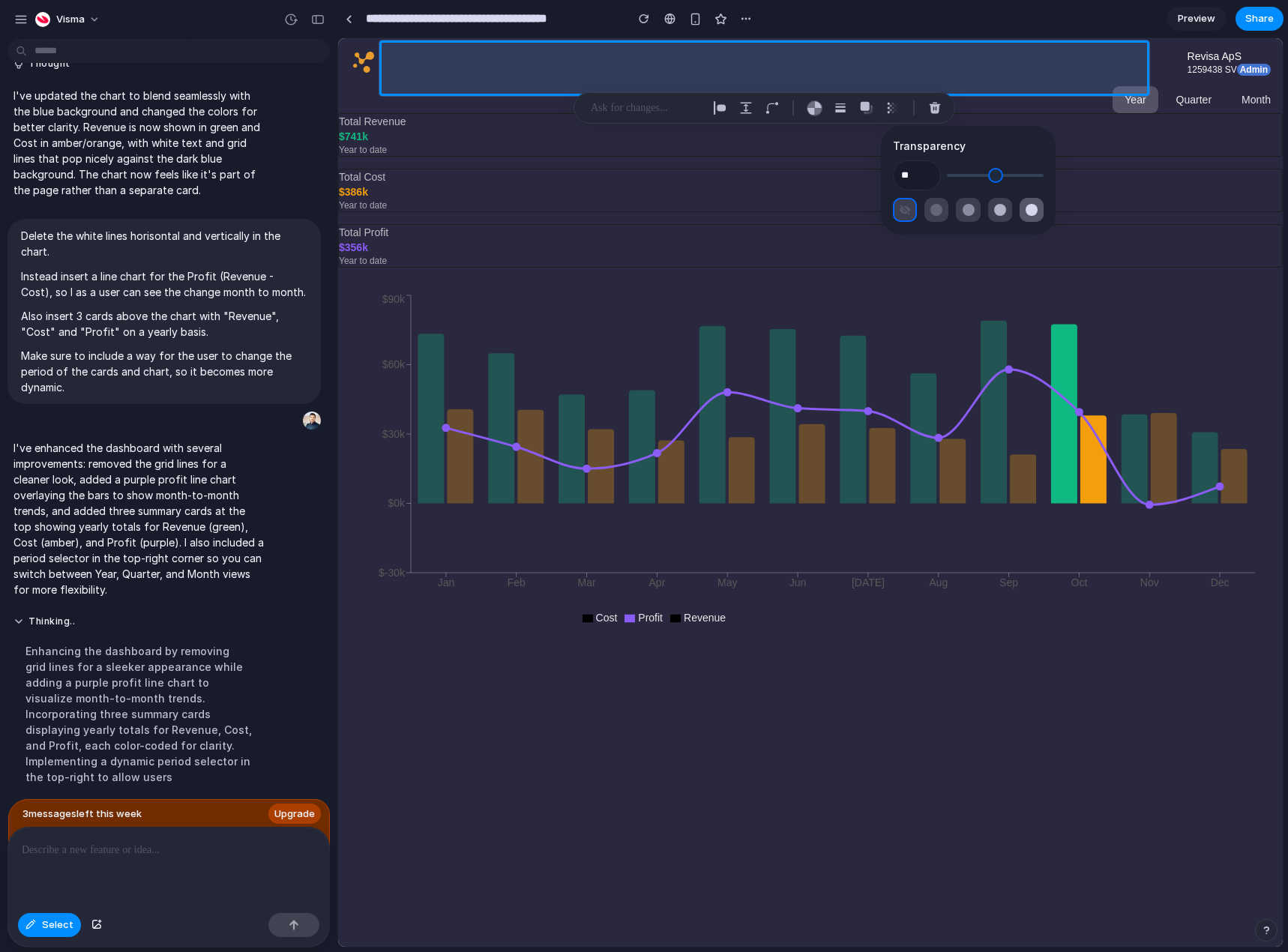
type input "****"
type input "***"
click at [177, 469] on p "I've enhanced the dashboard with several improvements: removed the grid lines f…" at bounding box center [139, 519] width 250 height 158
click at [213, 463] on p "I've enhanced the dashboard with several improvements: removed the grid lines f…" at bounding box center [139, 519] width 250 height 158
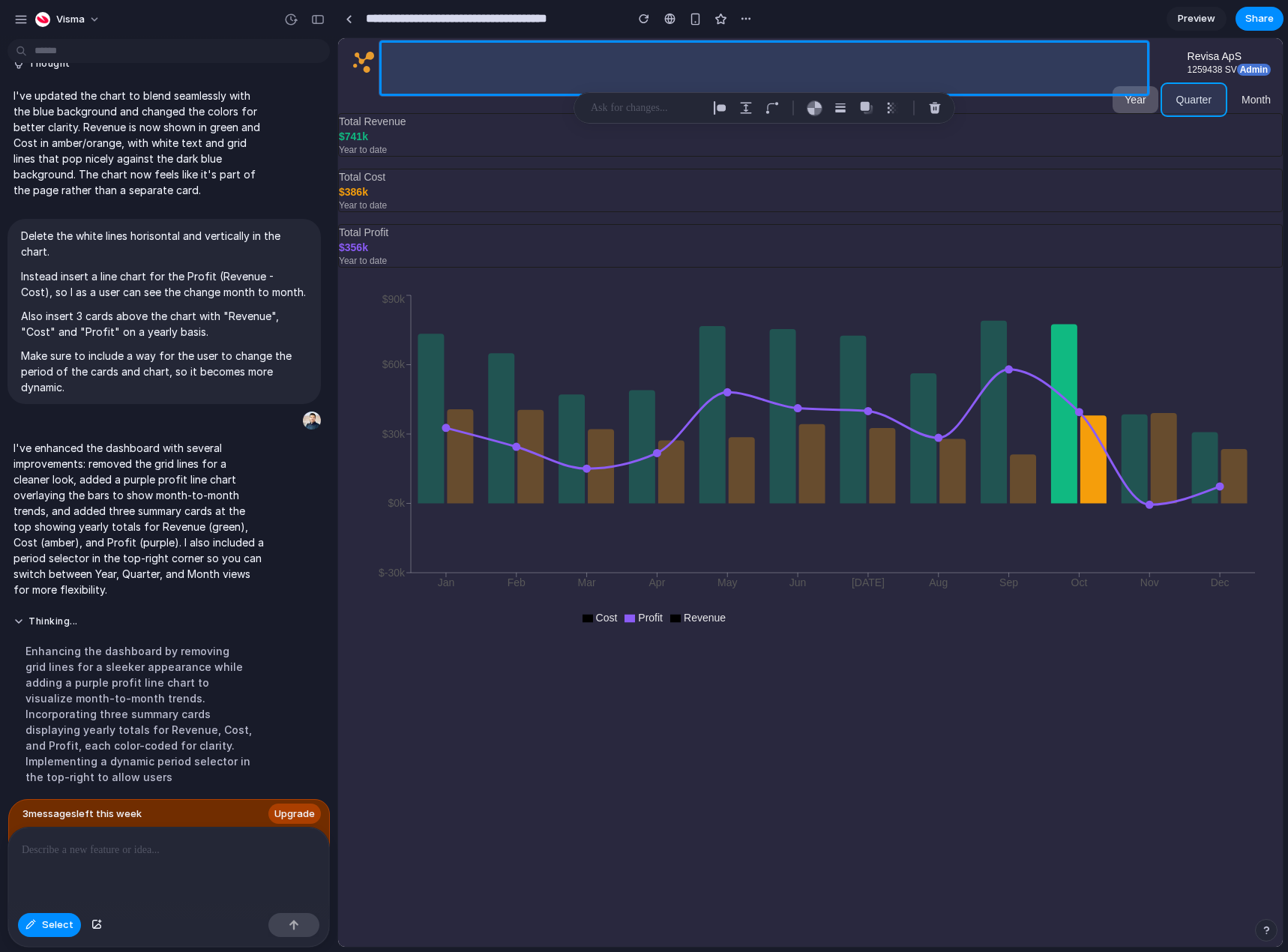
click at [1177, 106] on div at bounding box center [810, 492] width 945 height 909
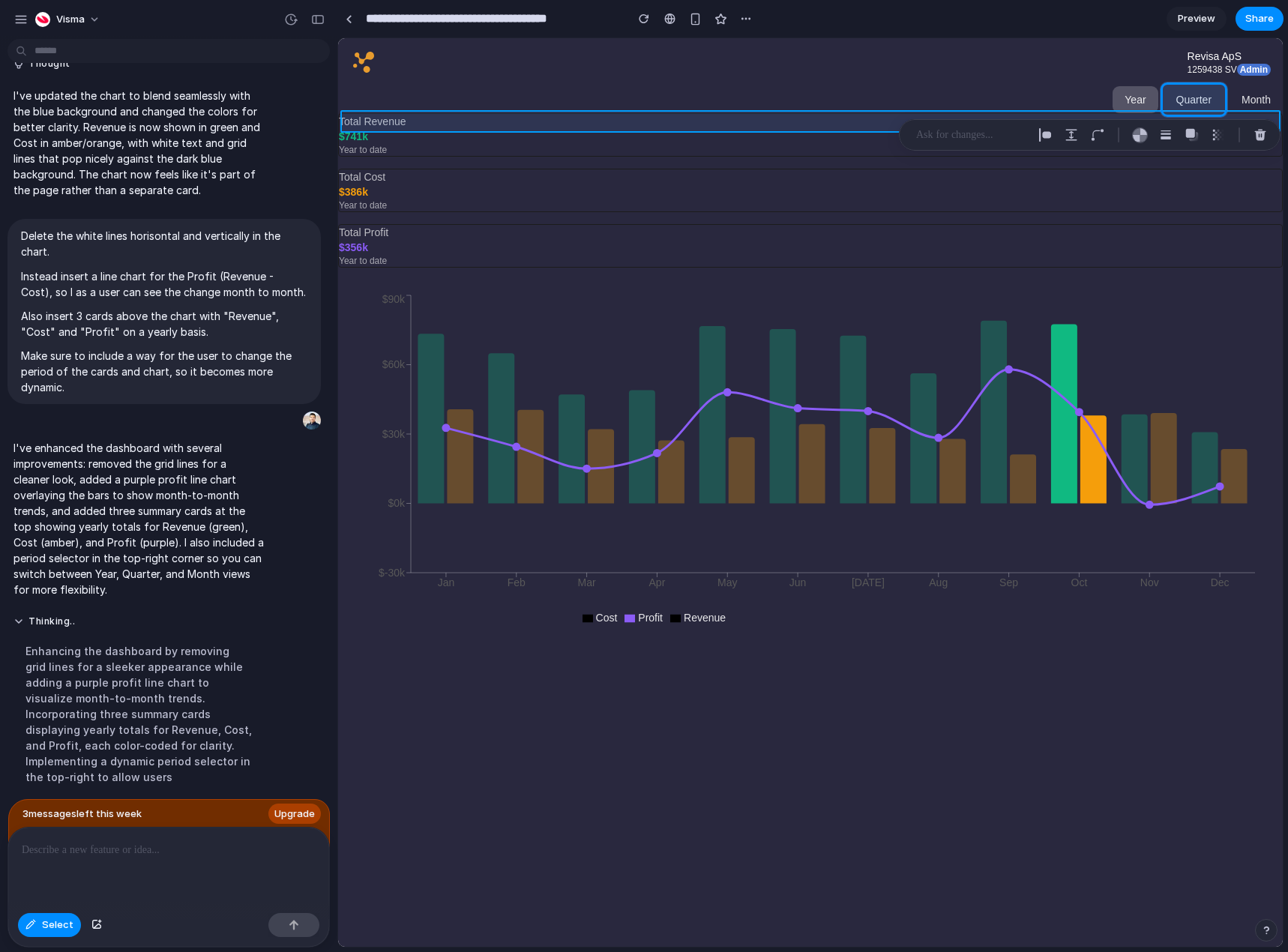
click at [643, 119] on div at bounding box center [810, 492] width 945 height 909
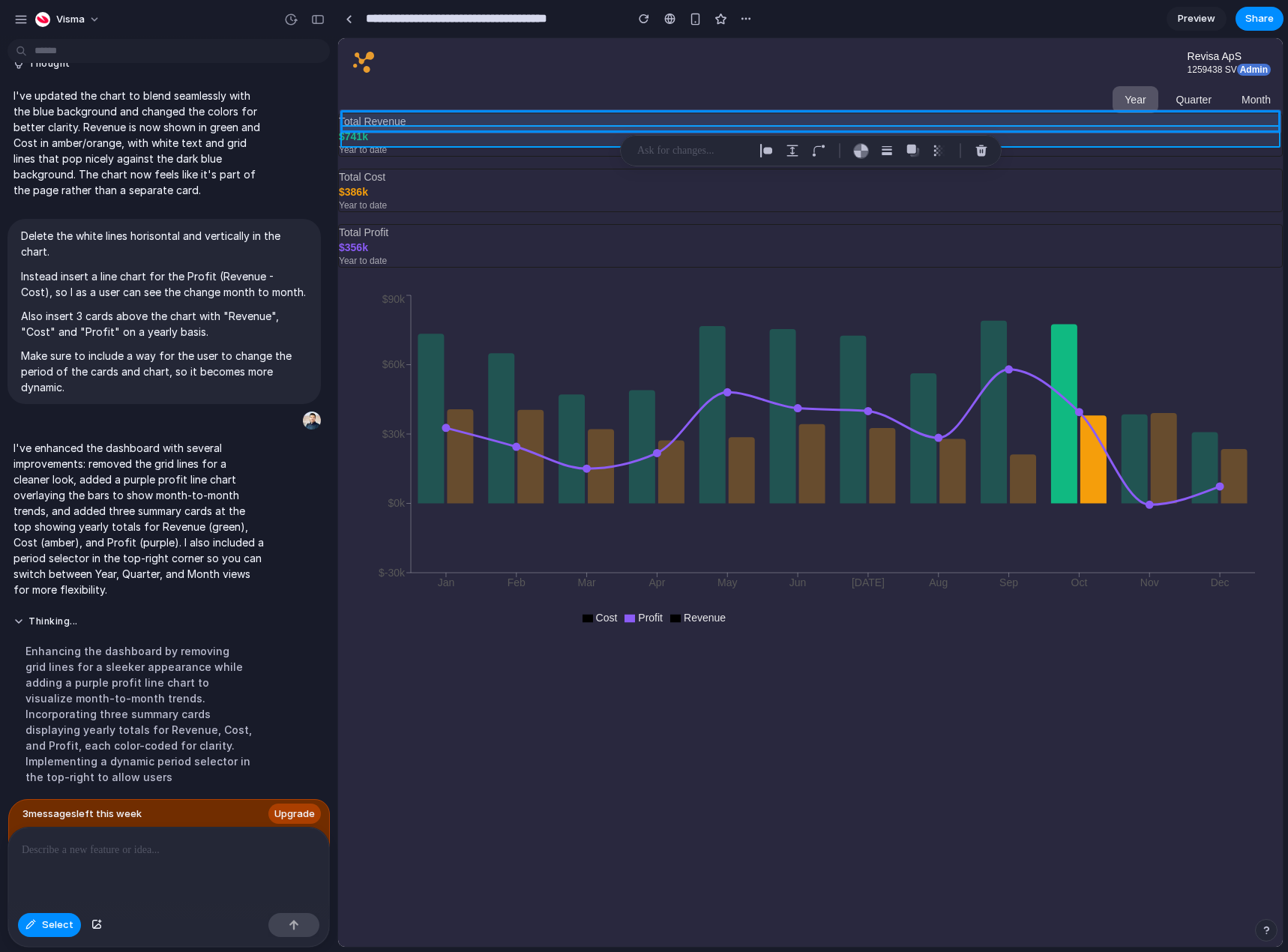
click at [361, 138] on div at bounding box center [810, 492] width 945 height 909
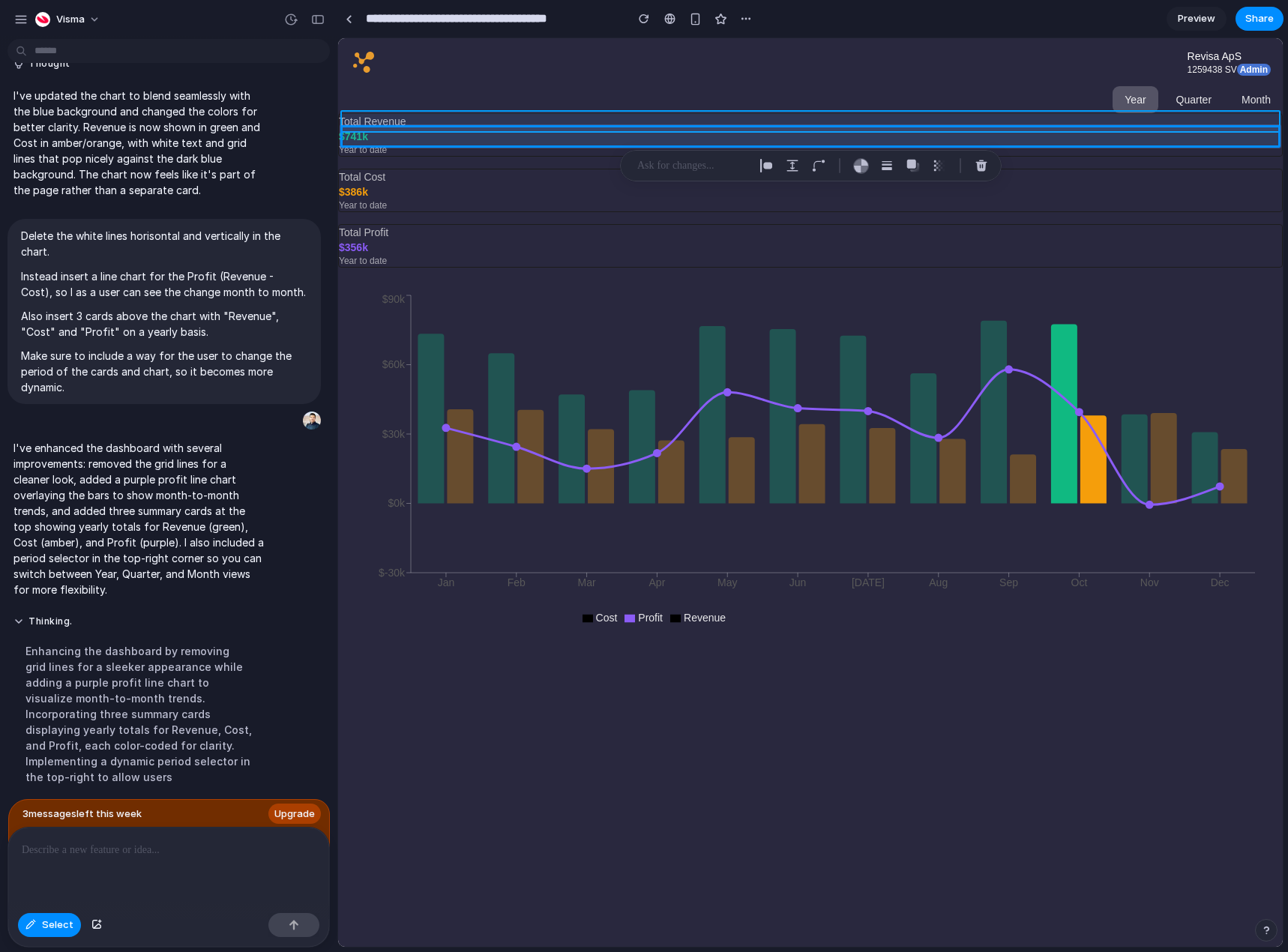
click at [349, 123] on div at bounding box center [810, 492] width 945 height 909
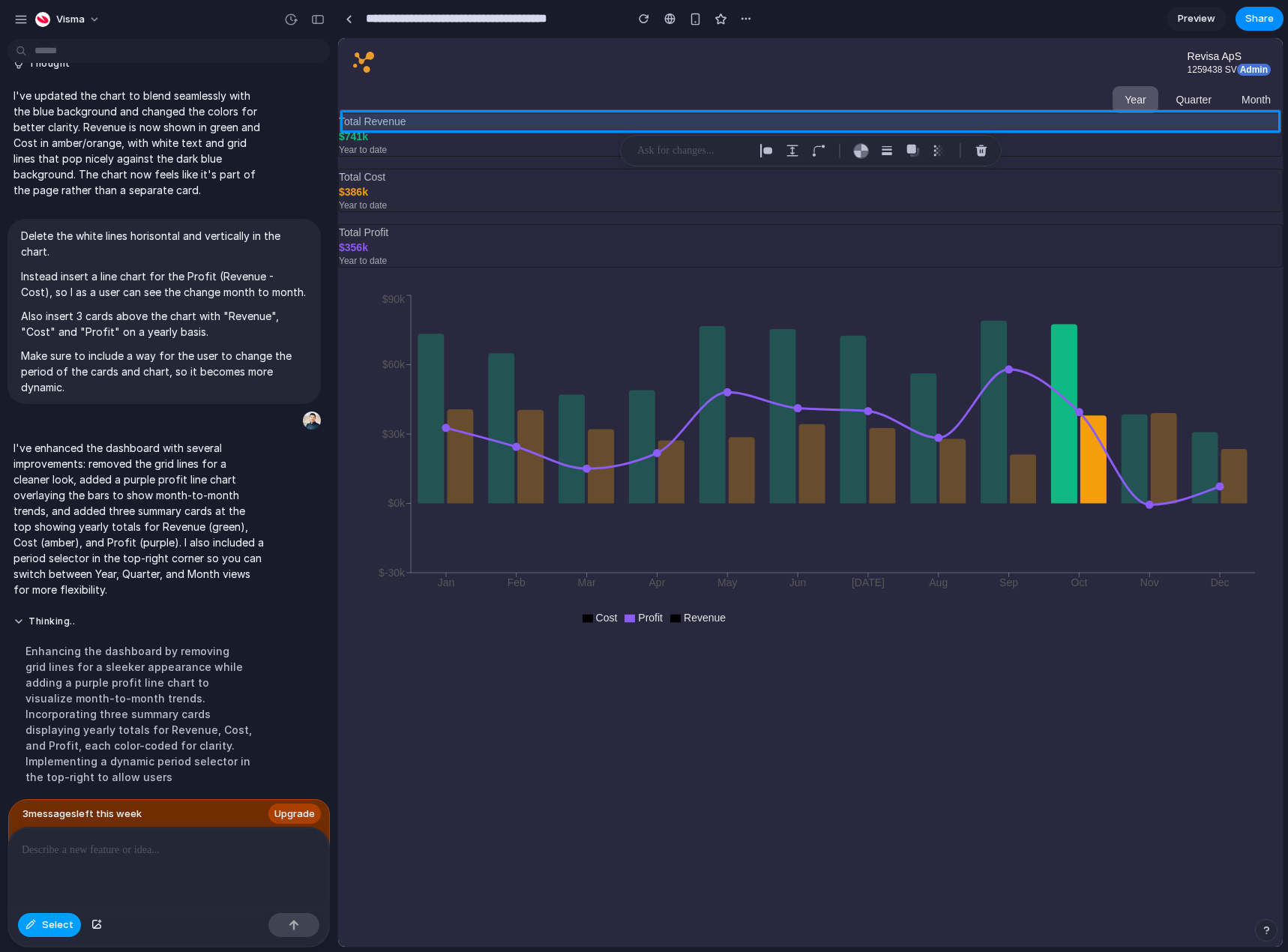
click at [47, 932] on span "Select" at bounding box center [58, 925] width 32 height 15
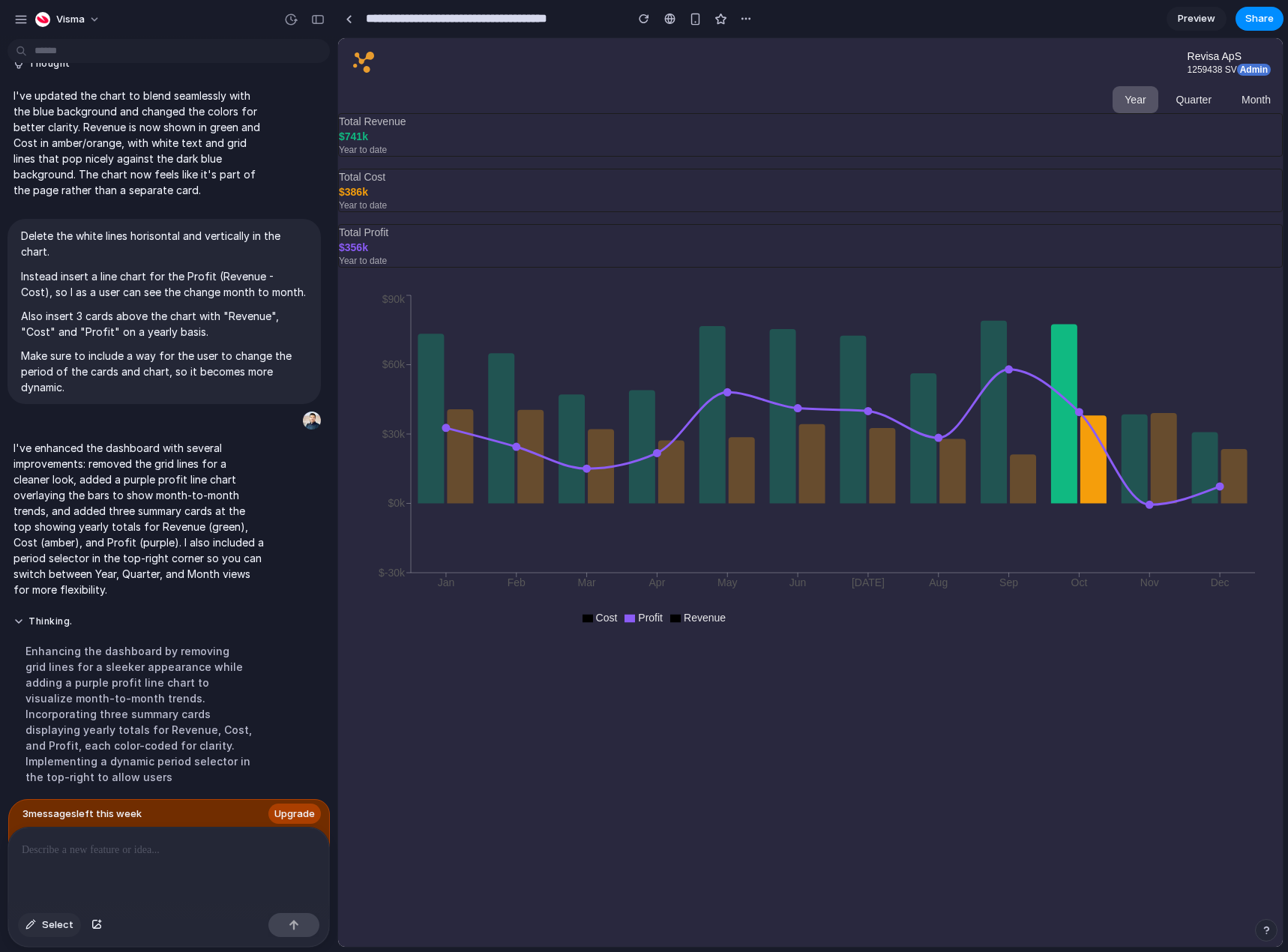
click at [53, 936] on button "Select" at bounding box center [49, 925] width 63 height 24
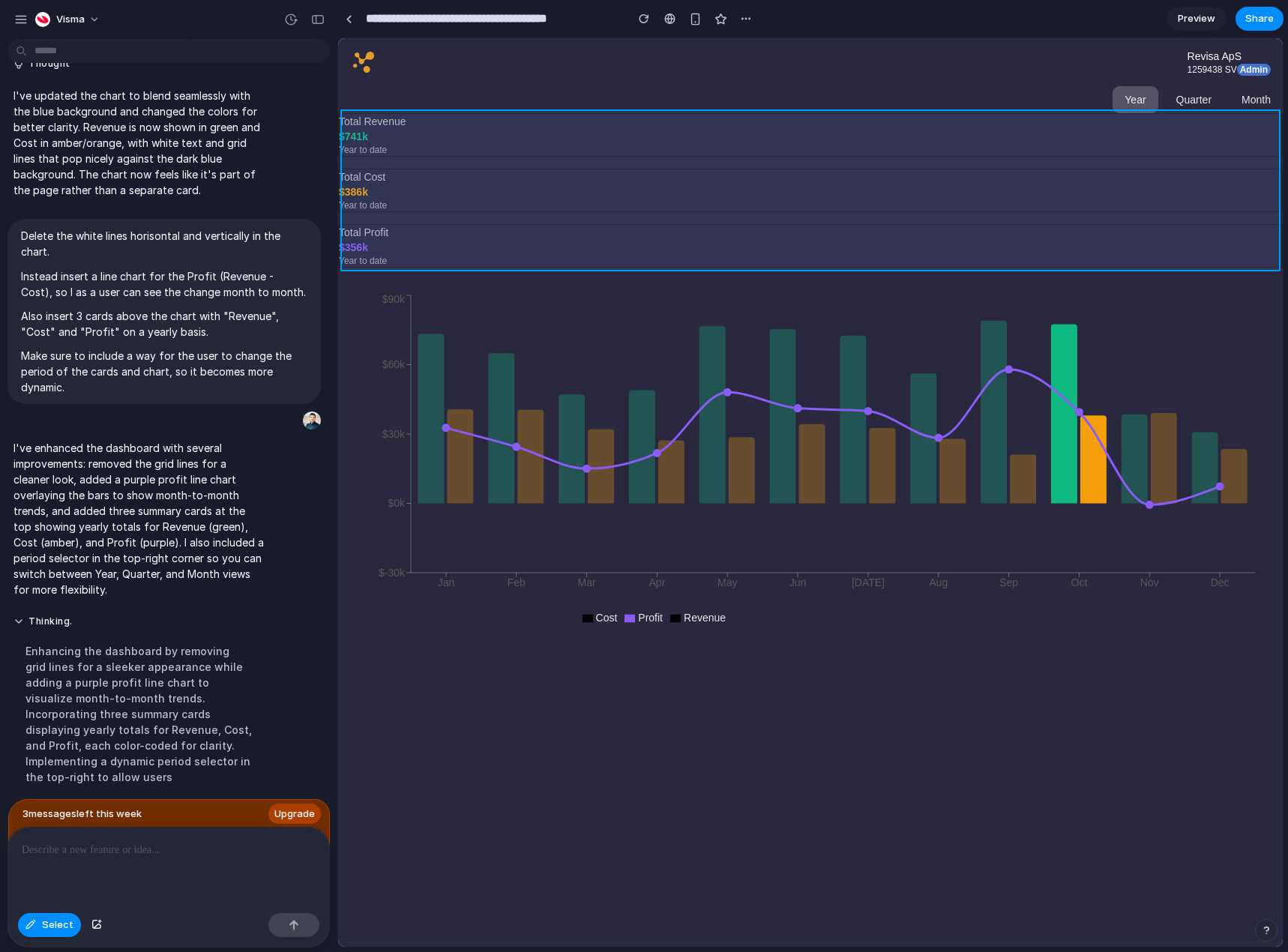
click at [346, 165] on div at bounding box center [810, 492] width 945 height 909
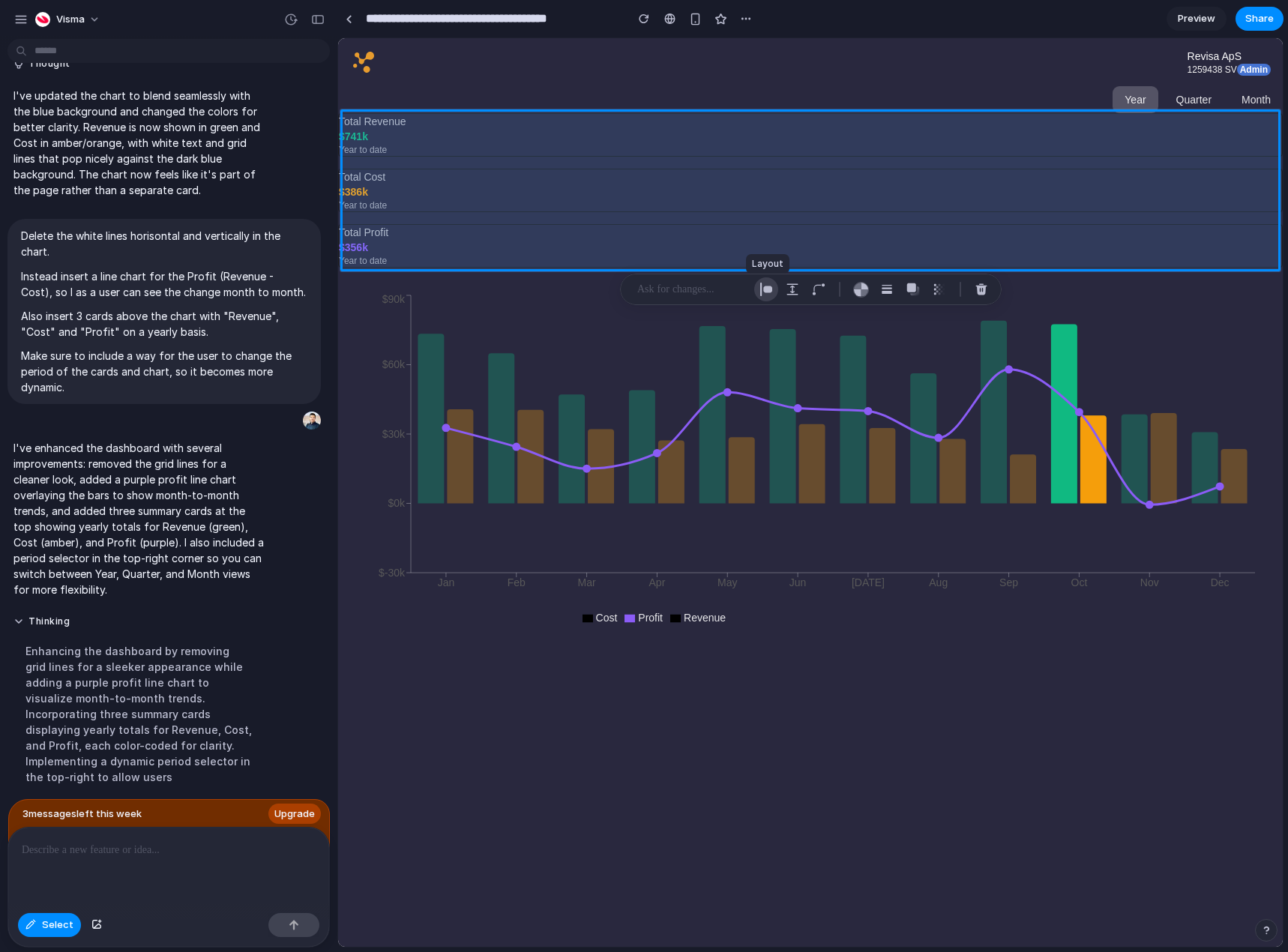
click at [769, 288] on div "button" at bounding box center [766, 289] width 14 height 14
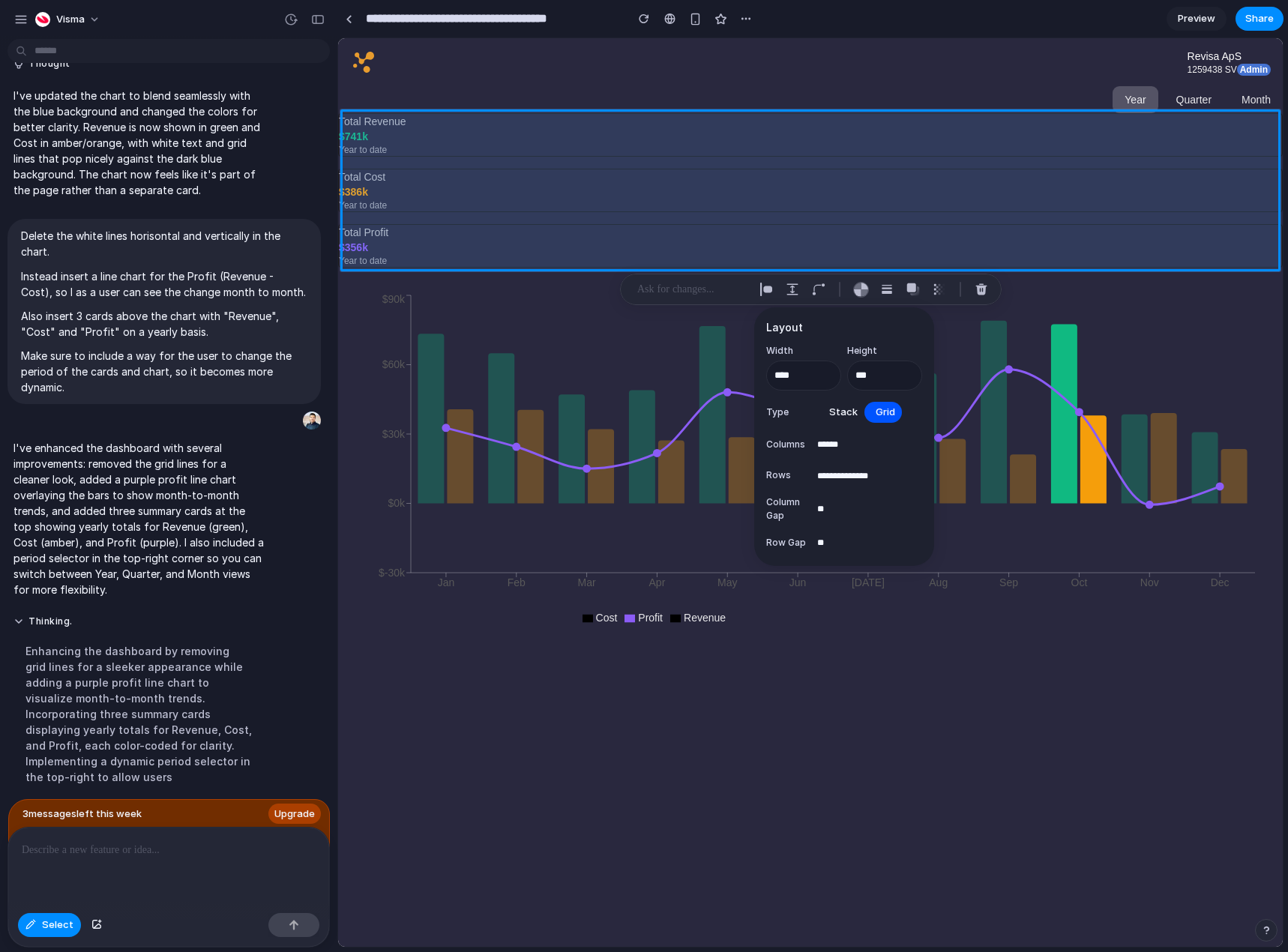
click at [847, 413] on span "Stack" at bounding box center [843, 412] width 29 height 15
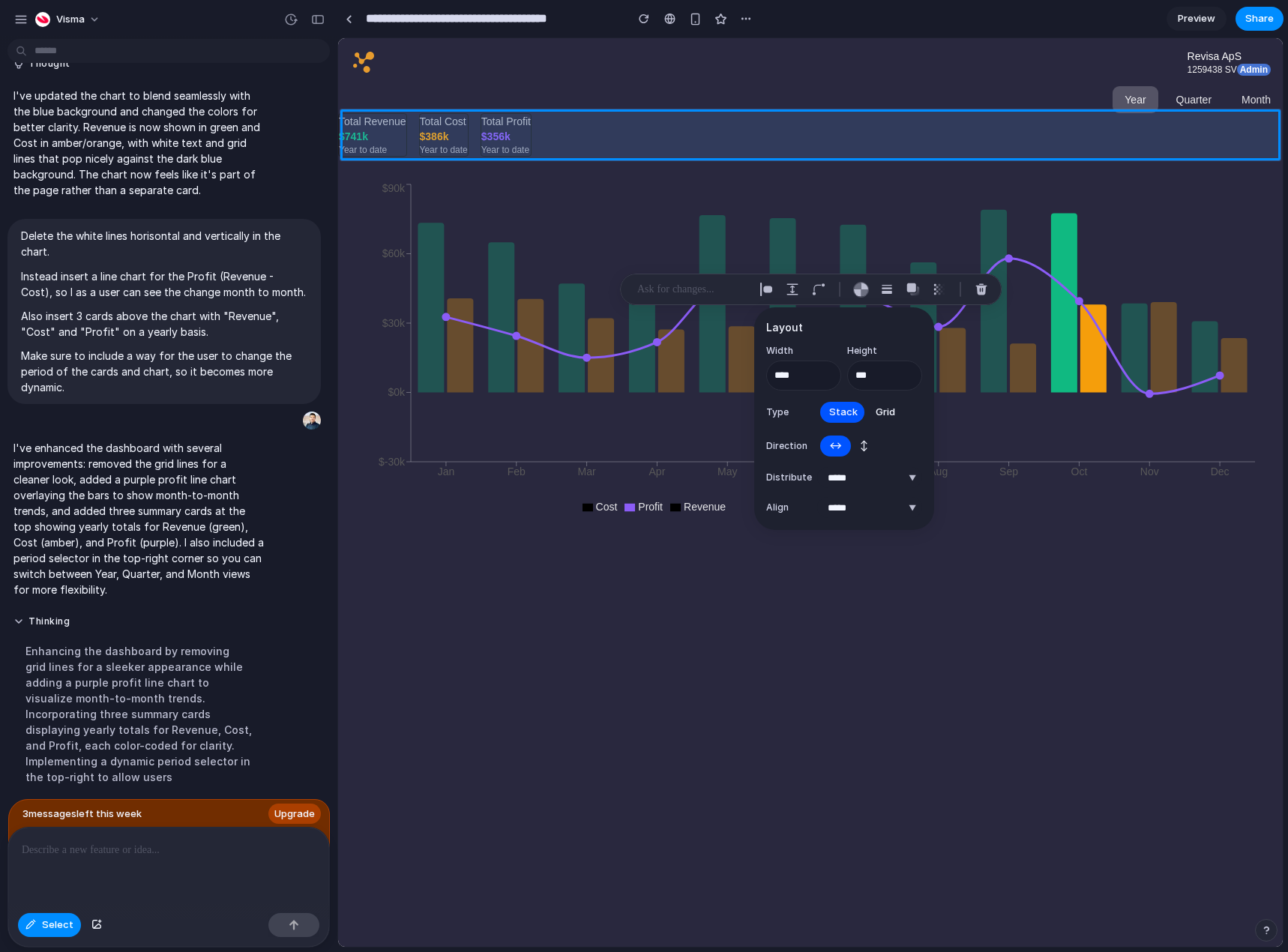
click at [841, 448] on span "↔" at bounding box center [835, 446] width 13 height 15
click at [861, 448] on span "↕" at bounding box center [864, 446] width 8 height 15
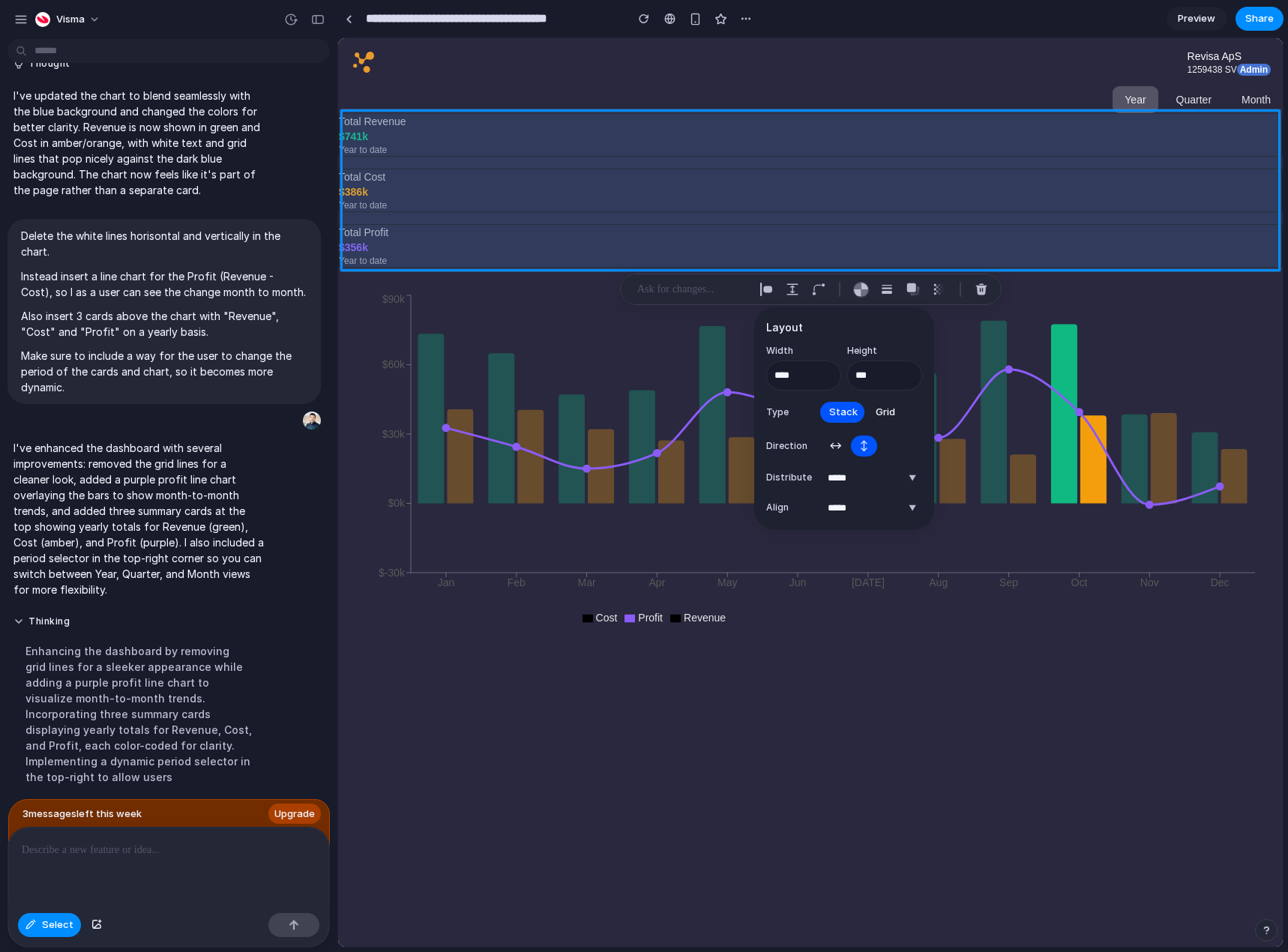
click at [819, 445] on div "↔ ↕" at bounding box center [861, 445] width 88 height 25
click at [833, 445] on span "↔" at bounding box center [835, 446] width 13 height 15
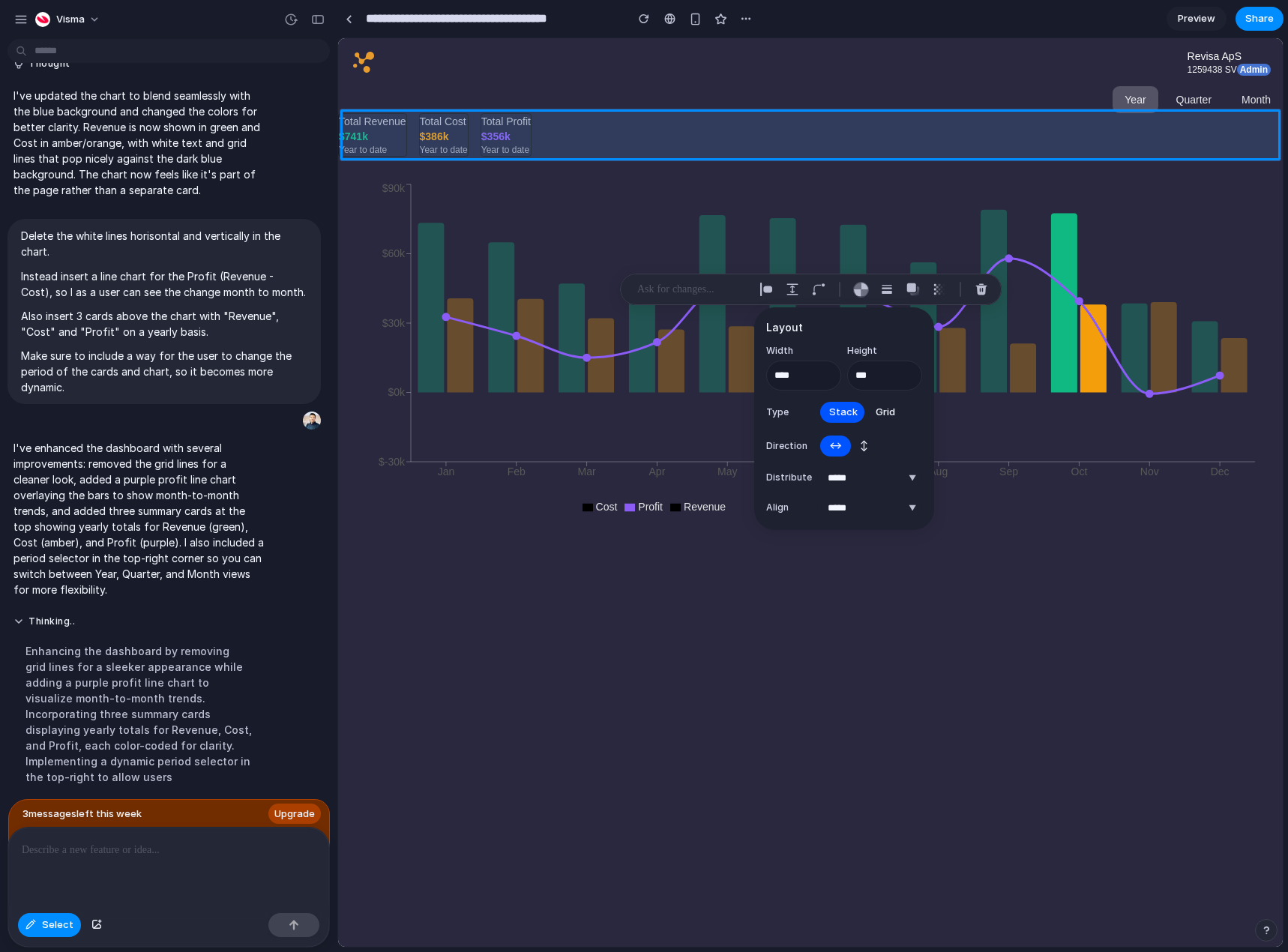
click at [892, 414] on span "Grid" at bounding box center [886, 412] width 20 height 15
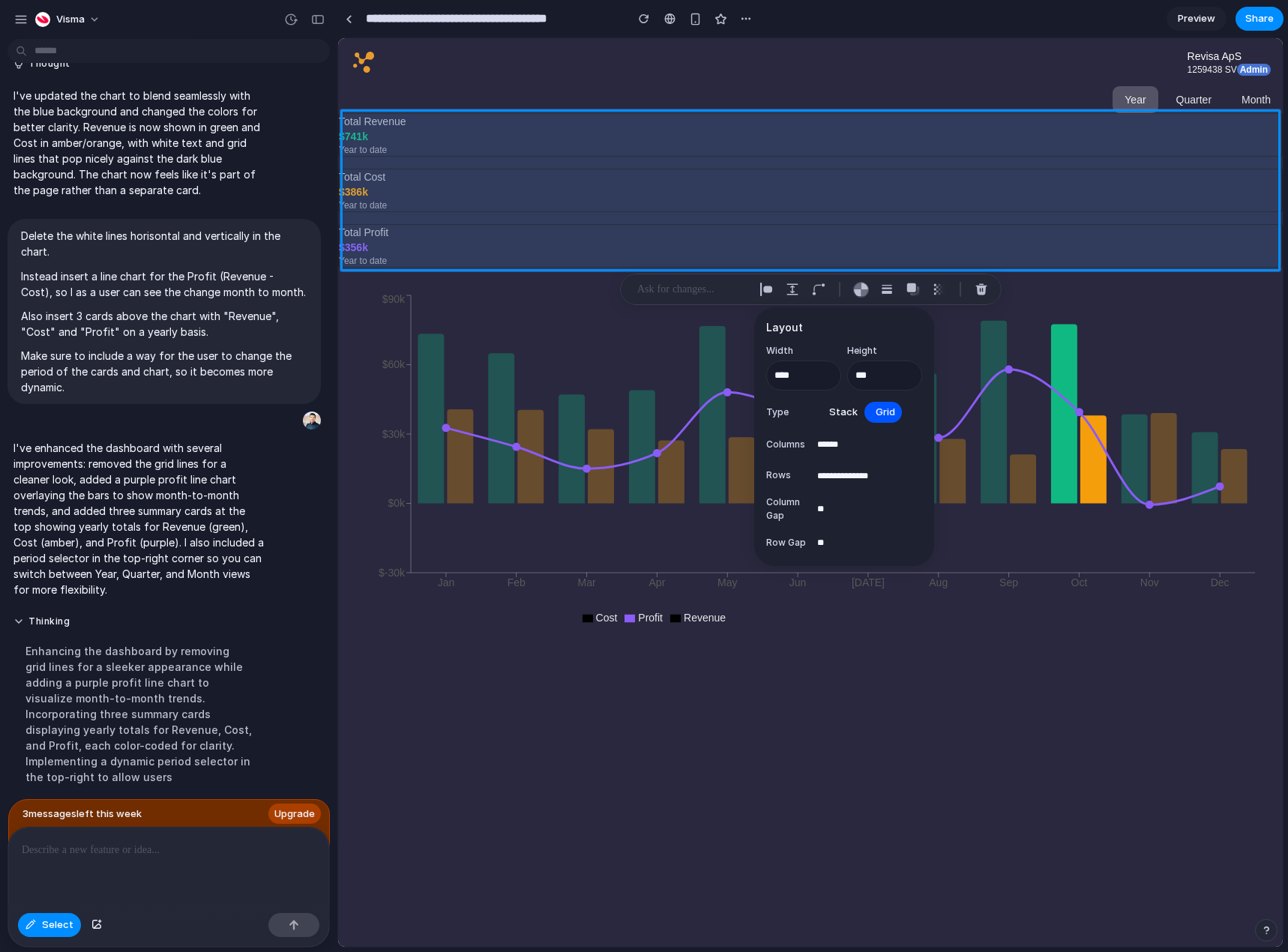
click at [892, 414] on span "Grid" at bounding box center [886, 412] width 20 height 15
click at [858, 414] on button "Stack" at bounding box center [843, 412] width 47 height 24
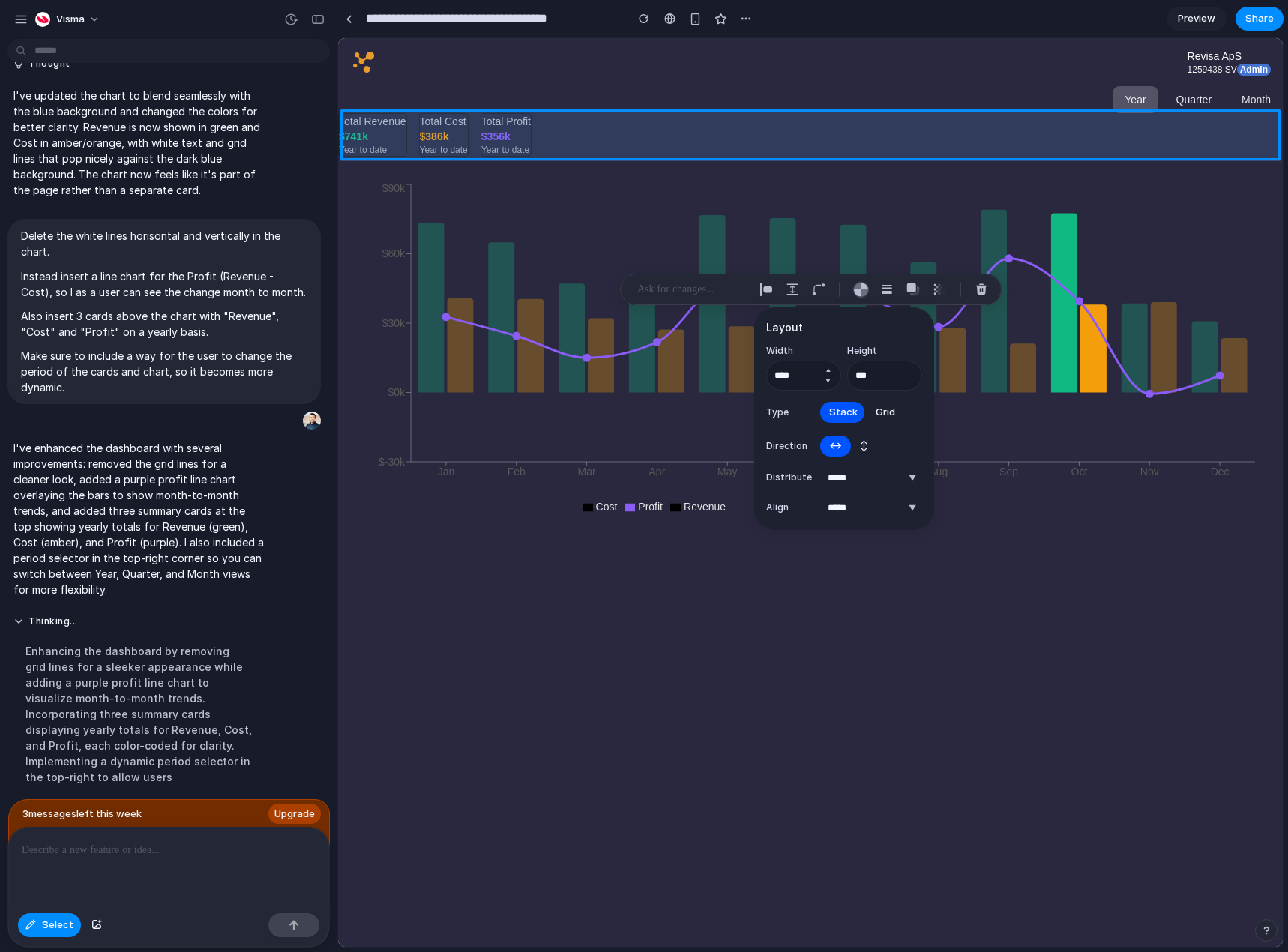
click at [831, 368] on button "Increment" at bounding box center [827, 370] width 15 height 12
click at [828, 382] on button "Decrement" at bounding box center [827, 381] width 15 height 12
type input "****"
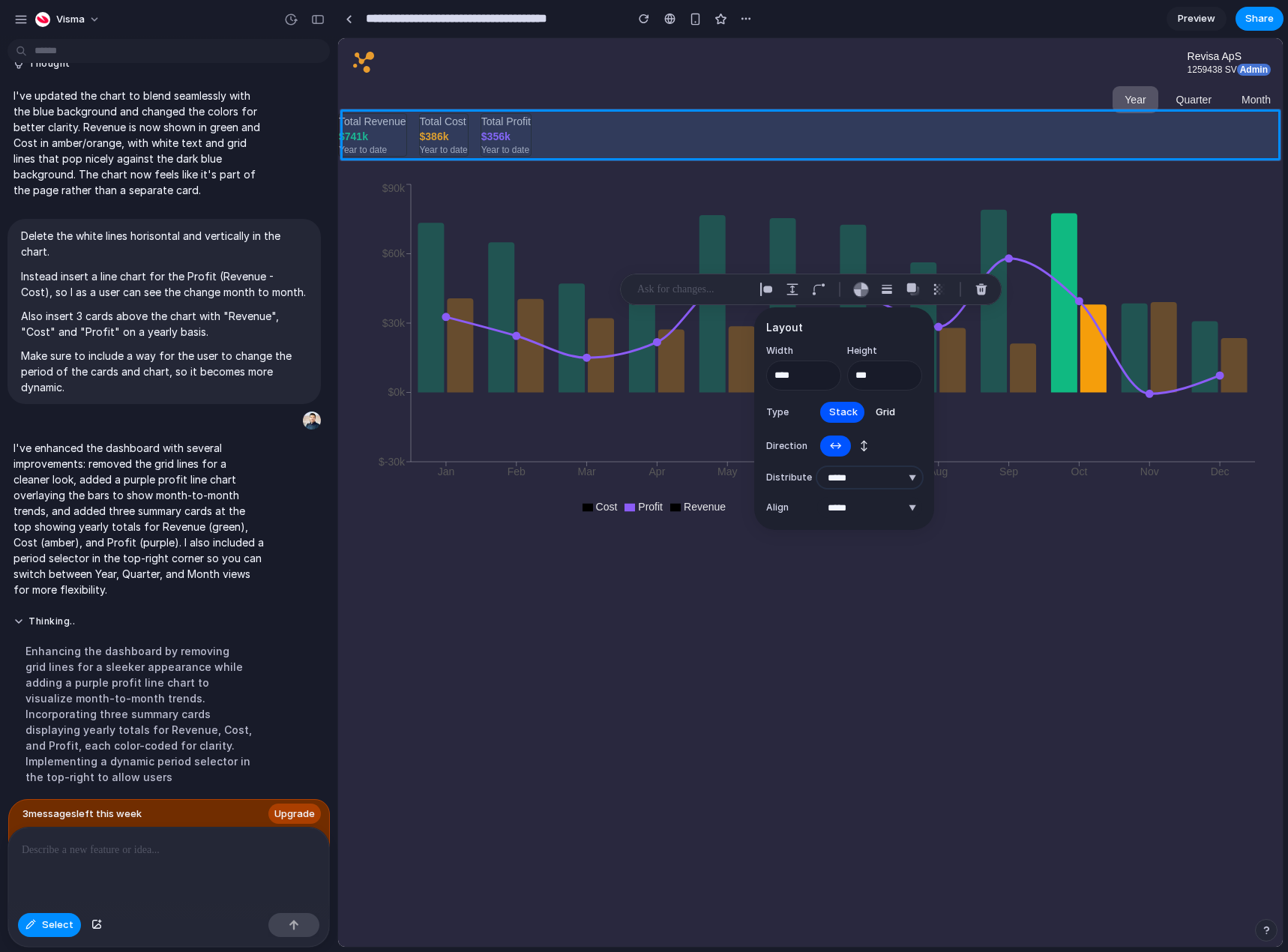
click at [913, 473] on select "**********" at bounding box center [869, 477] width 105 height 21
select select "******"
click at [817, 467] on select "**********" at bounding box center [869, 477] width 105 height 21
click at [918, 510] on select "***** ****** *** *******" at bounding box center [869, 507] width 105 height 21
click at [917, 506] on select "***** ****** *** *******" at bounding box center [869, 507] width 105 height 21
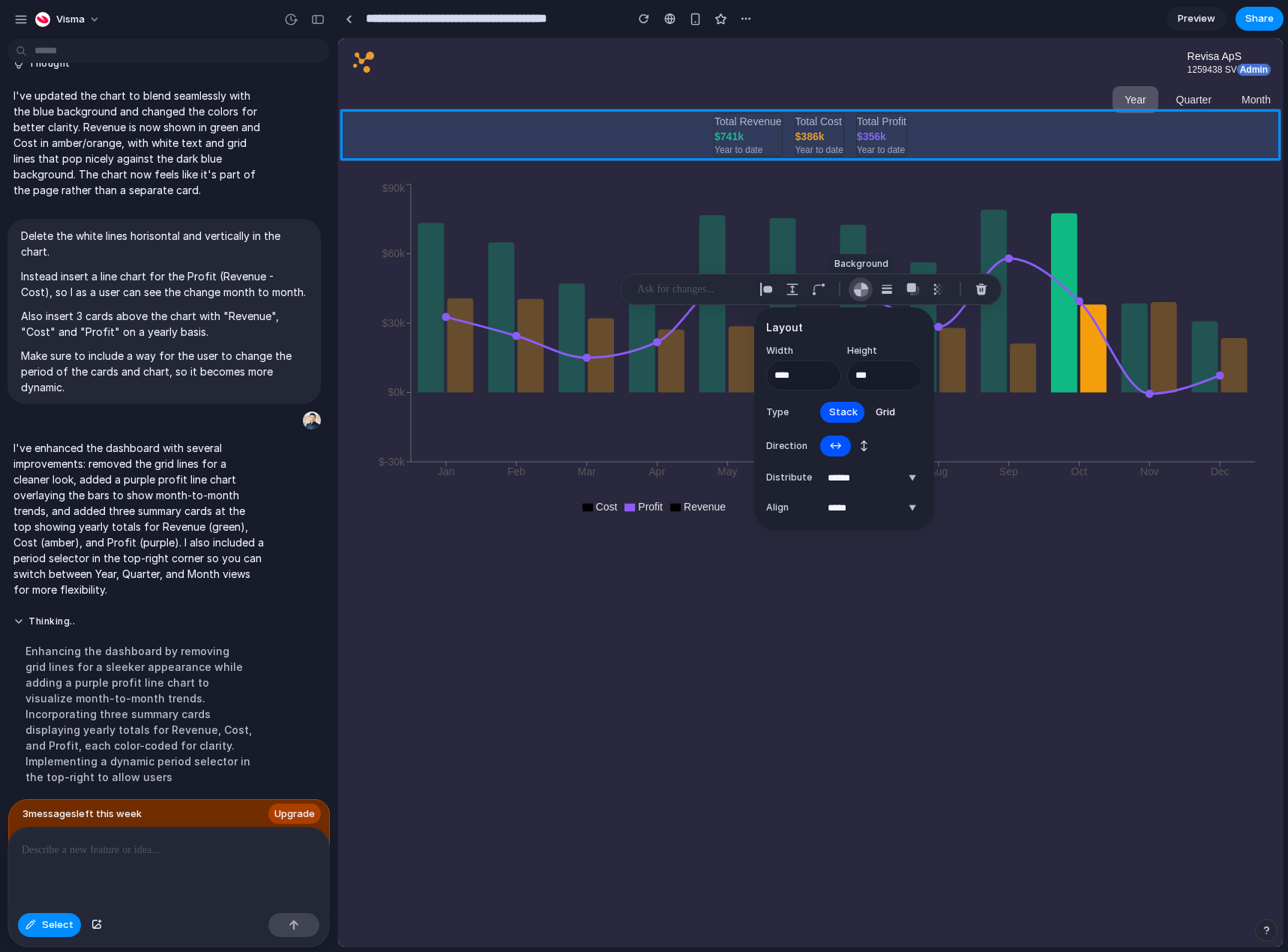
click at [855, 279] on button "button" at bounding box center [861, 289] width 24 height 24
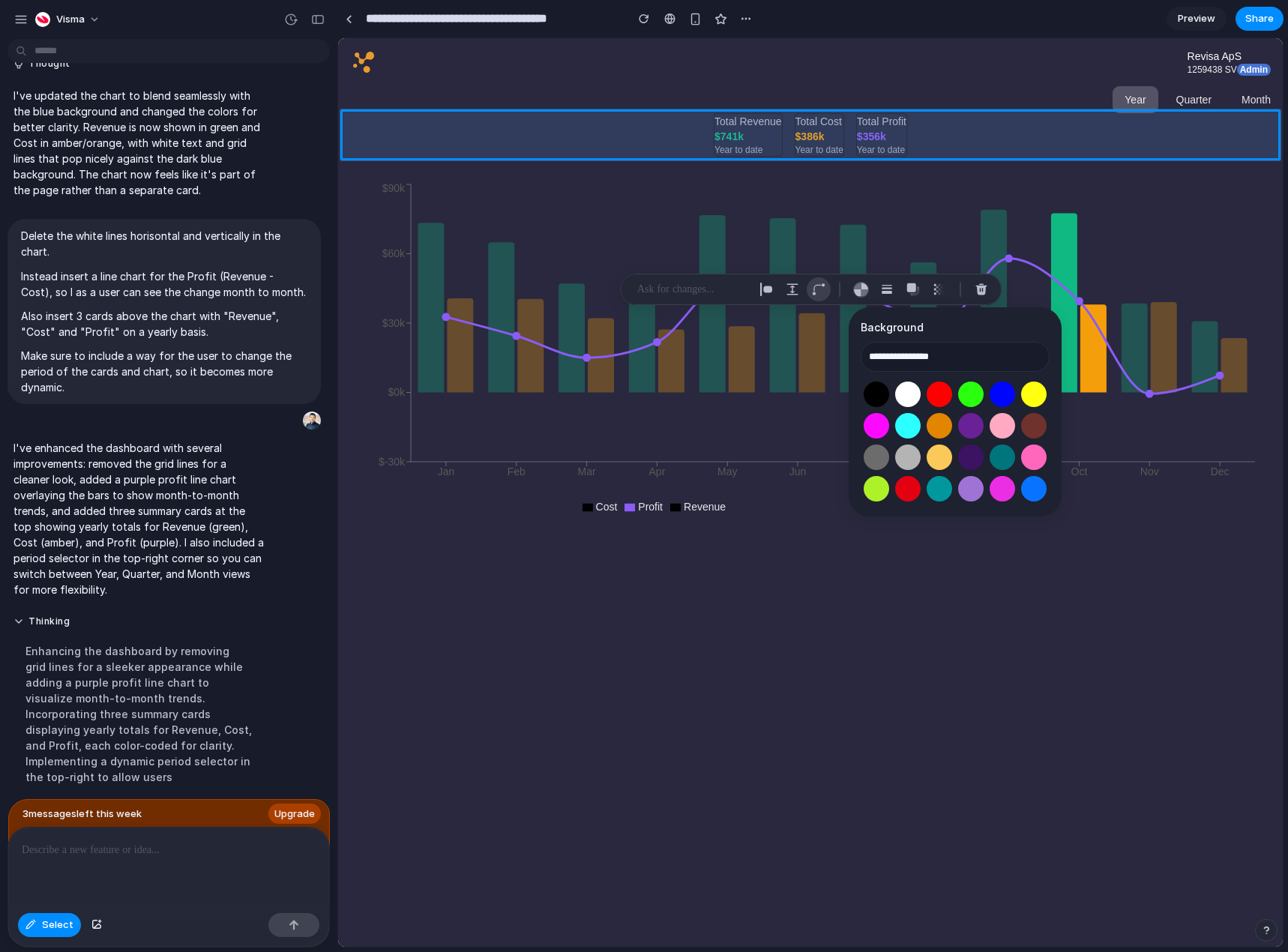
click at [817, 285] on div "button" at bounding box center [819, 289] width 14 height 14
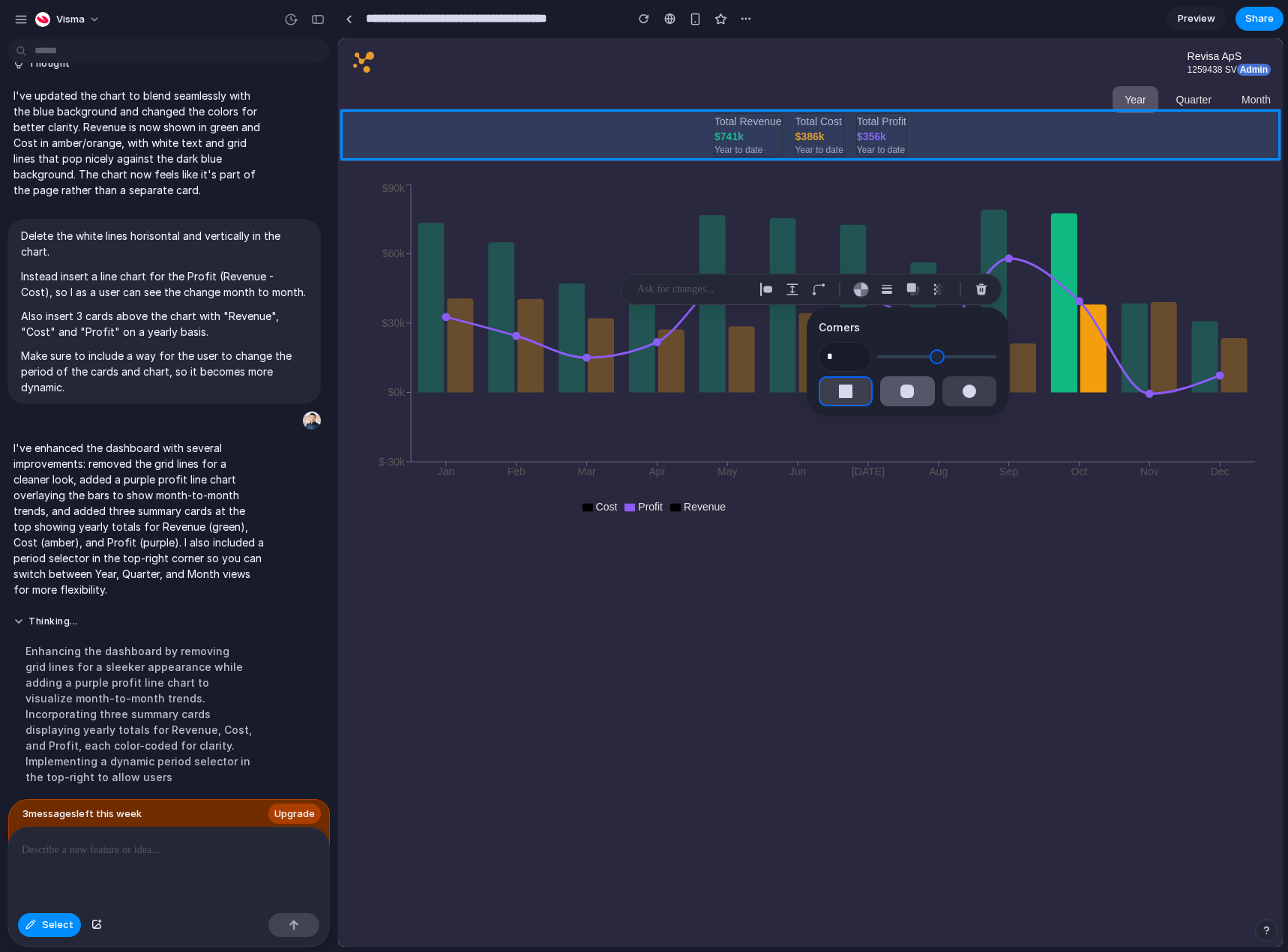
click at [883, 386] on button "button" at bounding box center [907, 391] width 54 height 30
type input "**"
click at [797, 289] on div "button" at bounding box center [793, 289] width 14 height 14
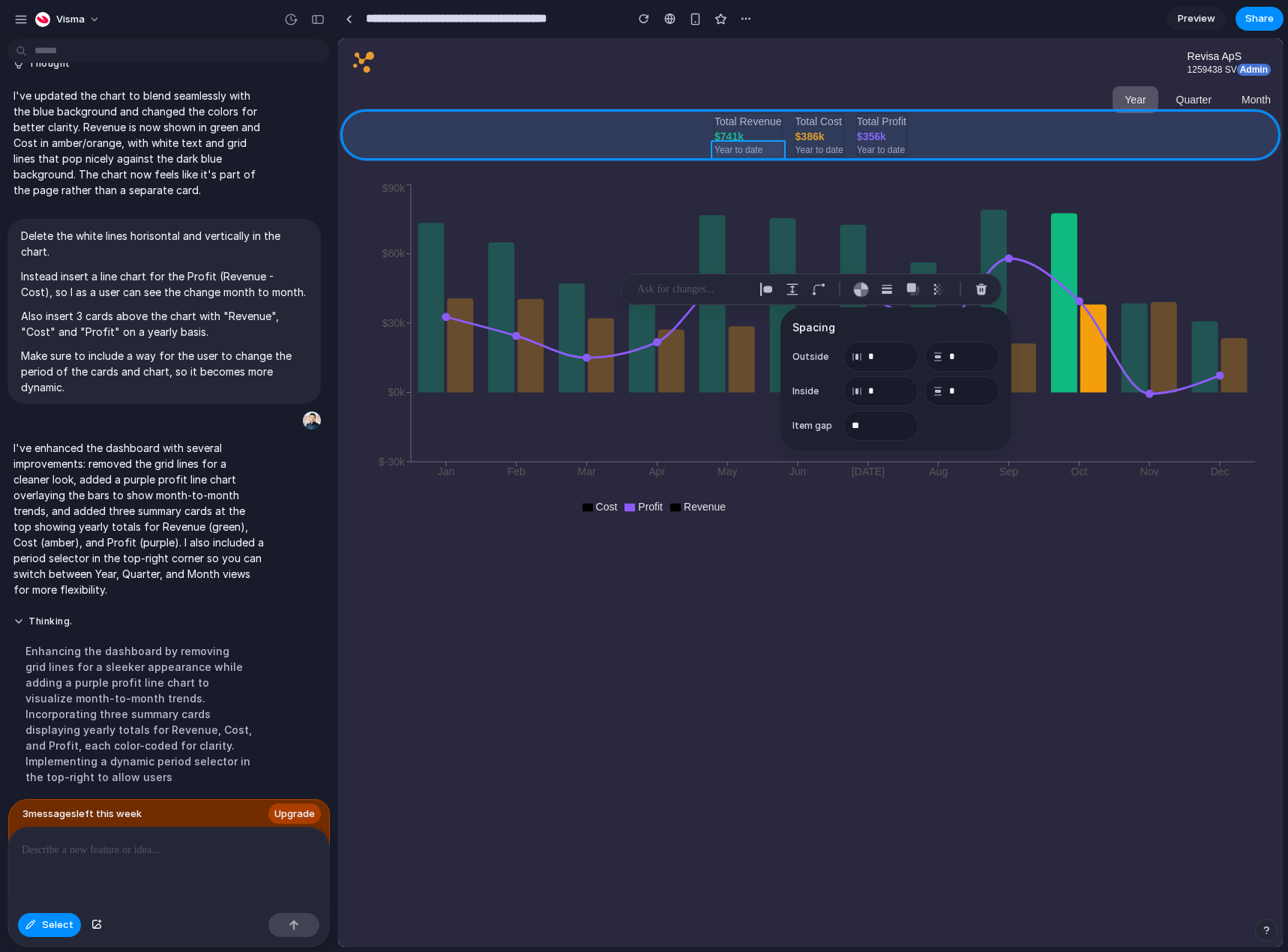
click at [750, 151] on div at bounding box center [810, 492] width 945 height 909
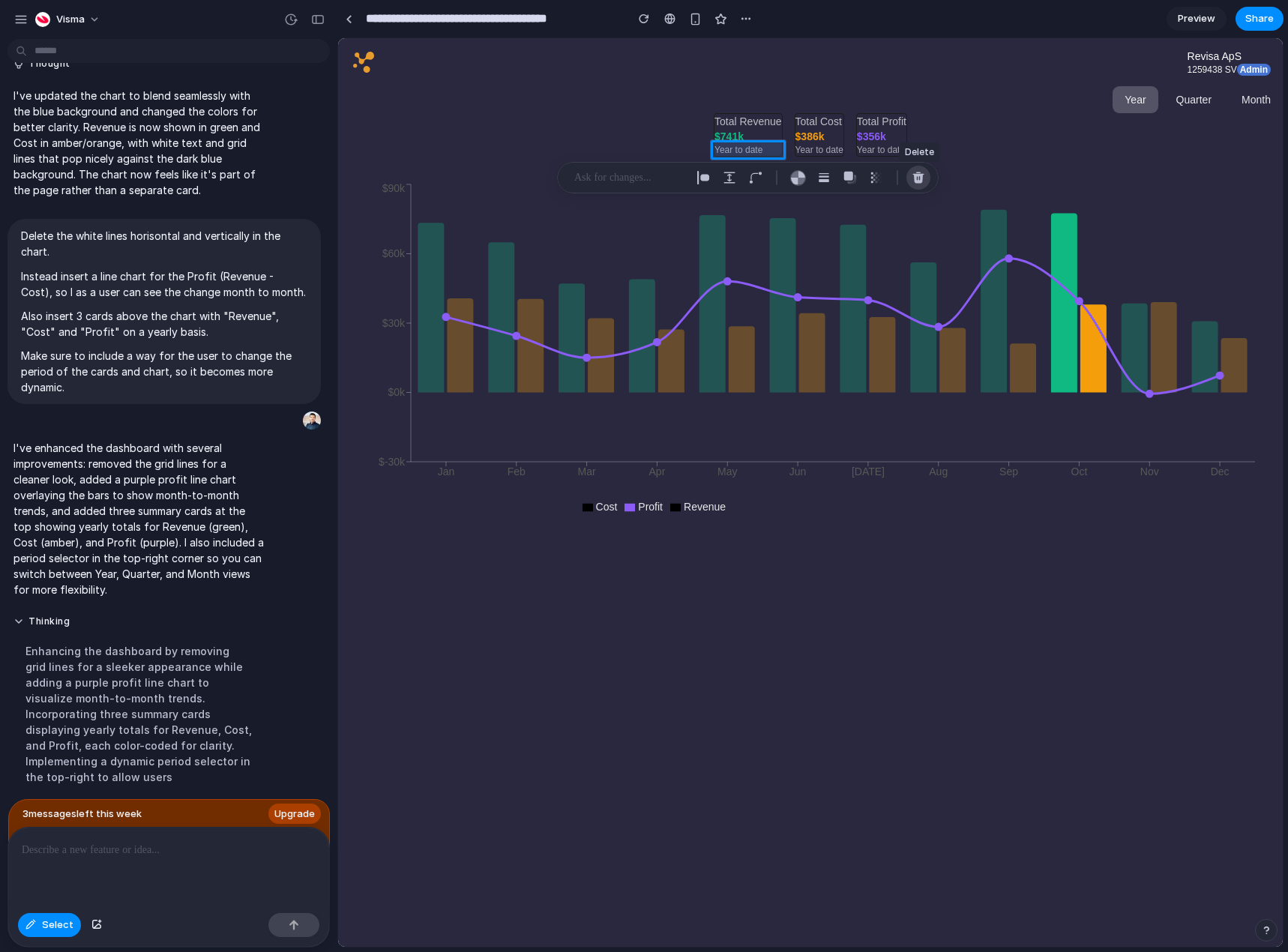
click at [921, 180] on div "button" at bounding box center [919, 178] width 14 height 14
click at [819, 148] on div at bounding box center [810, 492] width 945 height 909
click at [986, 177] on div "button" at bounding box center [990, 178] width 14 height 14
click at [885, 150] on div at bounding box center [810, 492] width 945 height 909
click at [1050, 179] on div "button" at bounding box center [1052, 178] width 14 height 14
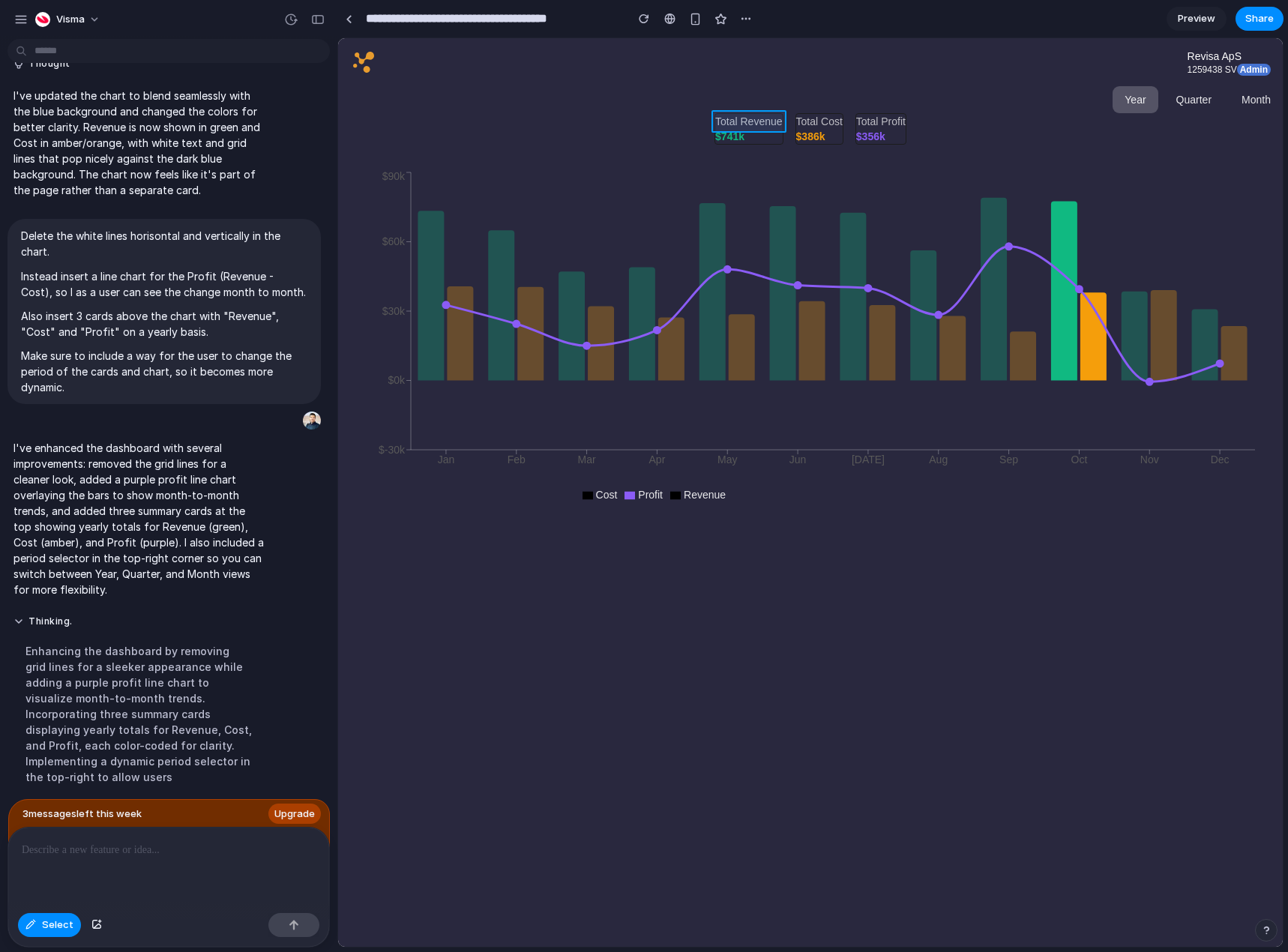
click at [741, 118] on div at bounding box center [810, 492] width 945 height 909
click at [740, 121] on div at bounding box center [810, 492] width 945 height 909
click at [742, 120] on div at bounding box center [810, 492] width 945 height 909
click at [741, 120] on div at bounding box center [810, 492] width 945 height 909
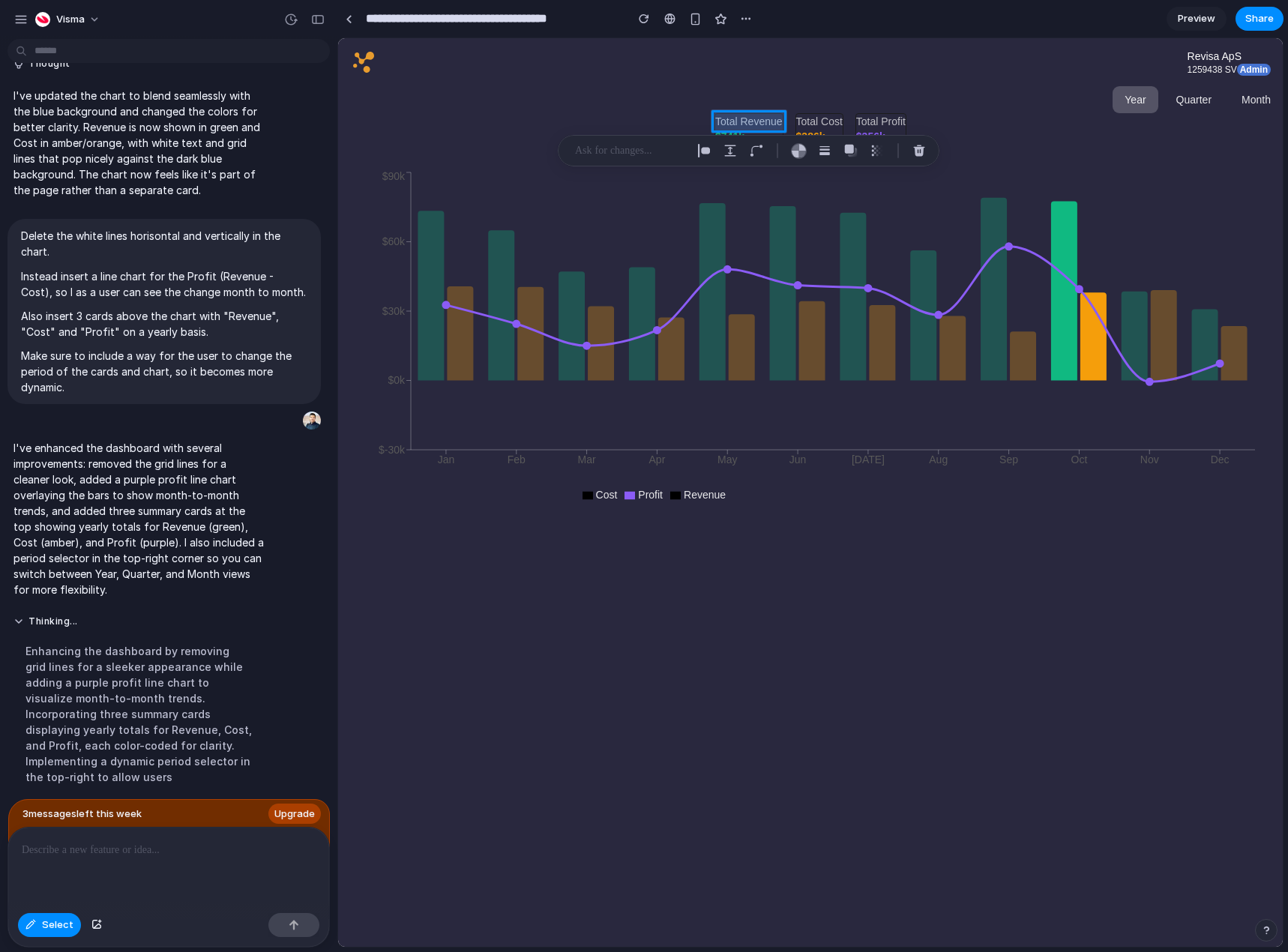
click at [738, 119] on div at bounding box center [810, 492] width 945 height 909
click at [741, 116] on div at bounding box center [810, 492] width 945 height 909
click at [758, 150] on div "button" at bounding box center [756, 151] width 14 height 14
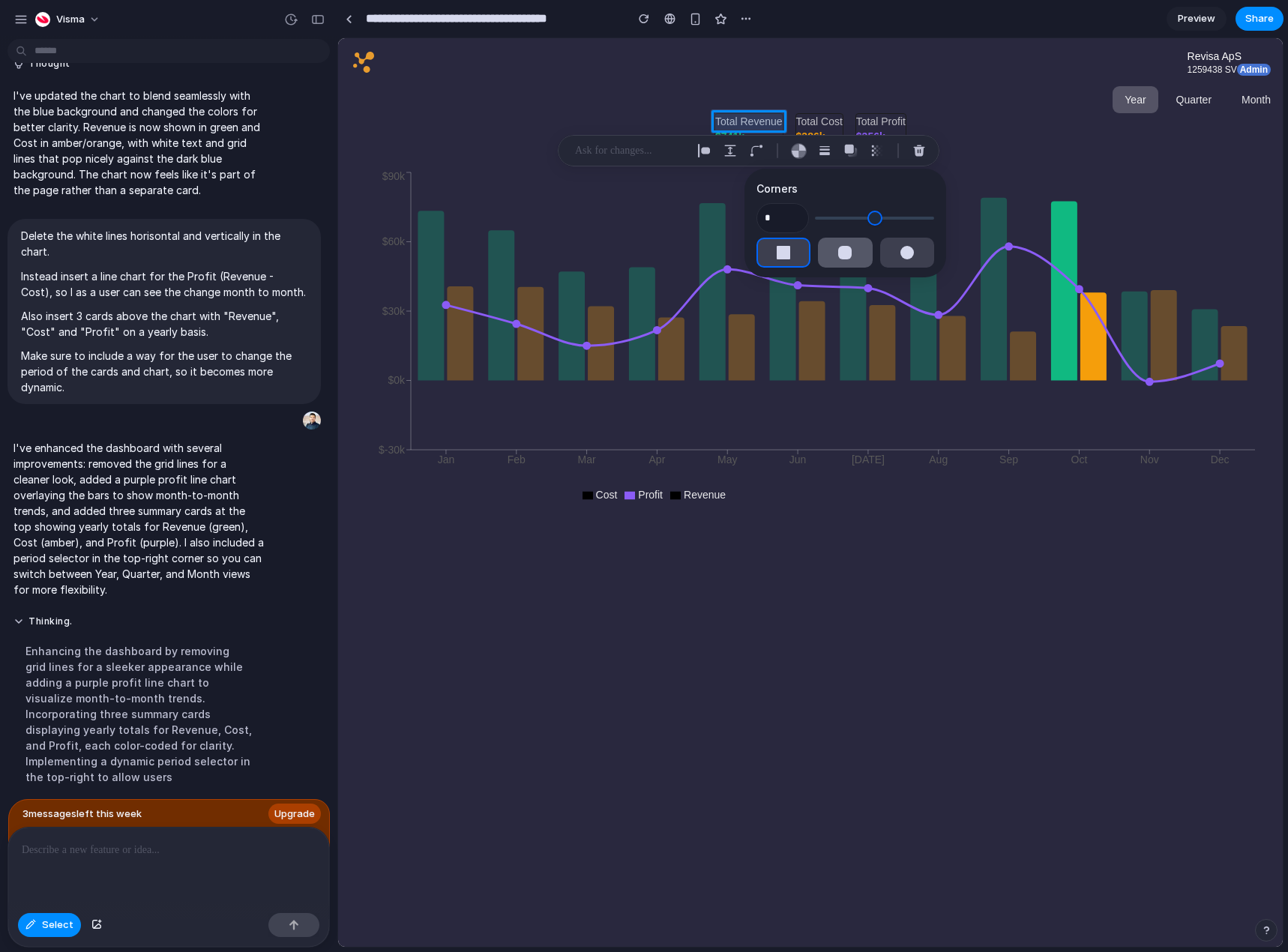
click at [838, 249] on div "button" at bounding box center [845, 252] width 14 height 14
type input "*"
click at [825, 114] on div at bounding box center [810, 492] width 945 height 909
type input "*"
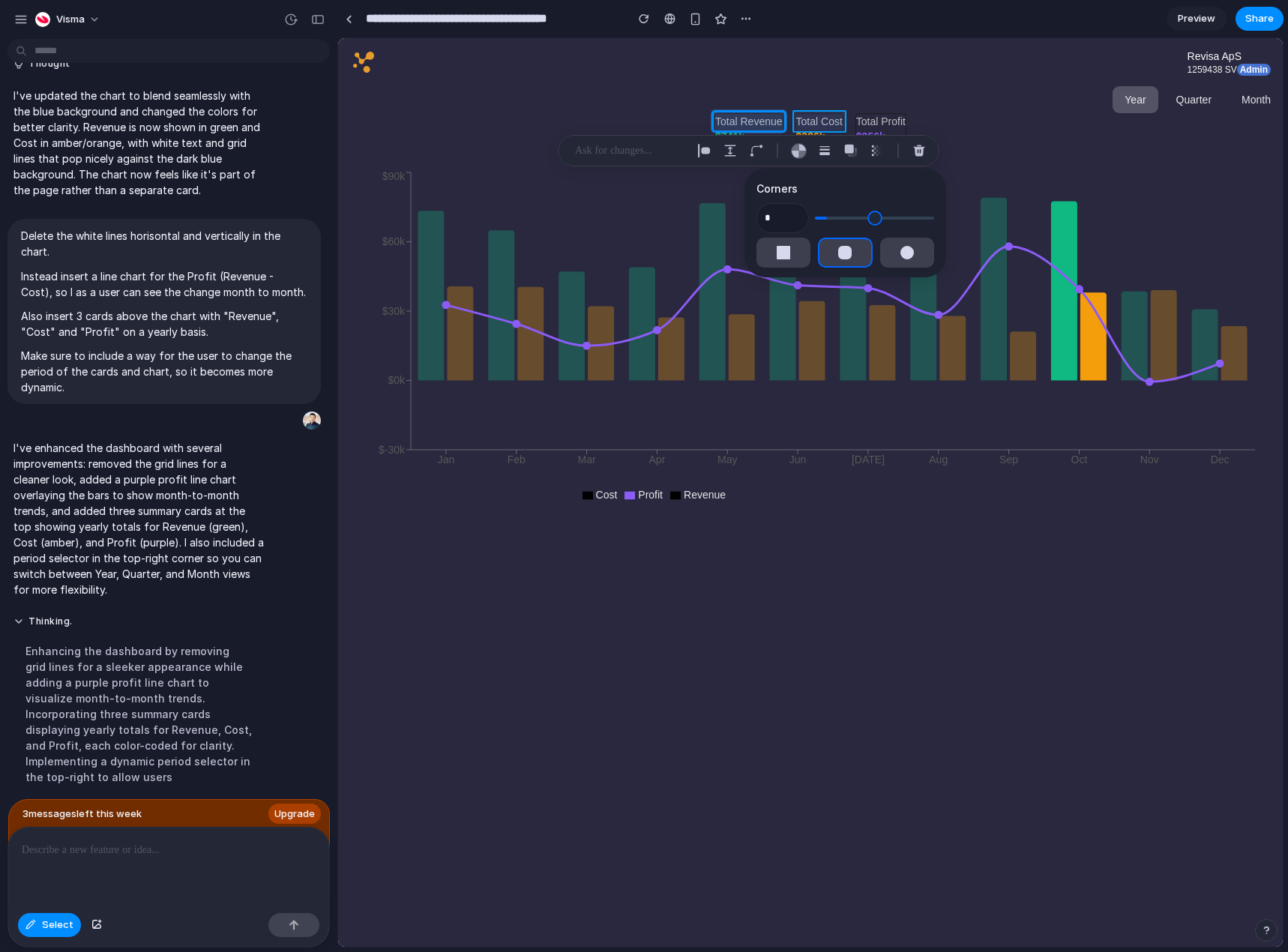
type input "*"
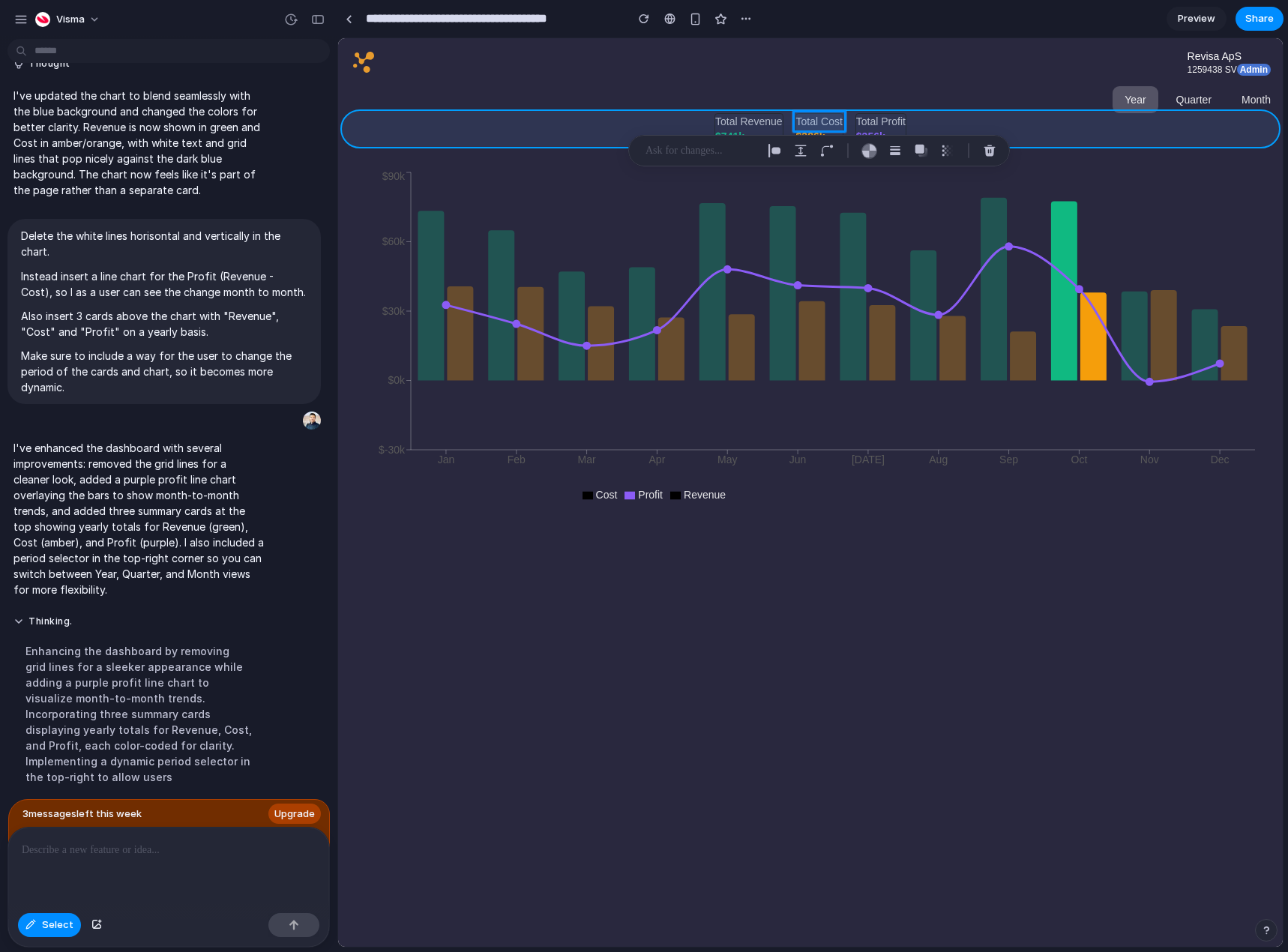
click at [1040, 113] on div at bounding box center [810, 492] width 945 height 909
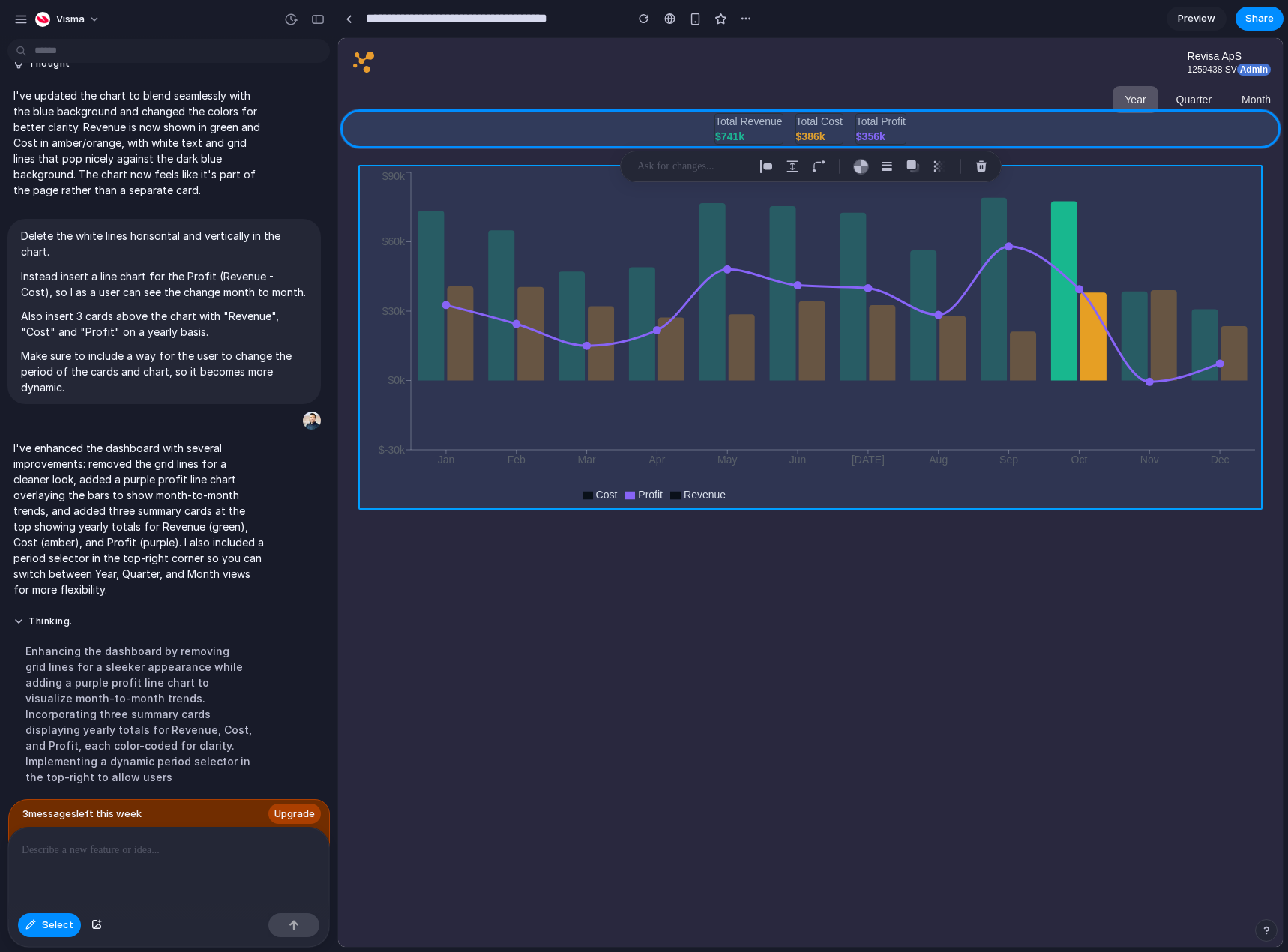
click at [883, 672] on div at bounding box center [810, 492] width 945 height 909
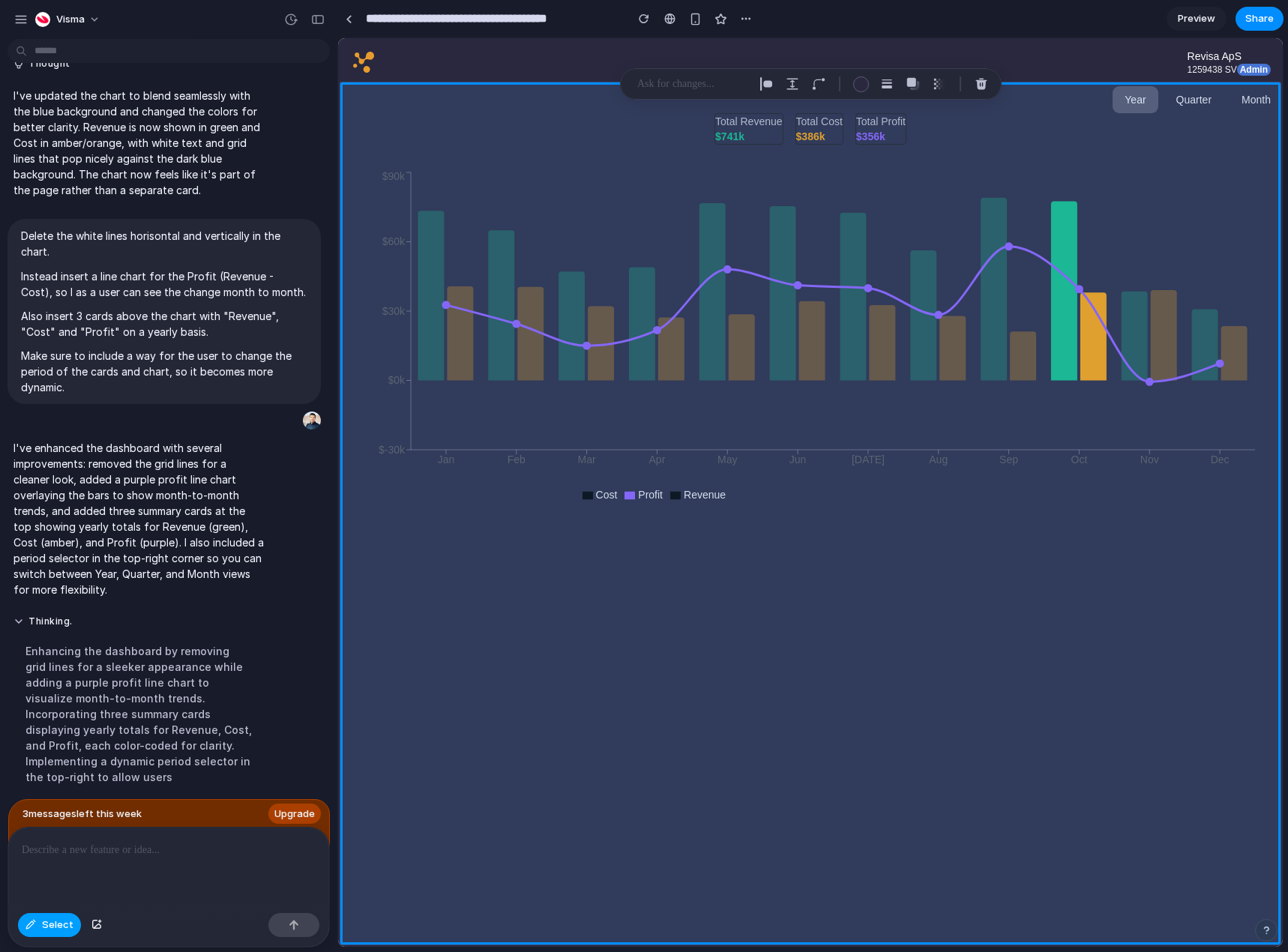
click at [59, 931] on span "Select" at bounding box center [58, 925] width 32 height 15
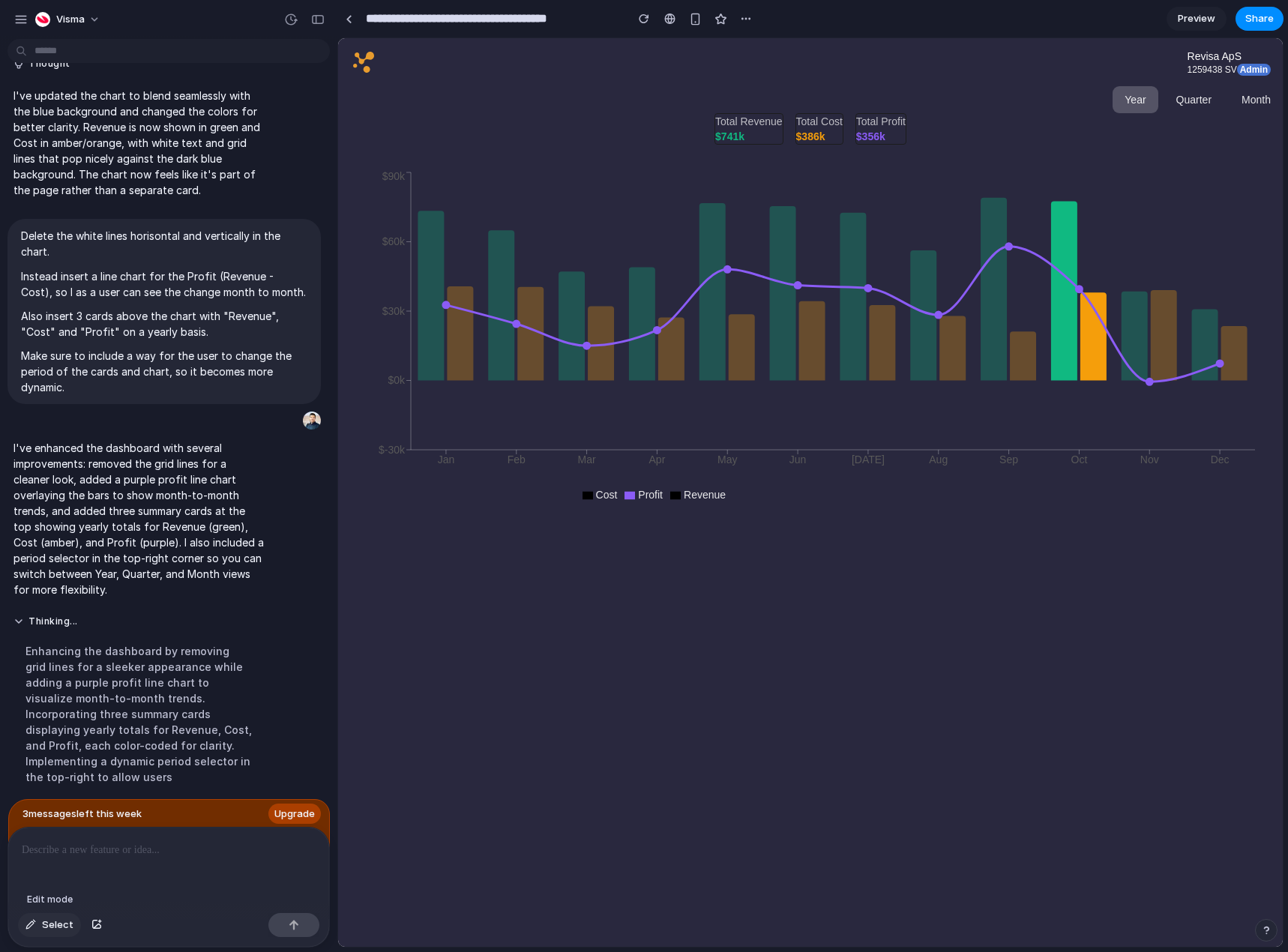
click at [68, 920] on span "Select" at bounding box center [58, 925] width 32 height 15
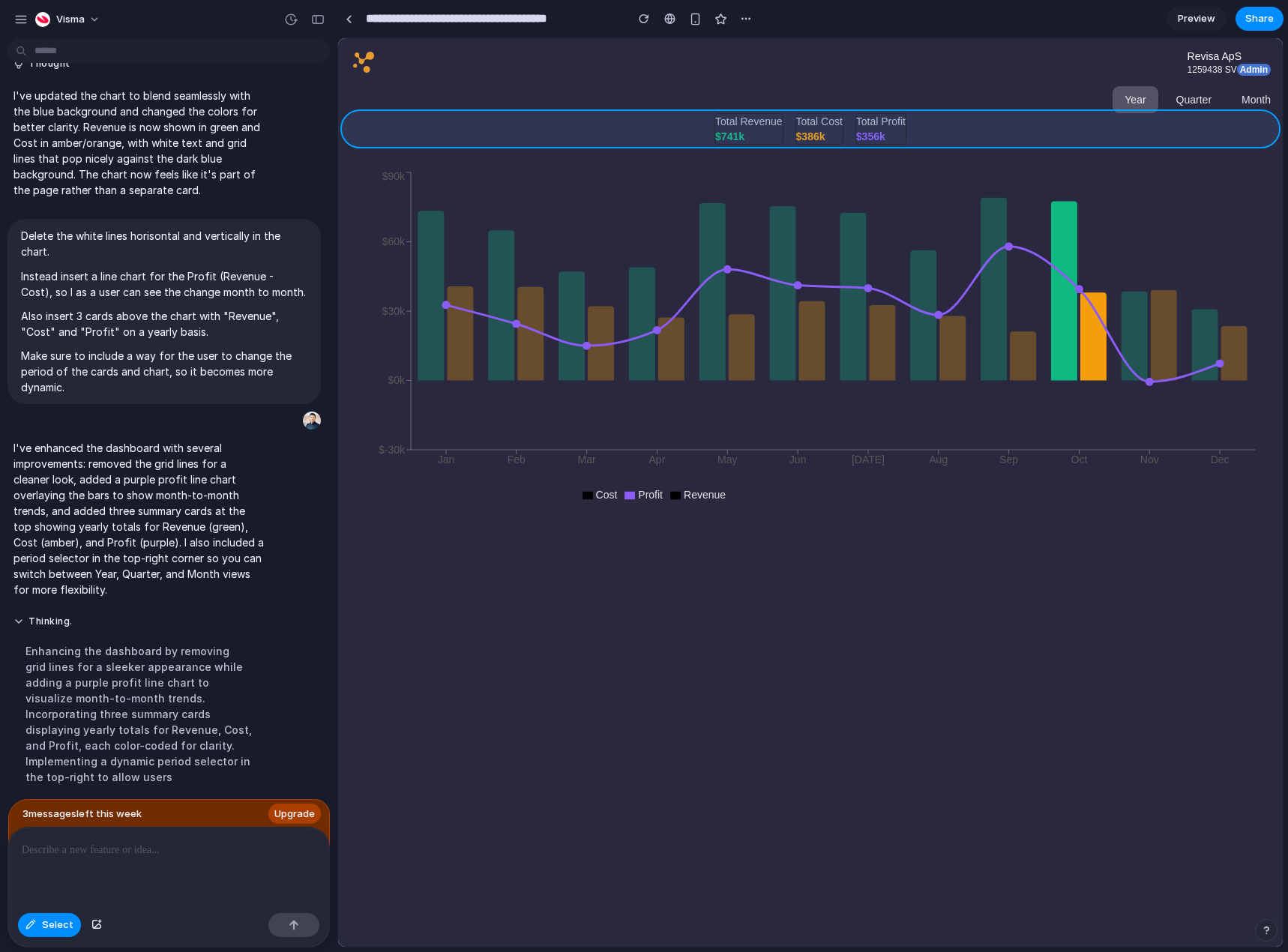
click at [698, 129] on div at bounding box center [810, 492] width 945 height 909
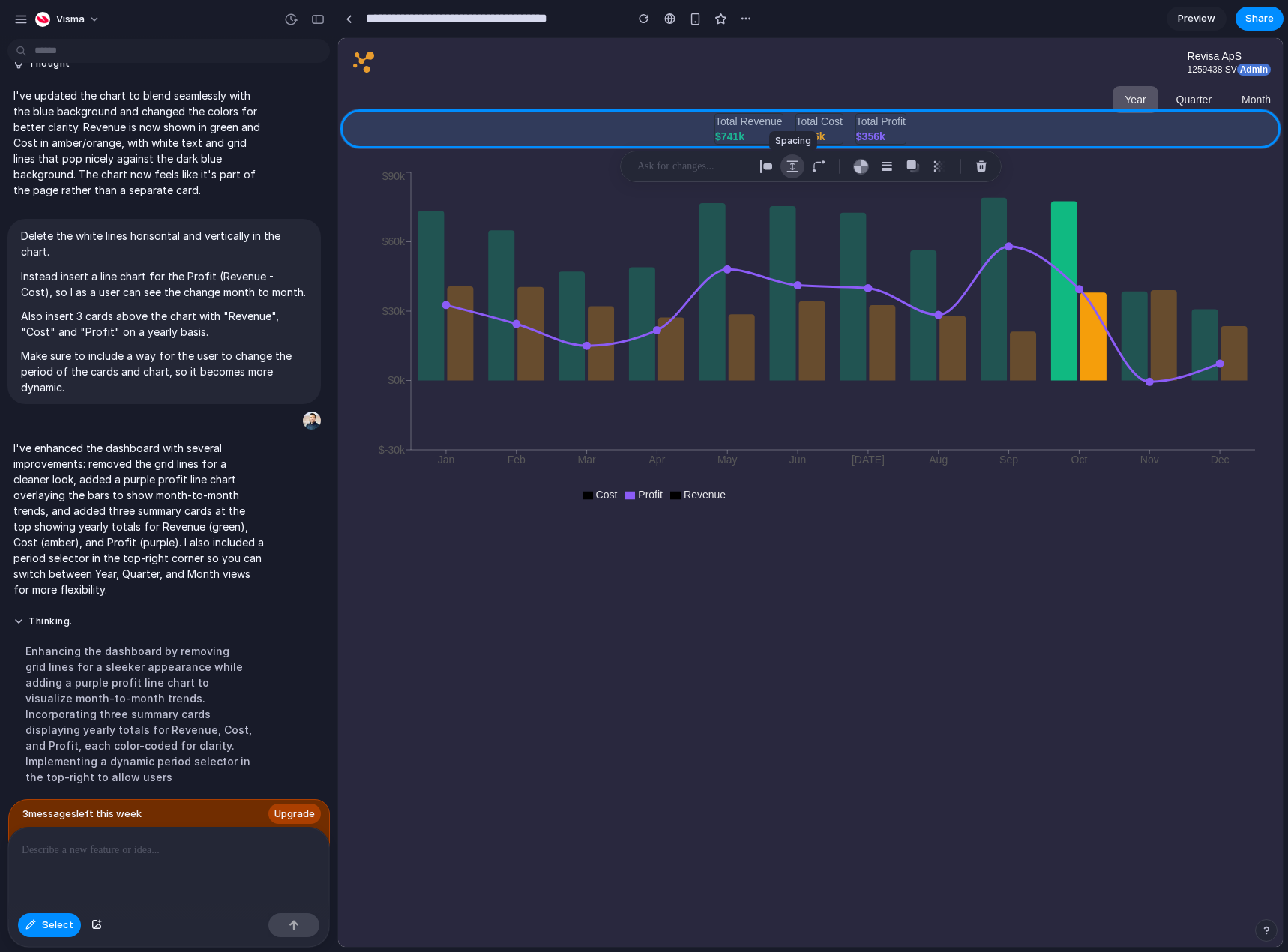
click at [787, 166] on div "button" at bounding box center [793, 167] width 14 height 14
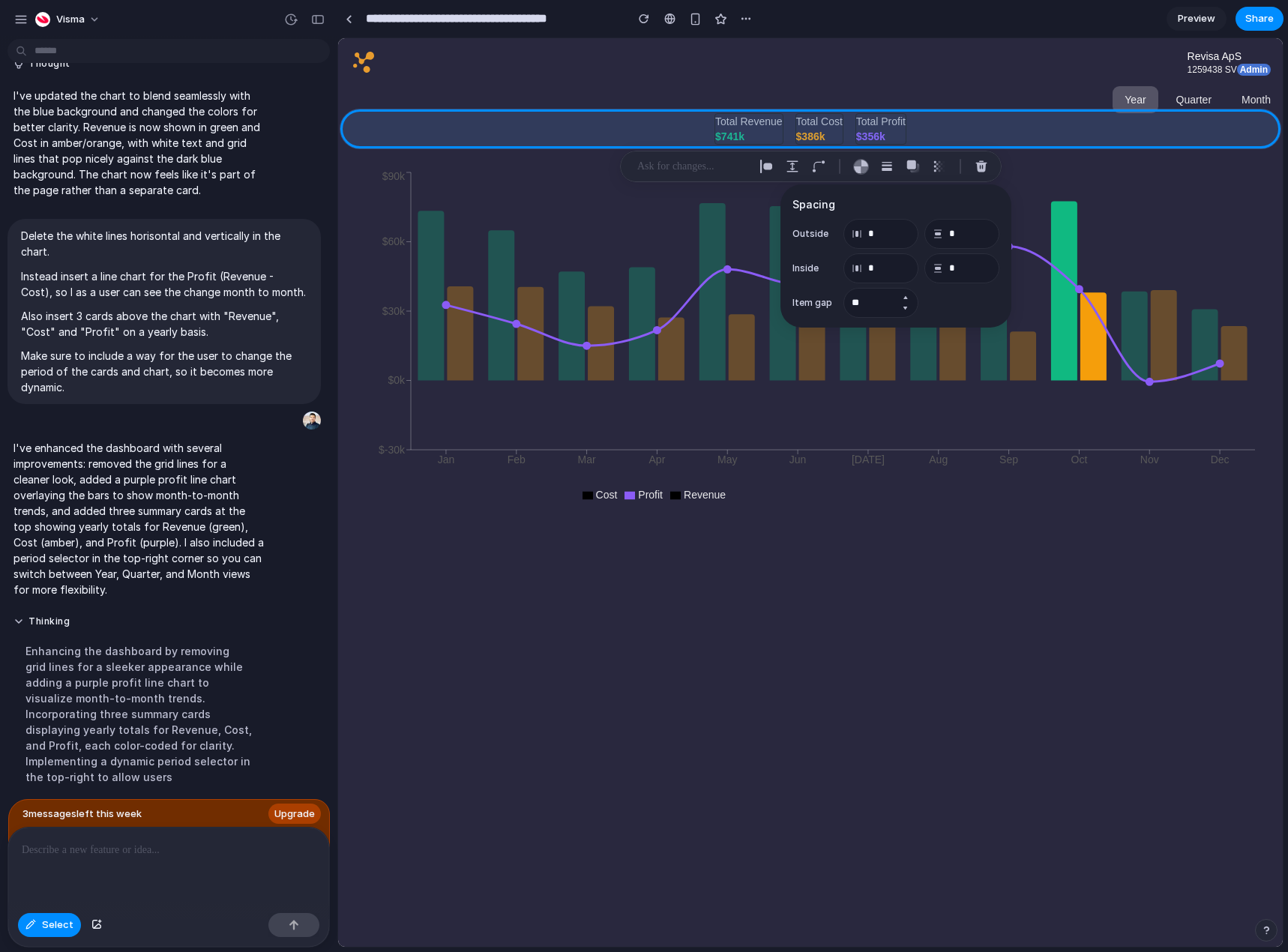
click at [905, 297] on button "Increment" at bounding box center [905, 297] width 15 height 12
click at [910, 308] on button "Decrement" at bounding box center [905, 308] width 15 height 12
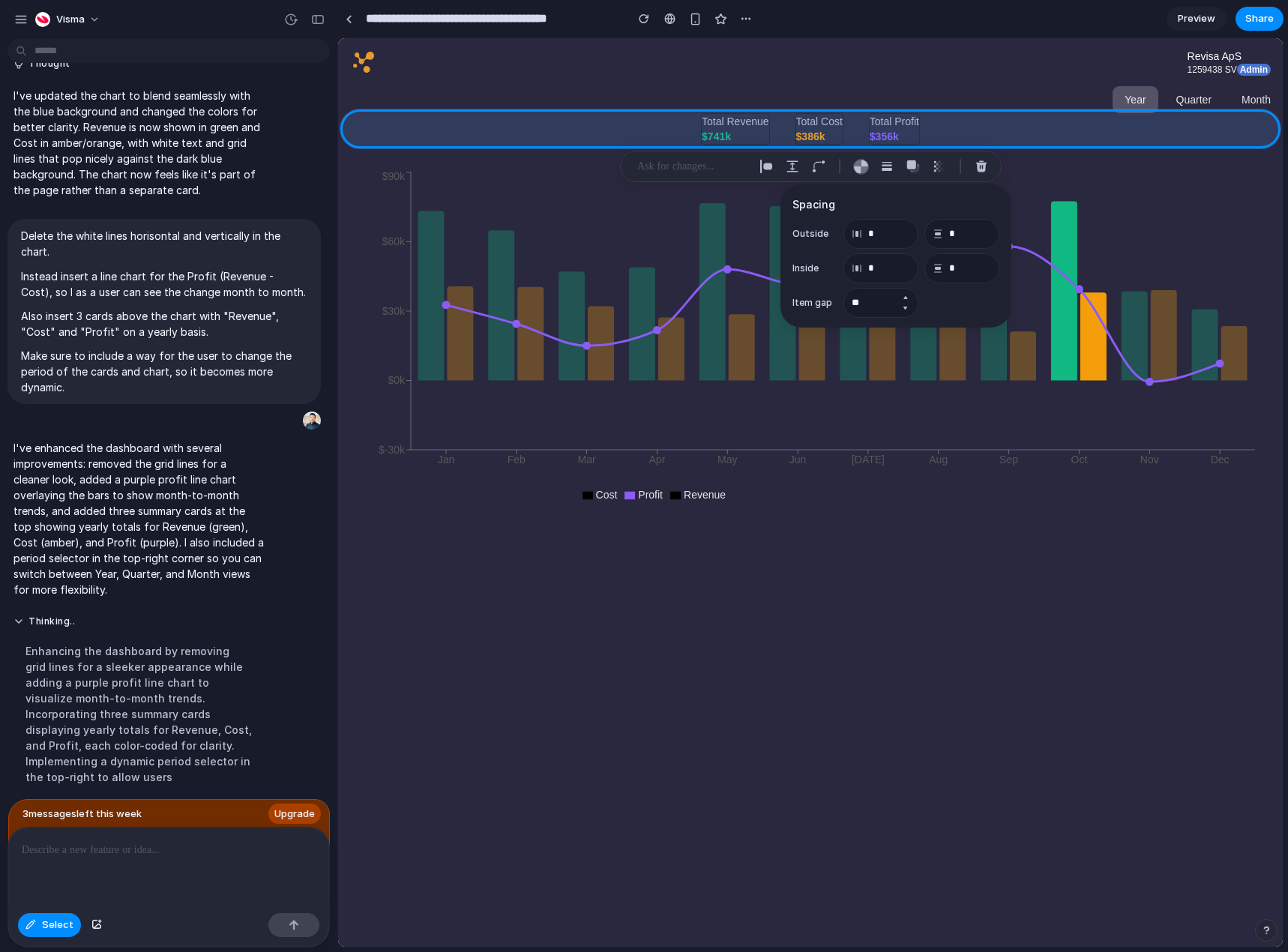
click at [910, 307] on button "Decrement" at bounding box center [905, 308] width 15 height 12
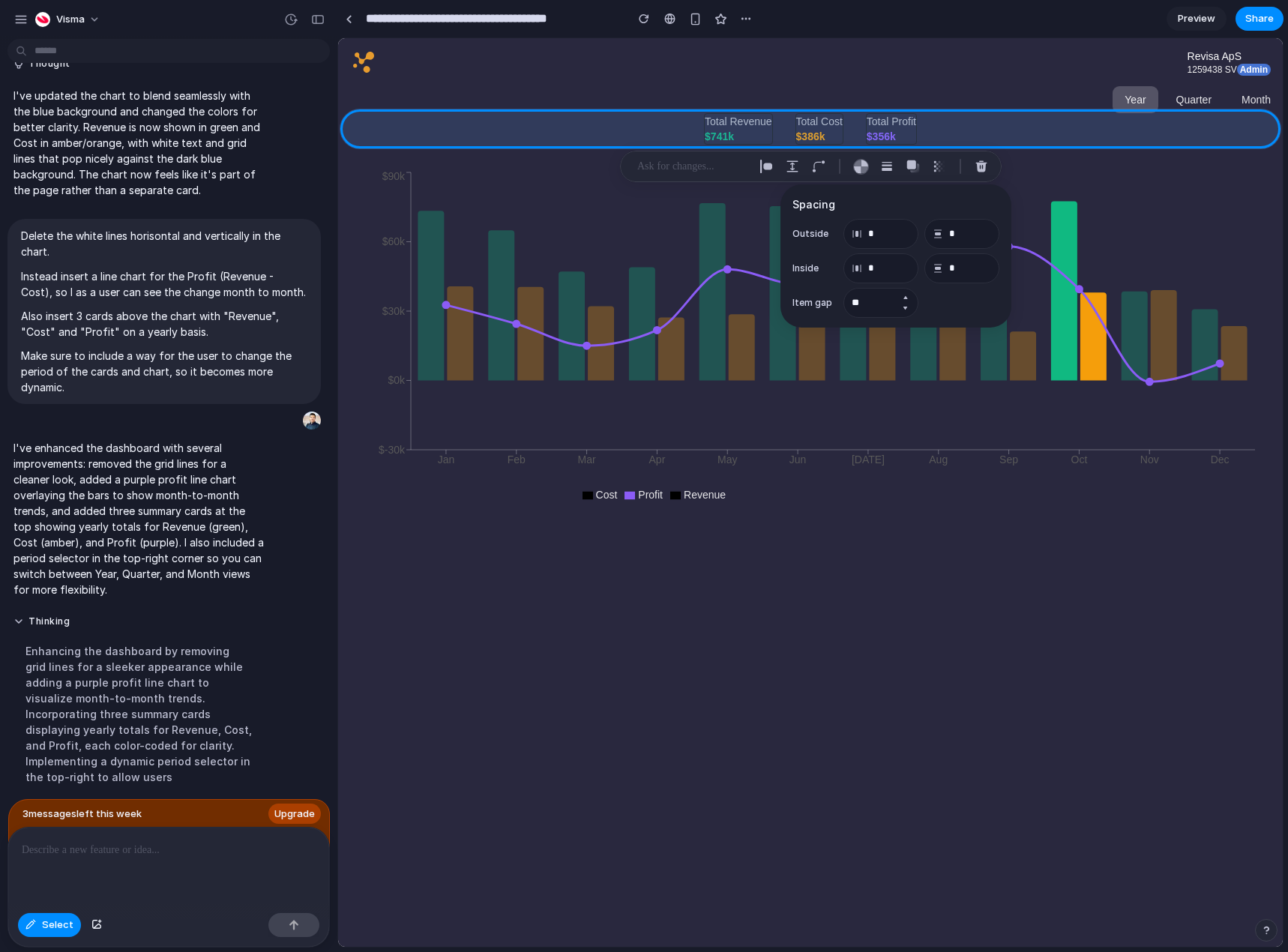
click at [910, 307] on button "Decrement" at bounding box center [905, 308] width 15 height 12
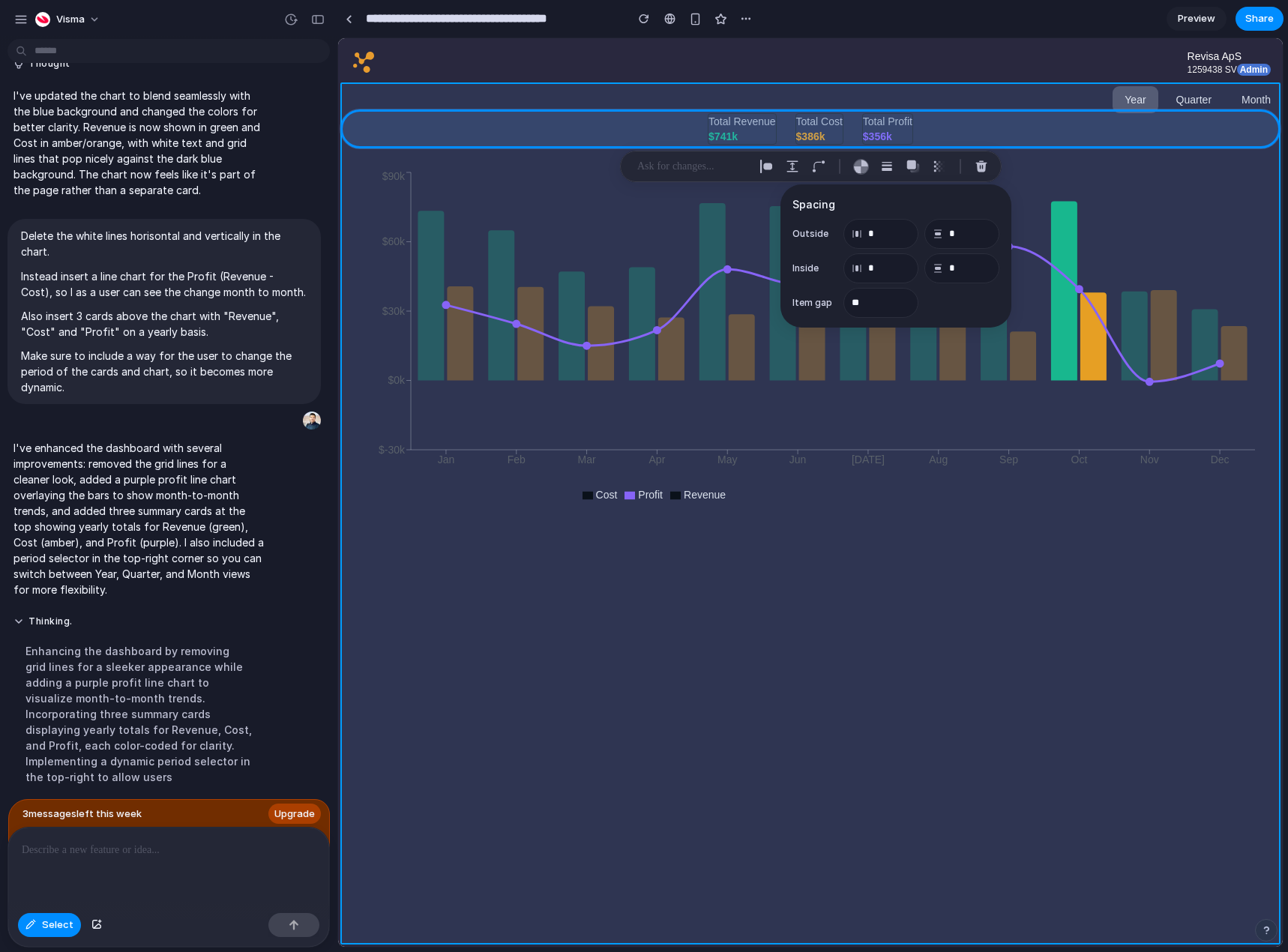
click at [875, 544] on div at bounding box center [810, 492] width 945 height 909
type input "*"
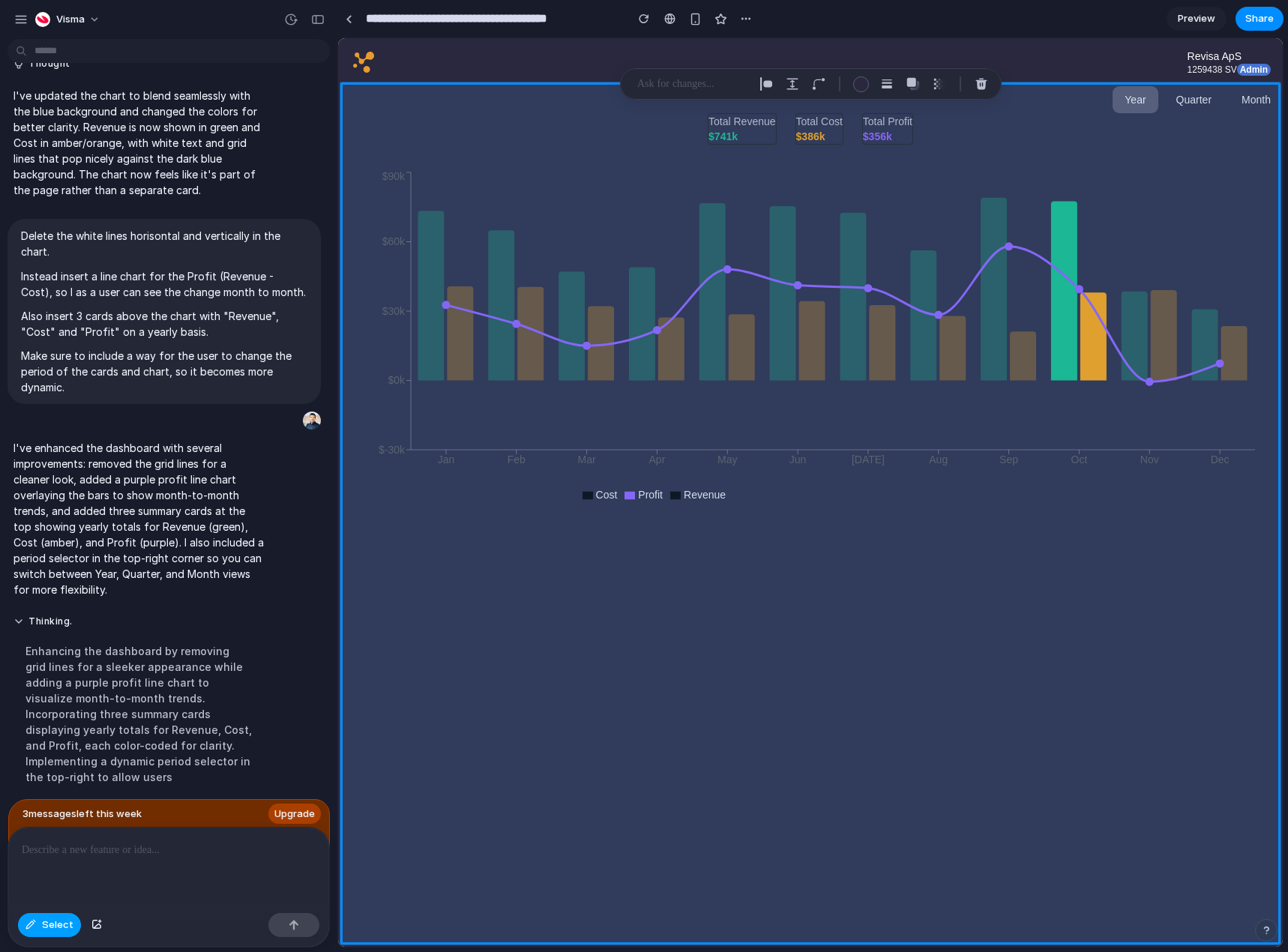
click at [68, 922] on span "Select" at bounding box center [58, 925] width 32 height 15
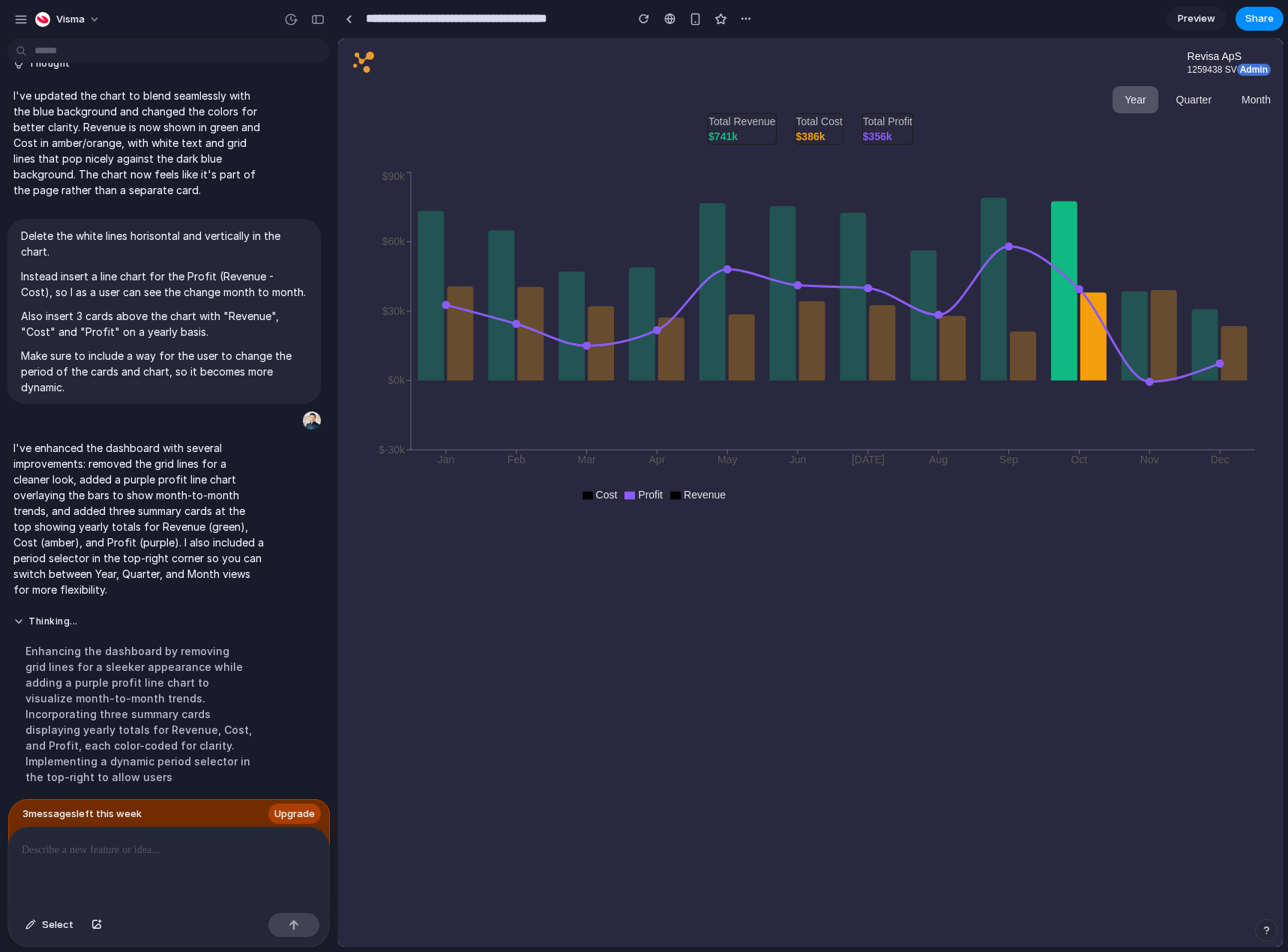
click at [1208, 93] on button "Quarter" at bounding box center [1193, 99] width 59 height 27
click at [1120, 100] on button "Year" at bounding box center [1134, 99] width 45 height 27
click at [1245, 90] on button "Month" at bounding box center [1255, 99] width 53 height 27
click at [1133, 98] on button "Year" at bounding box center [1134, 99] width 45 height 27
click at [1254, 92] on button "Month" at bounding box center [1255, 99] width 53 height 27
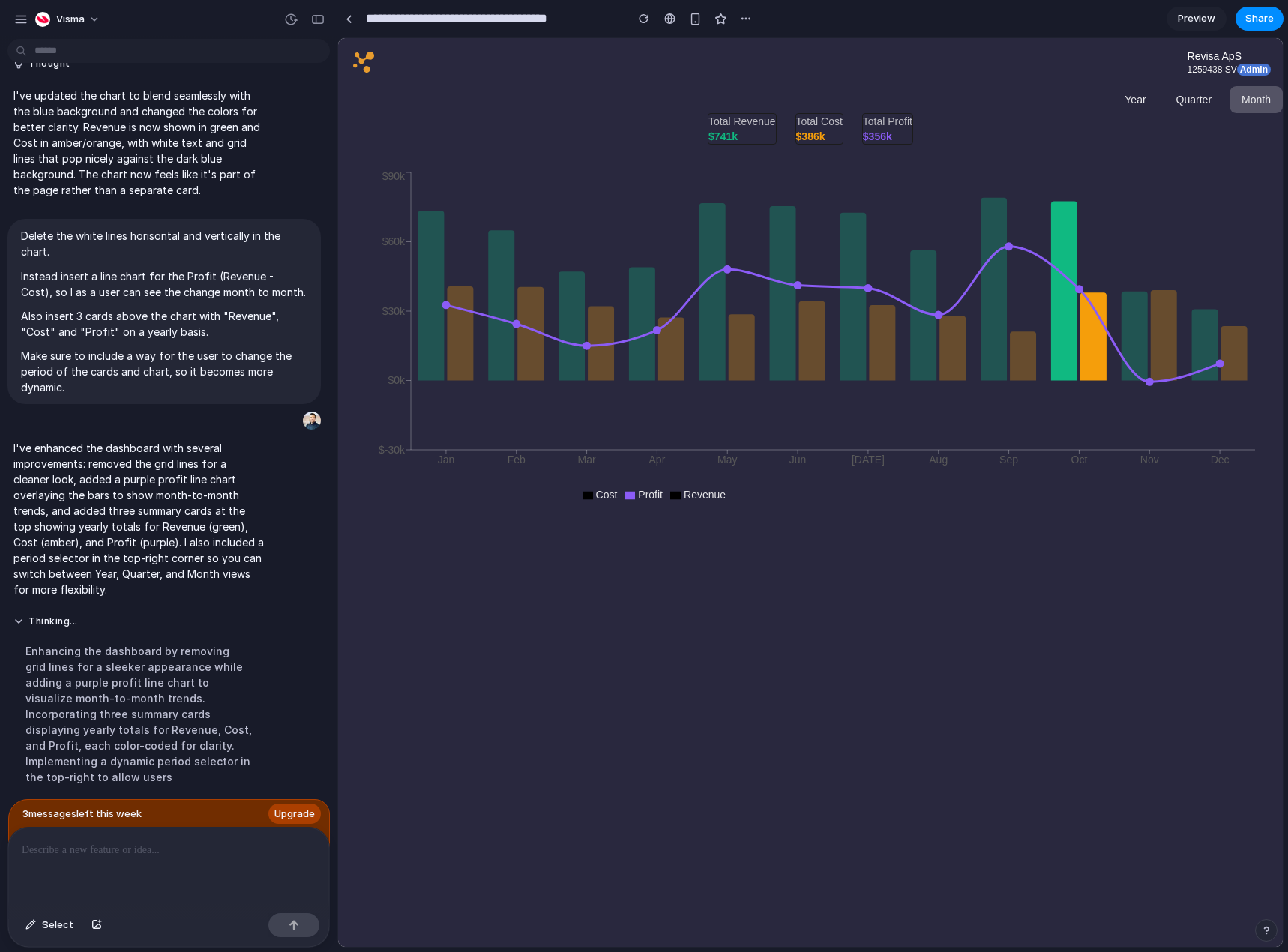
click at [1151, 97] on button "Year" at bounding box center [1134, 99] width 45 height 27
